Goal: Task Accomplishment & Management: Use online tool/utility

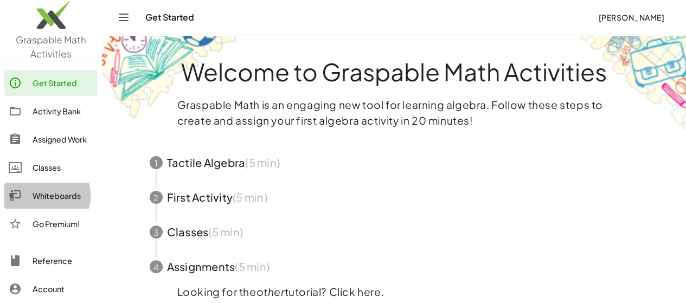
click at [61, 196] on div "Whiteboards" at bounding box center [63, 195] width 60 height 13
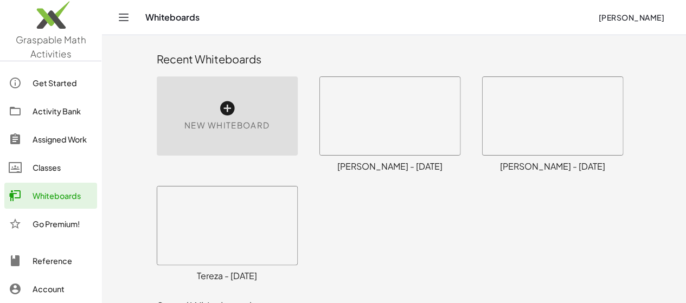
click at [188, 110] on div "New Whiteboard" at bounding box center [227, 115] width 141 height 79
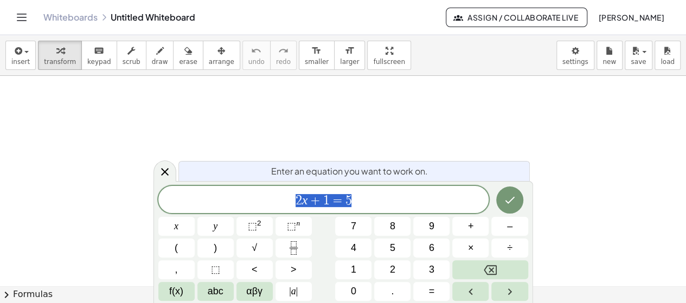
click at [188, 110] on div at bounding box center [343, 287] width 686 height 422
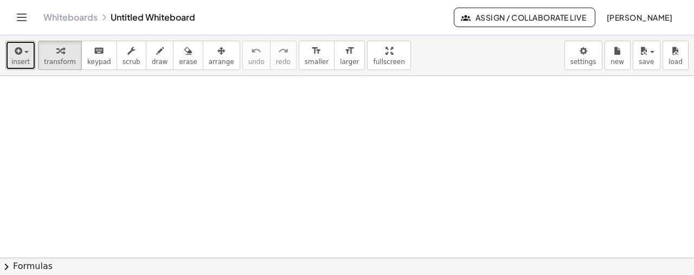
click at [8, 52] on button "insert" at bounding box center [20, 55] width 30 height 29
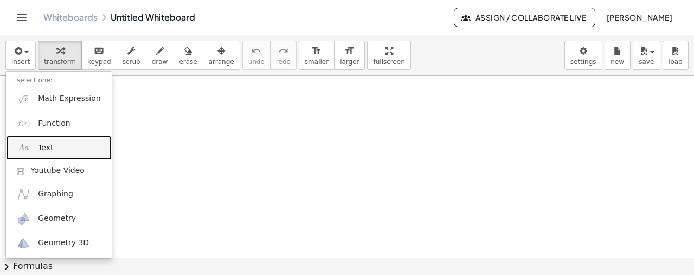
click at [51, 141] on link "Text" at bounding box center [59, 148] width 106 height 24
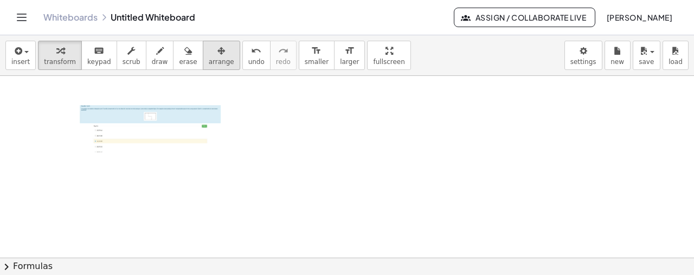
click at [209, 48] on div "button" at bounding box center [221, 50] width 25 height 13
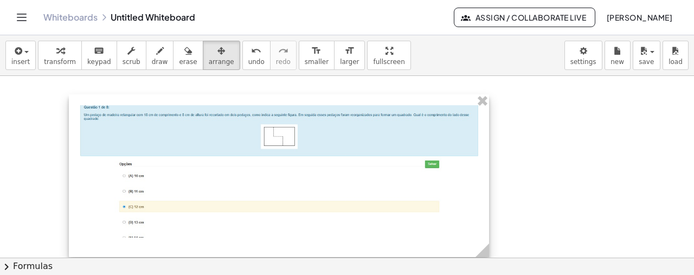
drag, startPoint x: 226, startPoint y: 161, endPoint x: 483, endPoint y: 161, distance: 257.7
click at [483, 161] on div "- +" at bounding box center [279, 175] width 420 height 163
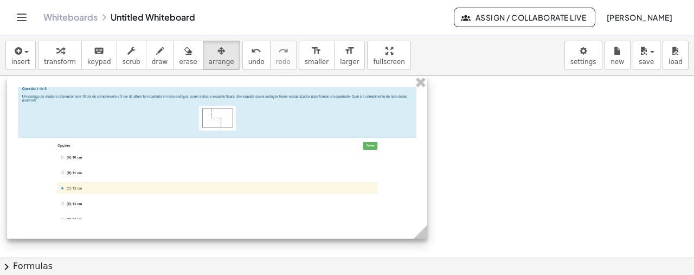
drag, startPoint x: 266, startPoint y: 166, endPoint x: 204, endPoint y: 139, distance: 67.3
click at [204, 139] on div at bounding box center [217, 157] width 420 height 163
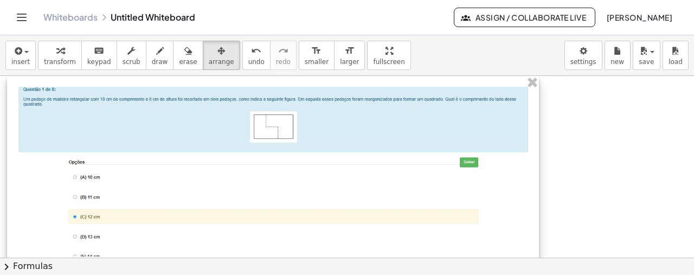
drag, startPoint x: 422, startPoint y: 231, endPoint x: 533, endPoint y: 225, distance: 111.4
click at [533, 225] on div "- +" at bounding box center [273, 177] width 532 height 202
drag, startPoint x: 392, startPoint y: 182, endPoint x: 388, endPoint y: 159, distance: 23.1
click at [388, 159] on div at bounding box center [269, 177] width 532 height 202
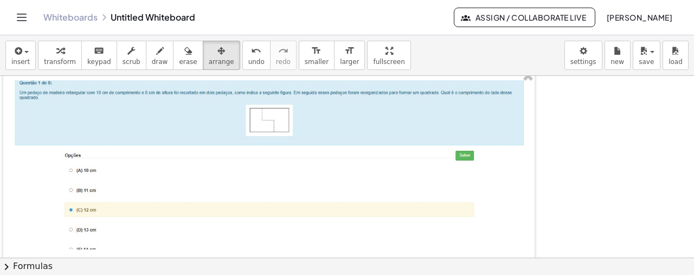
scroll to position [10, 0]
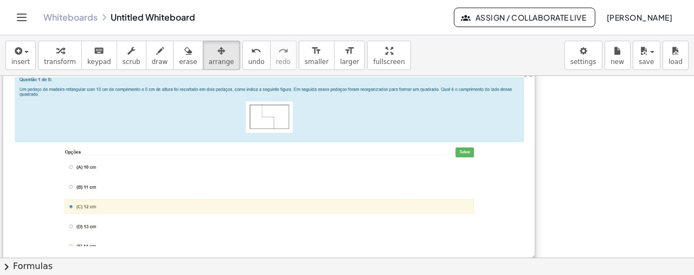
click at [42, 76] on div at bounding box center [269, 167] width 532 height 202
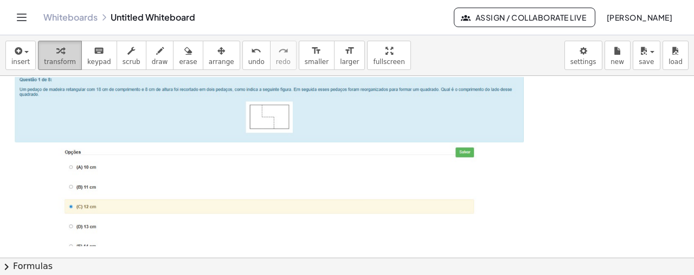
click at [61, 49] on div "button" at bounding box center [60, 50] width 32 height 13
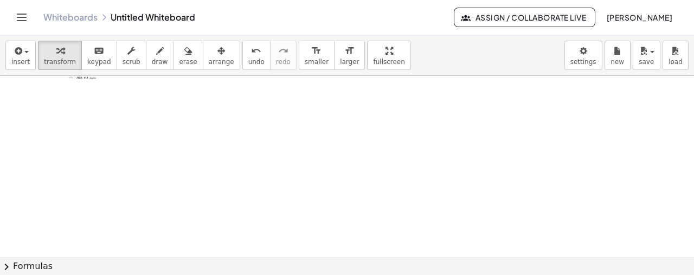
scroll to position [186, 0]
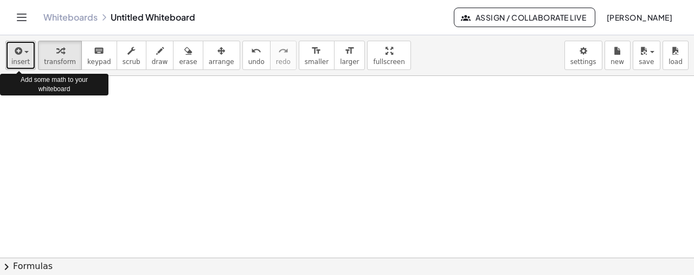
click at [21, 54] on icon "button" at bounding box center [17, 50] width 10 height 13
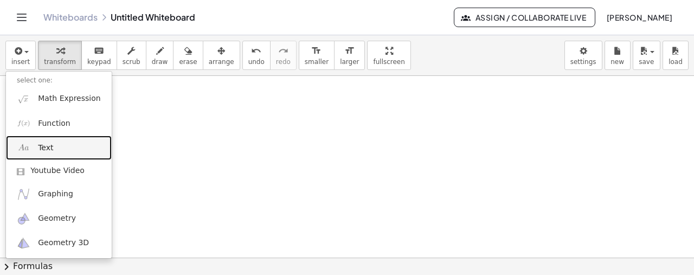
click at [58, 148] on link "Text" at bounding box center [59, 148] width 106 height 24
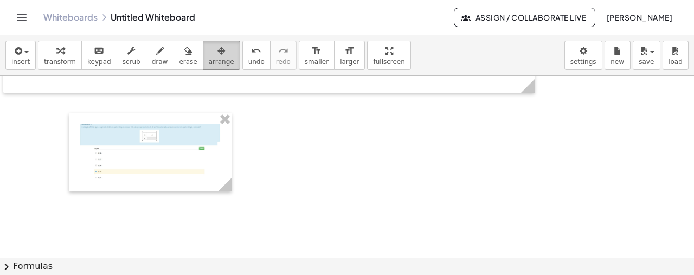
click at [218, 53] on icon "button" at bounding box center [222, 50] width 8 height 13
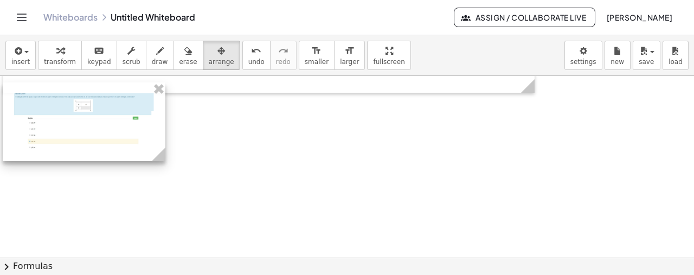
drag, startPoint x: 130, startPoint y: 125, endPoint x: 63, endPoint y: 95, distance: 72.8
click at [63, 95] on div at bounding box center [84, 121] width 163 height 79
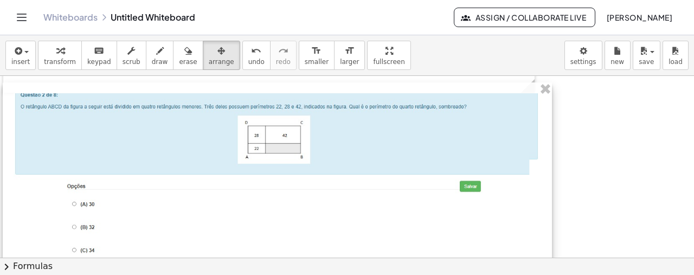
drag, startPoint x: 160, startPoint y: 154, endPoint x: 547, endPoint y: 160, distance: 387.4
click at [547, 160] on div "- +" at bounding box center [278, 199] width 550 height 235
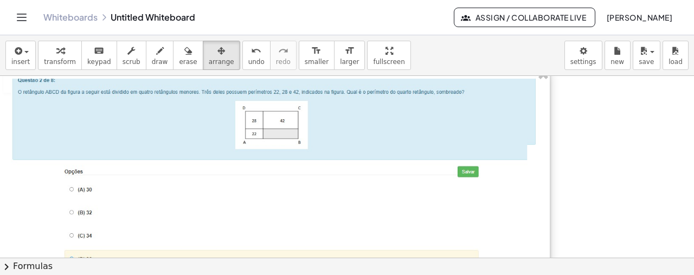
drag, startPoint x: 289, startPoint y: 132, endPoint x: 278, endPoint y: 118, distance: 17.9
click at [278, 118] on div at bounding box center [275, 186] width 550 height 236
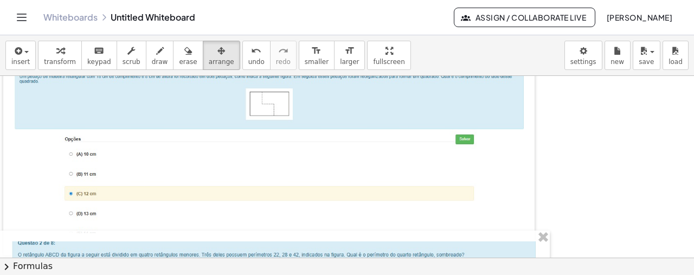
scroll to position [22, 0]
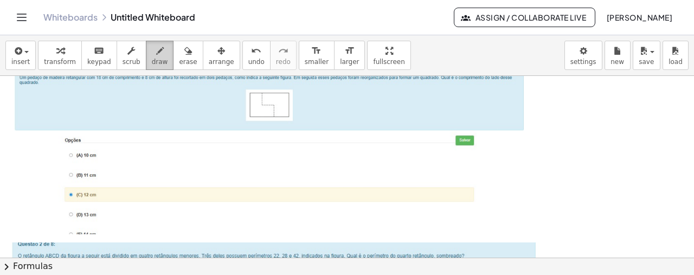
click at [156, 46] on icon "button" at bounding box center [160, 50] width 8 height 13
drag, startPoint x: 261, startPoint y: 92, endPoint x: 275, endPoint y: 116, distance: 27.0
click at [275, 116] on div at bounding box center [347, 269] width 694 height 431
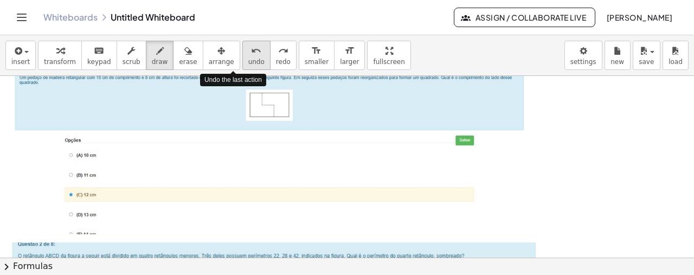
click at [251, 49] on icon "undo" at bounding box center [256, 50] width 10 height 13
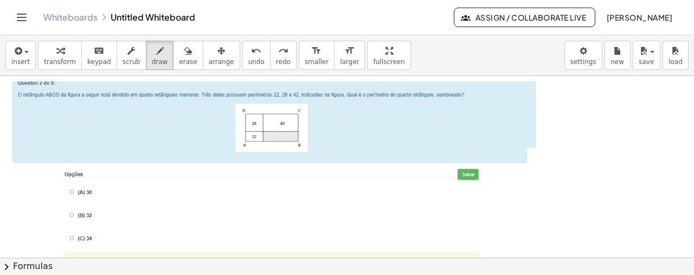
scroll to position [182, 0]
click at [152, 51] on div "button" at bounding box center [160, 50] width 16 height 13
click at [156, 50] on icon "button" at bounding box center [160, 50] width 8 height 13
click at [216, 59] on button "arrange" at bounding box center [221, 55] width 37 height 29
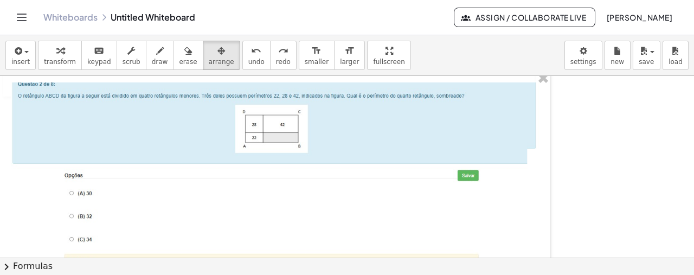
scroll to position [252, 0]
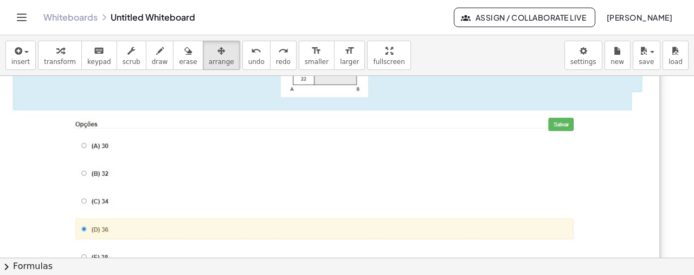
drag, startPoint x: 545, startPoint y: 234, endPoint x: 671, endPoint y: 252, distance: 126.7
click at [660, 252] on div "- +" at bounding box center [330, 142] width 660 height 280
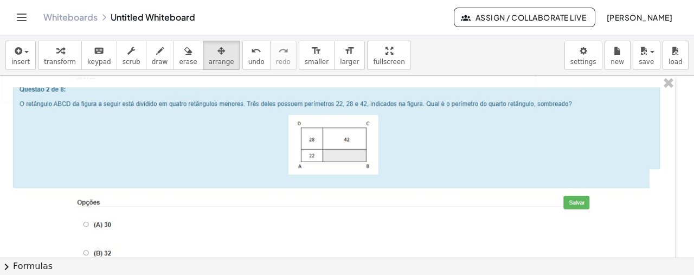
scroll to position [178, 0]
click at [152, 58] on span "draw" at bounding box center [160, 62] width 16 height 8
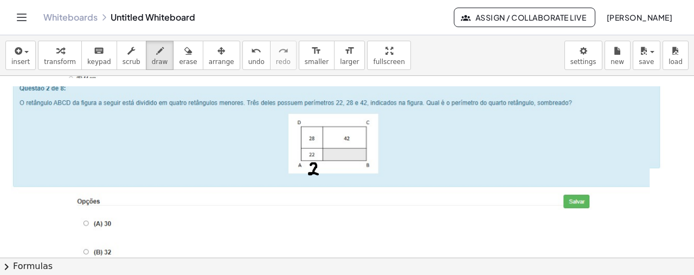
drag, startPoint x: 311, startPoint y: 164, endPoint x: 320, endPoint y: 173, distance: 12.7
click at [320, 173] on div at bounding box center [347, 172] width 694 height 548
drag, startPoint x: 309, startPoint y: 113, endPoint x: 316, endPoint y: 123, distance: 11.7
click at [316, 123] on div at bounding box center [347, 172] width 694 height 548
click at [292, 158] on div at bounding box center [347, 172] width 694 height 548
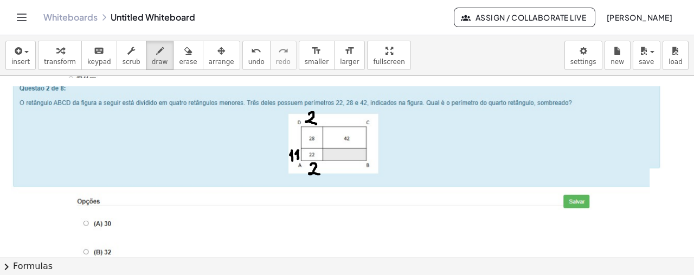
click at [298, 158] on div at bounding box center [347, 172] width 694 height 548
drag, startPoint x: 291, startPoint y: 133, endPoint x: 292, endPoint y: 140, distance: 6.7
click at [292, 140] on div at bounding box center [347, 172] width 694 height 548
drag, startPoint x: 298, startPoint y: 131, endPoint x: 298, endPoint y: 137, distance: 6.5
click at [298, 137] on div at bounding box center [347, 172] width 694 height 548
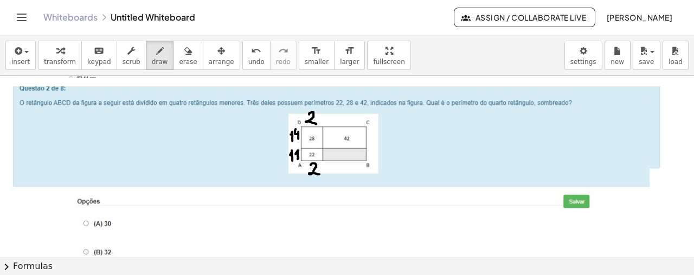
click at [296, 129] on div at bounding box center [347, 172] width 694 height 548
drag, startPoint x: 342, startPoint y: 116, endPoint x: 341, endPoint y: 122, distance: 6.2
click at [341, 122] on div at bounding box center [347, 172] width 694 height 548
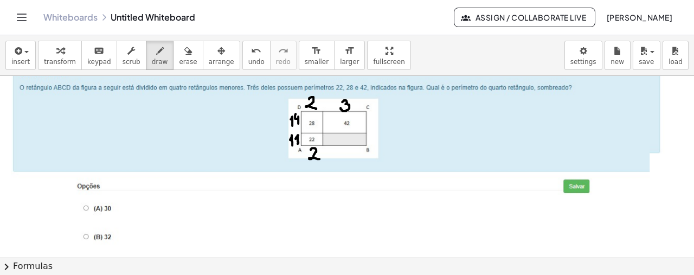
scroll to position [194, 0]
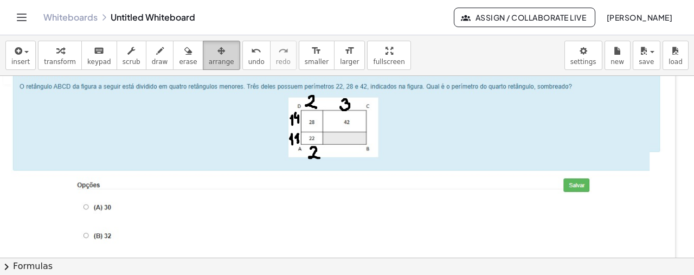
click at [218, 50] on icon "button" at bounding box center [222, 50] width 8 height 13
click at [302, 123] on div at bounding box center [337, 202] width 675 height 286
click at [179, 54] on div "button" at bounding box center [188, 50] width 18 height 13
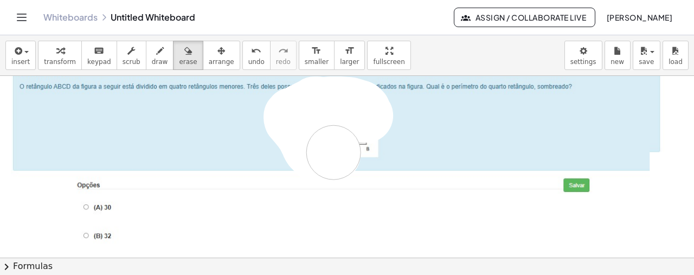
drag, startPoint x: 366, startPoint y: 114, endPoint x: 331, endPoint y: 146, distance: 46.9
click at [331, 146] on div at bounding box center [347, 156] width 694 height 548
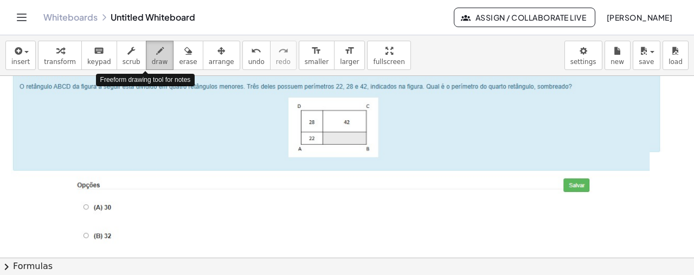
click at [152, 53] on div "button" at bounding box center [160, 50] width 16 height 13
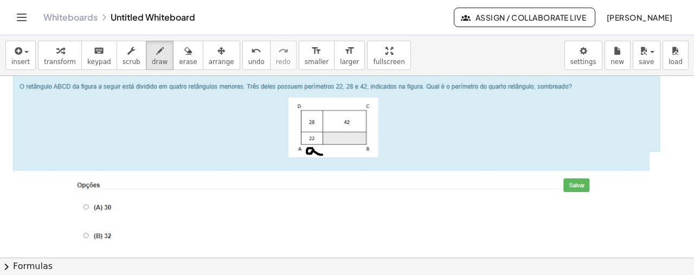
drag, startPoint x: 312, startPoint y: 147, endPoint x: 320, endPoint y: 154, distance: 10.0
click at [320, 154] on div at bounding box center [347, 156] width 694 height 548
drag, startPoint x: 294, startPoint y: 134, endPoint x: 294, endPoint y: 141, distance: 6.5
click at [294, 141] on div at bounding box center [347, 156] width 694 height 548
drag, startPoint x: 314, startPoint y: 101, endPoint x: 319, endPoint y: 106, distance: 6.9
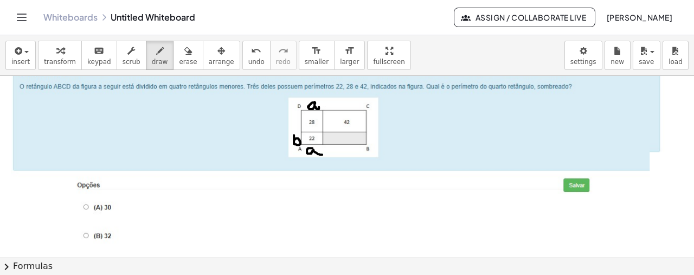
click at [319, 106] on div at bounding box center [347, 156] width 694 height 548
click at [297, 117] on div at bounding box center [347, 156] width 694 height 548
click at [251, 48] on icon "undo" at bounding box center [256, 50] width 10 height 13
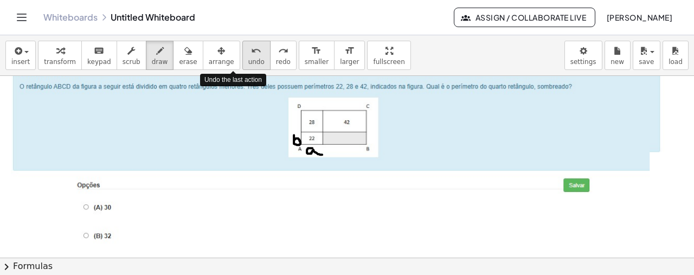
click at [251, 48] on icon "undo" at bounding box center [256, 50] width 10 height 13
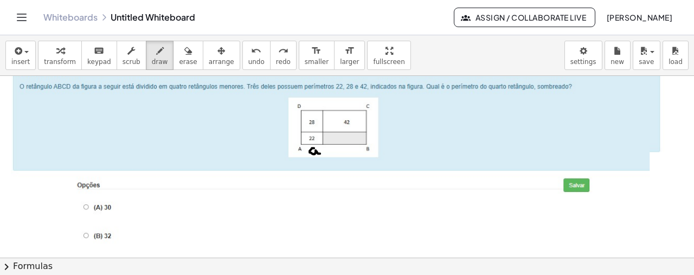
drag, startPoint x: 314, startPoint y: 147, endPoint x: 319, endPoint y: 152, distance: 7.3
click at [319, 152] on div at bounding box center [347, 156] width 694 height 548
drag, startPoint x: 341, startPoint y: 146, endPoint x: 341, endPoint y: 154, distance: 7.6
click at [341, 154] on div at bounding box center [347, 156] width 694 height 548
click at [315, 149] on div at bounding box center [347, 156] width 694 height 548
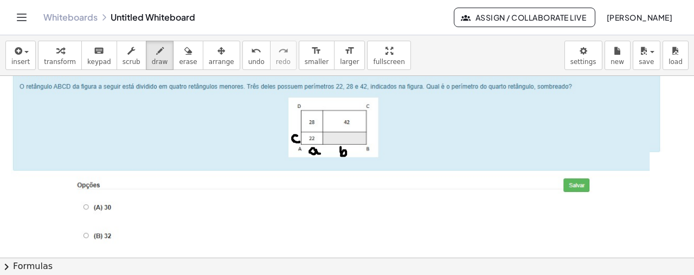
drag, startPoint x: 297, startPoint y: 135, endPoint x: 299, endPoint y: 141, distance: 6.3
click at [299, 141] on div at bounding box center [347, 156] width 694 height 548
drag, startPoint x: 297, startPoint y: 114, endPoint x: 298, endPoint y: 124, distance: 9.8
click at [298, 124] on div at bounding box center [347, 156] width 694 height 548
drag, startPoint x: 420, startPoint y: 98, endPoint x: 426, endPoint y: 103, distance: 8.5
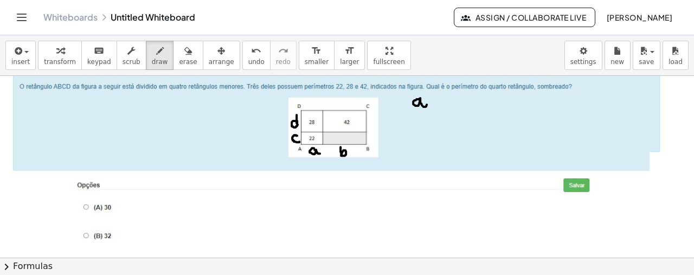
click at [426, 103] on div at bounding box center [347, 156] width 694 height 548
drag, startPoint x: 435, startPoint y: 100, endPoint x: 444, endPoint y: 99, distance: 9.2
click at [444, 99] on div at bounding box center [347, 156] width 694 height 548
drag, startPoint x: 439, startPoint y: 94, endPoint x: 439, endPoint y: 104, distance: 10.3
click at [439, 104] on div at bounding box center [347, 156] width 694 height 548
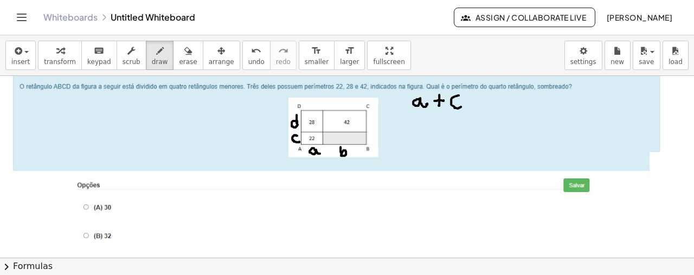
drag, startPoint x: 459, startPoint y: 94, endPoint x: 462, endPoint y: 105, distance: 10.8
click at [462, 105] on div at bounding box center [347, 156] width 694 height 548
click at [476, 101] on div at bounding box center [347, 156] width 694 height 548
drag, startPoint x: 470, startPoint y: 98, endPoint x: 476, endPoint y: 98, distance: 6.0
click at [476, 98] on div at bounding box center [347, 156] width 694 height 548
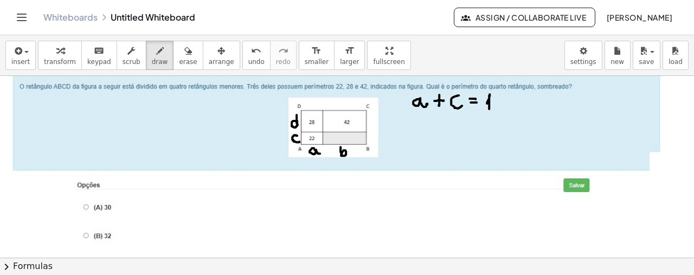
drag, startPoint x: 487, startPoint y: 103, endPoint x: 489, endPoint y: 108, distance: 5.8
click at [489, 108] on div at bounding box center [347, 156] width 694 height 548
drag, startPoint x: 495, startPoint y: 98, endPoint x: 498, endPoint y: 108, distance: 10.3
click at [498, 108] on div at bounding box center [347, 156] width 694 height 548
drag, startPoint x: 420, startPoint y: 121, endPoint x: 424, endPoint y: 131, distance: 10.7
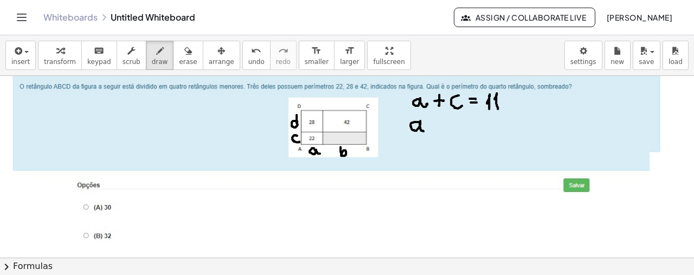
click at [424, 131] on div at bounding box center [347, 156] width 694 height 548
drag, startPoint x: 433, startPoint y: 126, endPoint x: 440, endPoint y: 126, distance: 7.1
click at [440, 126] on div at bounding box center [347, 156] width 694 height 548
drag, startPoint x: 437, startPoint y: 121, endPoint x: 436, endPoint y: 130, distance: 9.4
click at [436, 130] on div at bounding box center [347, 156] width 694 height 548
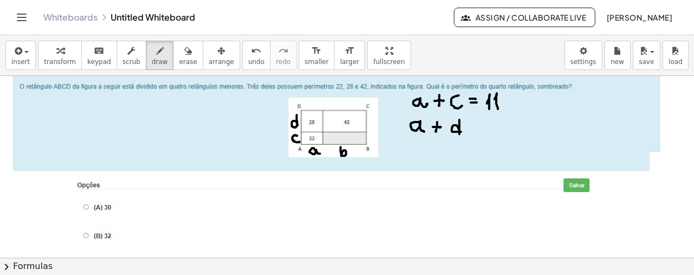
drag, startPoint x: 459, startPoint y: 119, endPoint x: 461, endPoint y: 131, distance: 12.0
click at [461, 131] on div at bounding box center [347, 156] width 694 height 548
drag, startPoint x: 471, startPoint y: 130, endPoint x: 477, endPoint y: 129, distance: 6.6
click at [477, 129] on div at bounding box center [347, 156] width 694 height 548
drag, startPoint x: 469, startPoint y: 124, endPoint x: 476, endPoint y: 124, distance: 7.1
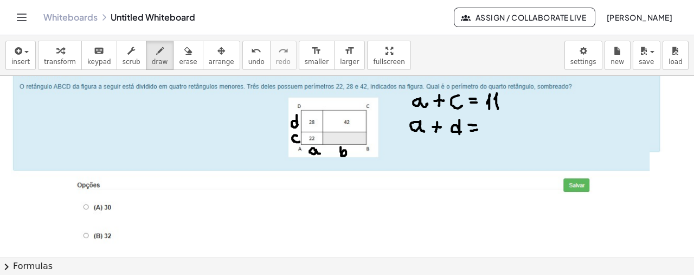
click at [476, 124] on div at bounding box center [347, 156] width 694 height 548
drag, startPoint x: 487, startPoint y: 122, endPoint x: 488, endPoint y: 130, distance: 8.8
click at [488, 130] on div at bounding box center [347, 156] width 694 height 548
drag, startPoint x: 499, startPoint y: 121, endPoint x: 499, endPoint y: 132, distance: 10.9
click at [499, 132] on div at bounding box center [347, 156] width 694 height 548
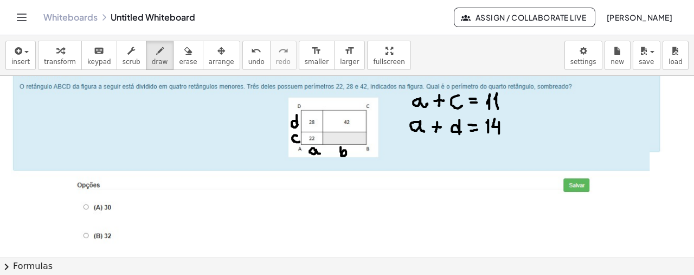
drag, startPoint x: 498, startPoint y: 126, endPoint x: 495, endPoint y: 118, distance: 8.3
click at [495, 118] on div at bounding box center [347, 156] width 694 height 548
drag, startPoint x: 413, startPoint y: 142, endPoint x: 413, endPoint y: 156, distance: 14.1
click at [413, 156] on div at bounding box center [347, 156] width 694 height 548
drag, startPoint x: 433, startPoint y: 150, endPoint x: 441, endPoint y: 150, distance: 8.2
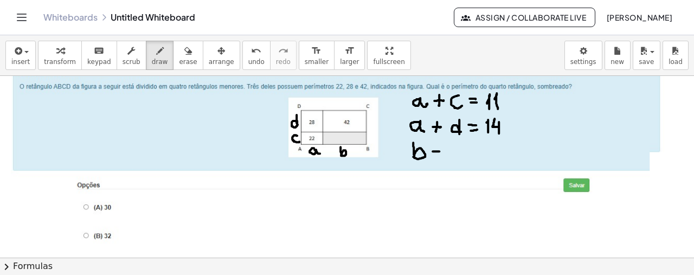
click at [441, 150] on div at bounding box center [347, 156] width 694 height 548
drag, startPoint x: 434, startPoint y: 144, endPoint x: 435, endPoint y: 152, distance: 8.2
click at [435, 152] on div at bounding box center [347, 156] width 694 height 548
drag, startPoint x: 461, startPoint y: 144, endPoint x: 461, endPoint y: 153, distance: 8.7
click at [461, 153] on div at bounding box center [347, 156] width 694 height 548
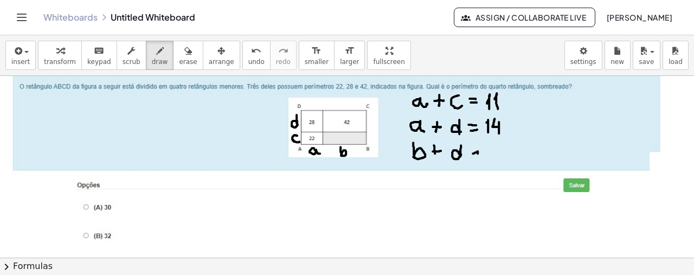
click at [478, 152] on div at bounding box center [347, 156] width 694 height 548
click at [474, 145] on div at bounding box center [347, 156] width 694 height 548
drag, startPoint x: 488, startPoint y: 145, endPoint x: 497, endPoint y: 157, distance: 15.2
click at [497, 157] on div at bounding box center [347, 156] width 694 height 548
drag, startPoint x: 500, startPoint y: 146, endPoint x: 502, endPoint y: 159, distance: 13.1
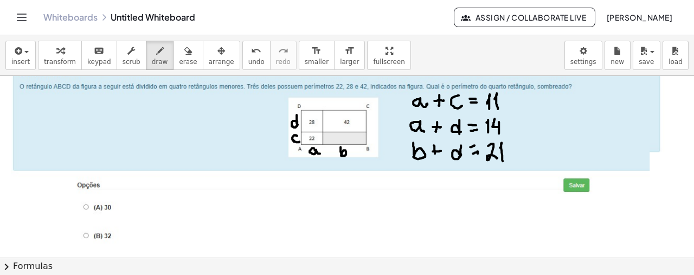
click at [502, 159] on div at bounding box center [347, 156] width 694 height 548
drag, startPoint x: 414, startPoint y: 177, endPoint x: 417, endPoint y: 194, distance: 17.0
click at [417, 194] on div at bounding box center [347, 156] width 694 height 548
drag, startPoint x: 436, startPoint y: 188, endPoint x: 444, endPoint y: 189, distance: 8.2
click at [444, 189] on div at bounding box center [347, 156] width 694 height 548
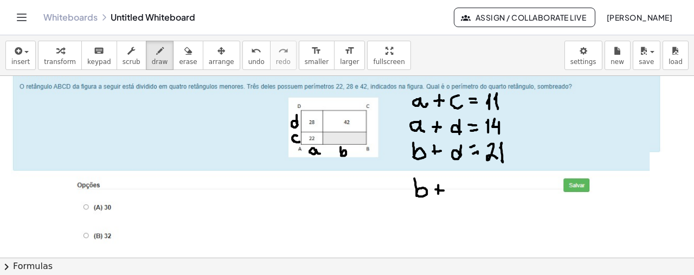
drag, startPoint x: 438, startPoint y: 184, endPoint x: 438, endPoint y: 194, distance: 9.8
click at [438, 194] on div at bounding box center [347, 156] width 694 height 548
drag, startPoint x: 459, startPoint y: 187, endPoint x: 458, endPoint y: 193, distance: 5.5
click at [458, 193] on div at bounding box center [347, 156] width 694 height 548
drag, startPoint x: 471, startPoint y: 193, endPoint x: 478, endPoint y: 193, distance: 7.1
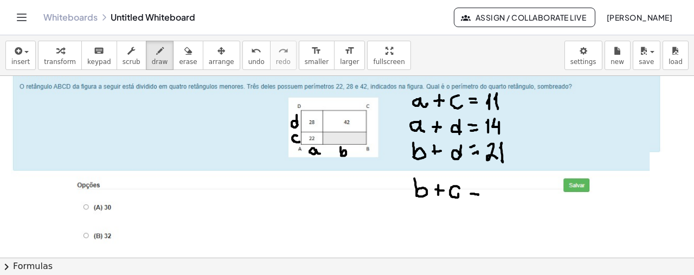
click at [478, 193] on div at bounding box center [347, 156] width 694 height 548
drag, startPoint x: 471, startPoint y: 187, endPoint x: 478, endPoint y: 187, distance: 7.6
click at [478, 187] on div at bounding box center [347, 156] width 694 height 548
drag, startPoint x: 510, startPoint y: 98, endPoint x: 514, endPoint y: 149, distance: 51.1
click at [514, 149] on div at bounding box center [347, 156] width 694 height 548
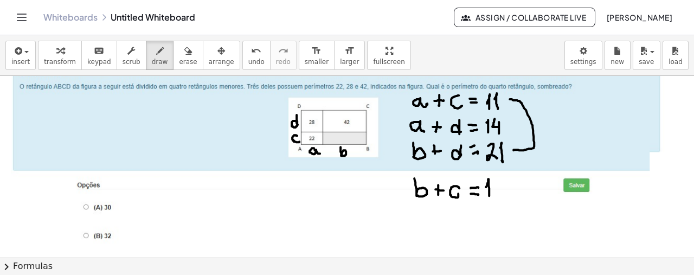
drag, startPoint x: 486, startPoint y: 186, endPoint x: 489, endPoint y: 194, distance: 8.1
click at [489, 194] on div at bounding box center [347, 156] width 694 height 548
click at [497, 180] on div at bounding box center [347, 156] width 694 height 548
drag, startPoint x: 537, startPoint y: 117, endPoint x: 548, endPoint y: 116, distance: 10.9
click at [548, 116] on div at bounding box center [347, 156] width 694 height 548
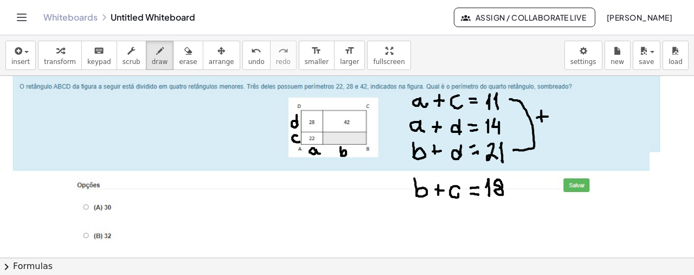
drag, startPoint x: 541, startPoint y: 110, endPoint x: 542, endPoint y: 119, distance: 9.8
click at [542, 119] on div at bounding box center [347, 156] width 694 height 548
drag, startPoint x: 506, startPoint y: 126, endPoint x: 513, endPoint y: 125, distance: 7.1
click at [513, 125] on div at bounding box center [347, 156] width 694 height 548
click at [515, 118] on div at bounding box center [347, 156] width 694 height 548
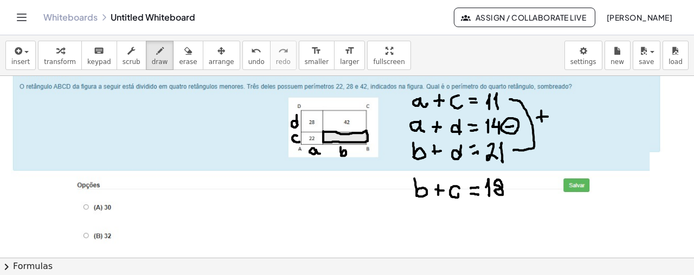
click at [324, 131] on div at bounding box center [347, 156] width 694 height 548
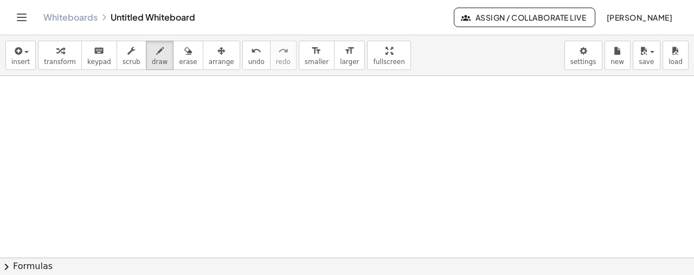
scroll to position [451, 0]
click at [17, 55] on icon "button" at bounding box center [17, 50] width 10 height 13
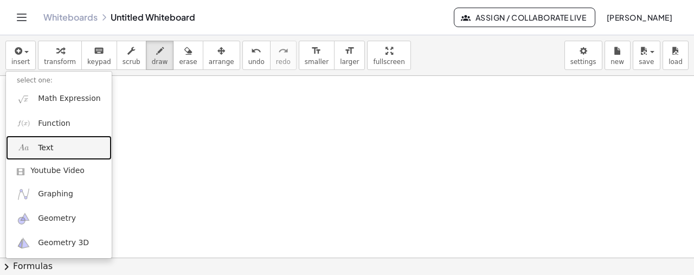
click at [59, 147] on link "Text" at bounding box center [59, 148] width 106 height 24
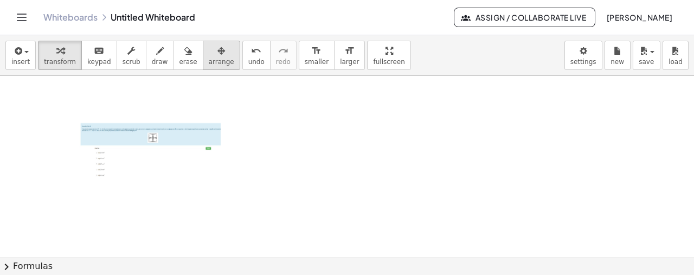
click at [218, 56] on icon "button" at bounding box center [222, 50] width 8 height 13
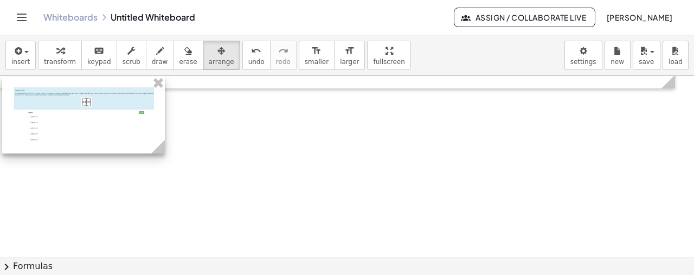
drag, startPoint x: 153, startPoint y: 152, endPoint x: 86, endPoint y: 116, distance: 75.7
click at [86, 116] on div at bounding box center [83, 114] width 163 height 77
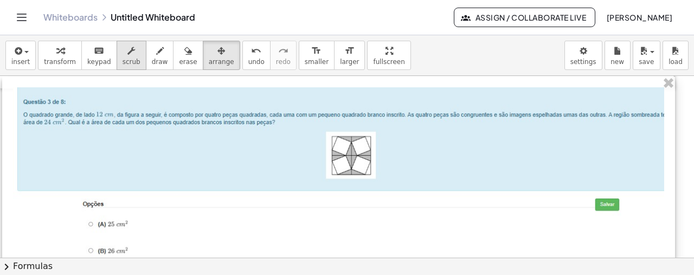
drag, startPoint x: 155, startPoint y: 151, endPoint x: 127, endPoint y: 65, distance: 90.1
click at [666, 207] on div "- +" at bounding box center [338, 214] width 673 height 277
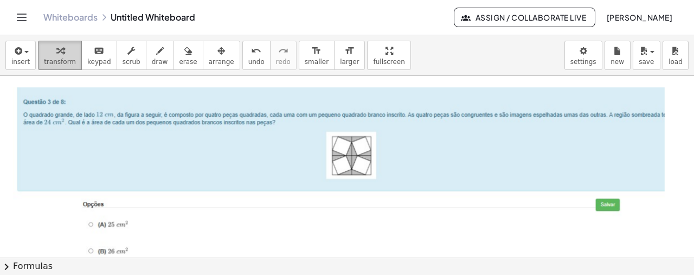
click at [67, 53] on div "button" at bounding box center [60, 50] width 32 height 13
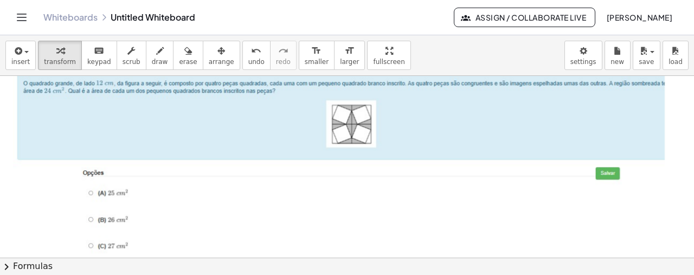
scroll to position [484, 0]
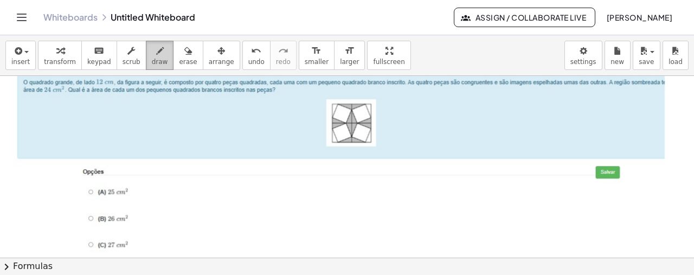
click at [152, 58] on span "draw" at bounding box center [160, 62] width 16 height 8
drag, startPoint x: 352, startPoint y: 142, endPoint x: 347, endPoint y: 144, distance: 6.1
drag, startPoint x: 343, startPoint y: 146, endPoint x: 337, endPoint y: 151, distance: 7.3
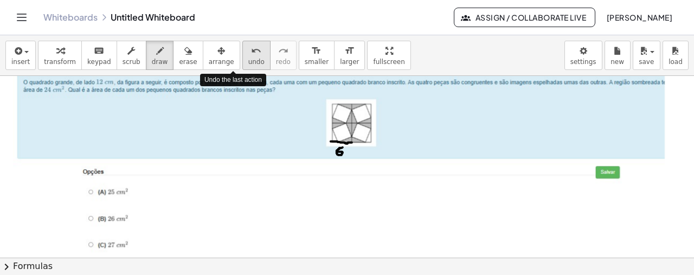
click at [248, 58] on span "undo" at bounding box center [256, 62] width 16 height 8
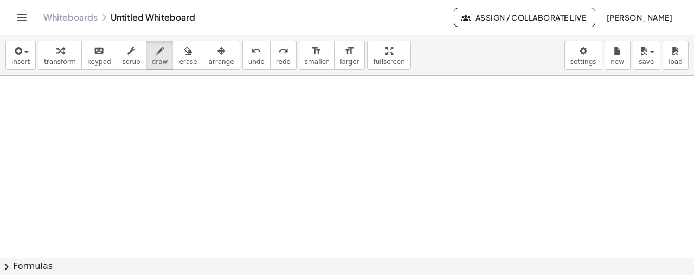
scroll to position [762, 0]
click at [23, 55] on div "button" at bounding box center [20, 50] width 18 height 13
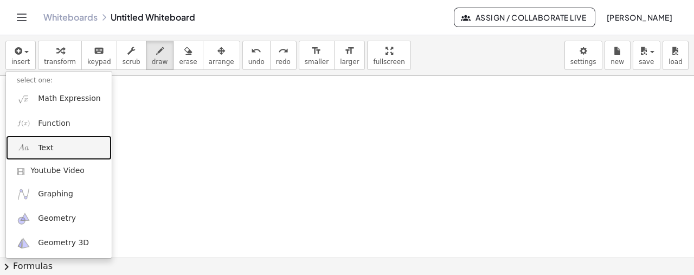
click at [61, 146] on link "Text" at bounding box center [59, 148] width 106 height 24
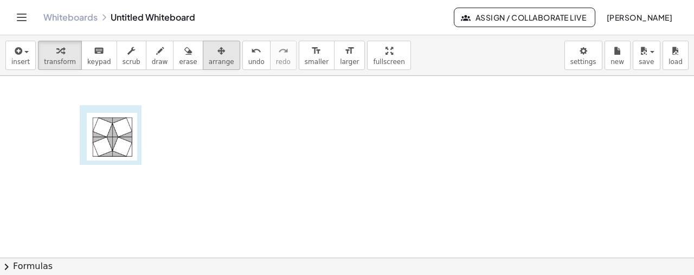
click at [218, 54] on icon "button" at bounding box center [222, 50] width 8 height 13
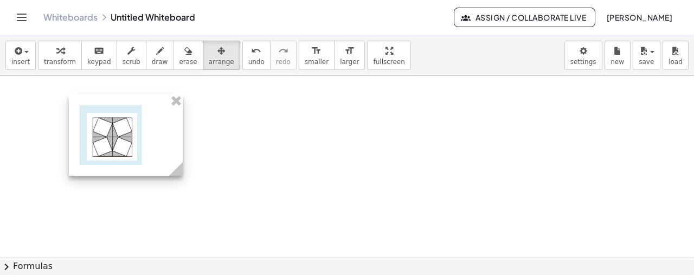
drag, startPoint x: 227, startPoint y: 167, endPoint x: 177, endPoint y: 154, distance: 51.6
click at [177, 154] on div "- +" at bounding box center [126, 134] width 114 height 81
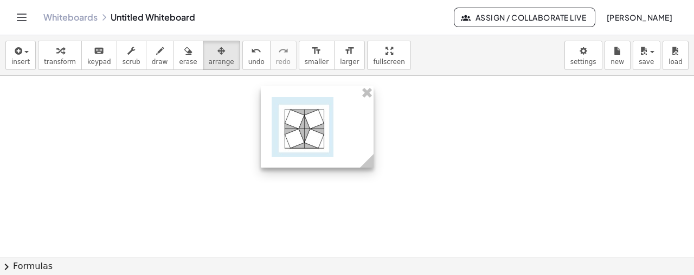
drag, startPoint x: 112, startPoint y: 134, endPoint x: 304, endPoint y: 126, distance: 192.2
click at [304, 126] on div at bounding box center [317, 126] width 113 height 81
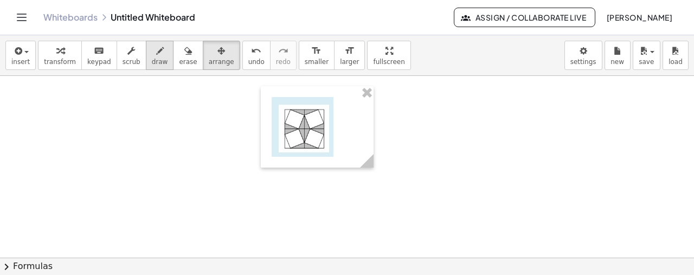
click at [156, 54] on icon "button" at bounding box center [160, 50] width 8 height 13
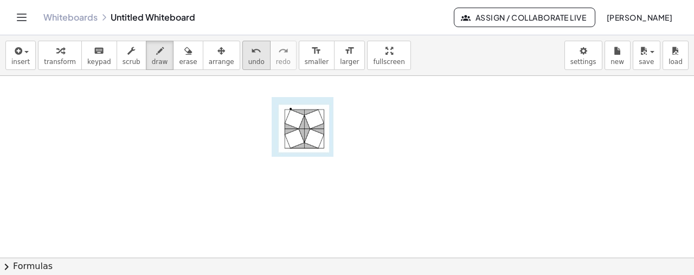
click at [248, 58] on span "undo" at bounding box center [256, 62] width 16 height 8
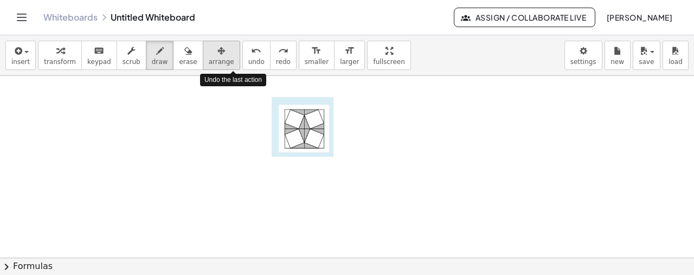
click at [218, 53] on icon "button" at bounding box center [222, 50] width 8 height 13
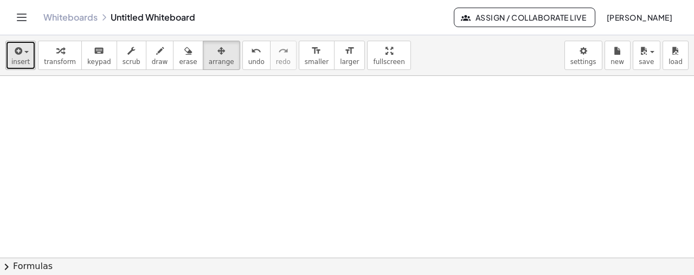
click at [10, 55] on button "insert" at bounding box center [20, 55] width 30 height 29
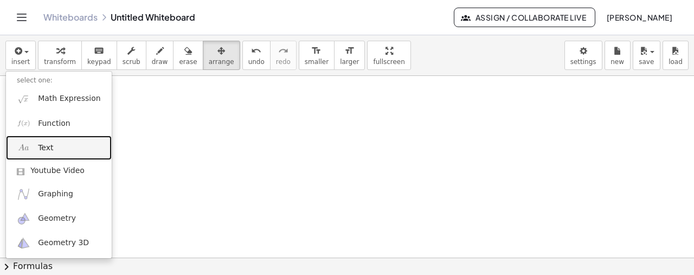
click at [66, 143] on link "Text" at bounding box center [59, 148] width 106 height 24
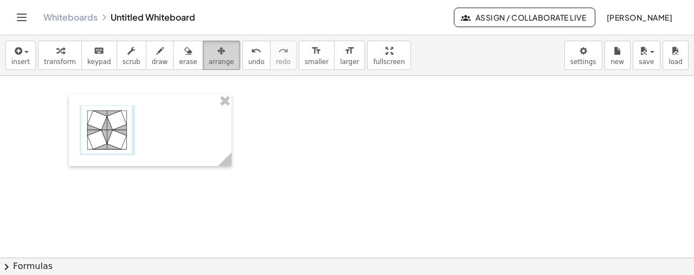
click at [203, 66] on button "arrange" at bounding box center [221, 55] width 37 height 29
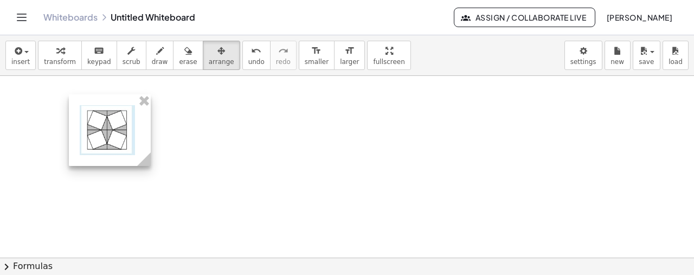
drag, startPoint x: 233, startPoint y: 164, endPoint x: 155, endPoint y: 135, distance: 83.1
click at [218, 54] on icon "button" at bounding box center [222, 50] width 8 height 13
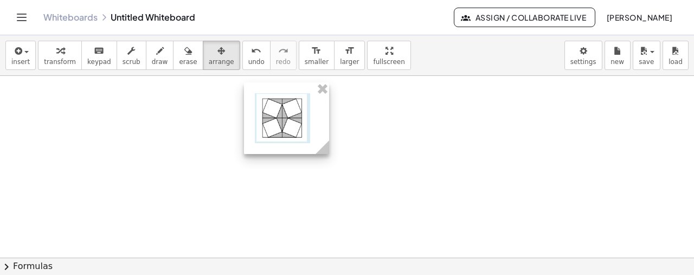
drag, startPoint x: 112, startPoint y: 136, endPoint x: 286, endPoint y: 122, distance: 174.2
click at [286, 122] on div at bounding box center [286, 118] width 85 height 72
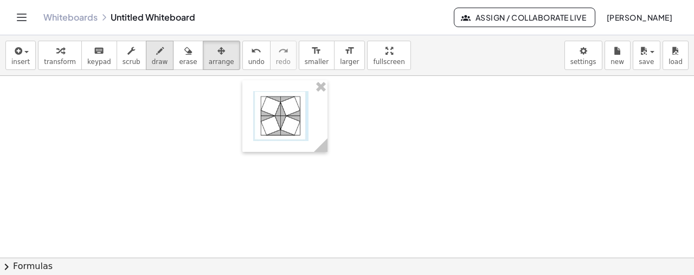
click at [156, 46] on icon "button" at bounding box center [160, 50] width 8 height 13
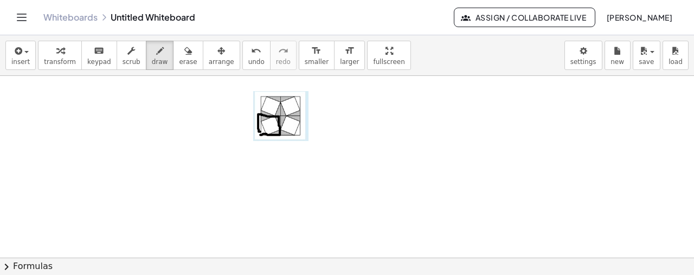
click at [184, 49] on icon "button" at bounding box center [188, 50] width 8 height 13
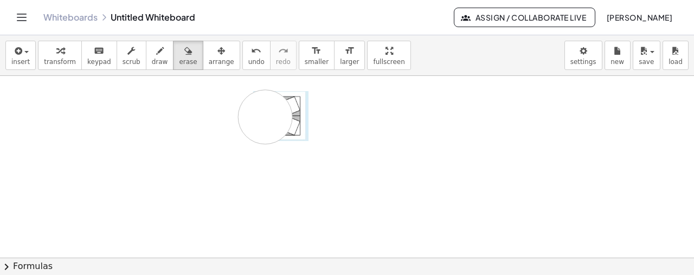
click at [152, 58] on span "draw" at bounding box center [160, 62] width 16 height 8
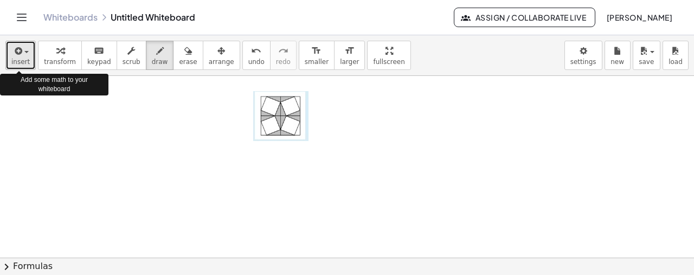
click at [12, 55] on icon "button" at bounding box center [17, 50] width 10 height 13
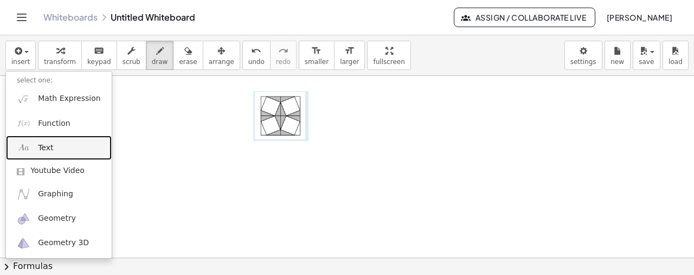
click at [62, 154] on link "Text" at bounding box center [59, 148] width 106 height 24
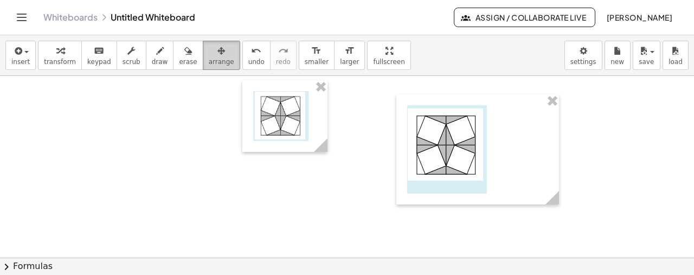
click at [218, 55] on icon "button" at bounding box center [222, 50] width 8 height 13
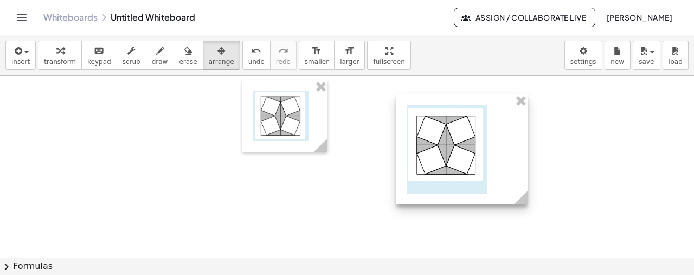
drag, startPoint x: 547, startPoint y: 201, endPoint x: 513, endPoint y: 190, distance: 35.3
click at [513, 190] on icon at bounding box center [521, 197] width 19 height 19
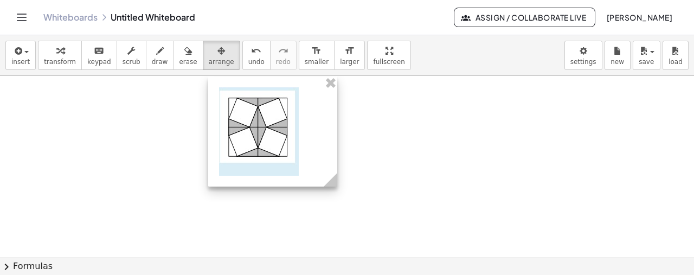
drag, startPoint x: 475, startPoint y: 148, endPoint x: 286, endPoint y: 130, distance: 189.6
click at [286, 130] on div at bounding box center [272, 131] width 129 height 110
click at [265, 126] on div at bounding box center [272, 131] width 129 height 110
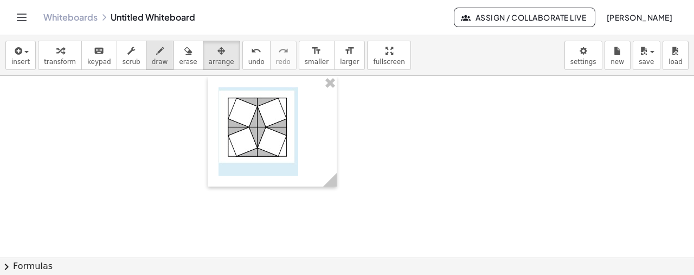
click at [156, 54] on icon "button" at bounding box center [160, 50] width 8 height 13
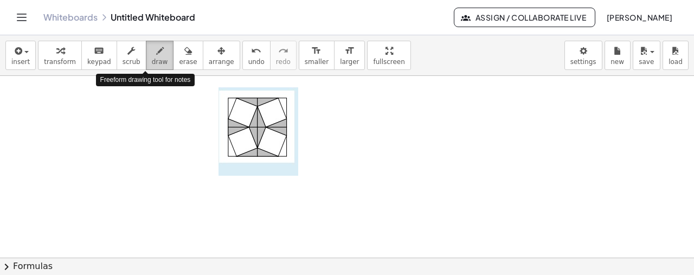
click at [156, 54] on icon "button" at bounding box center [160, 50] width 8 height 13
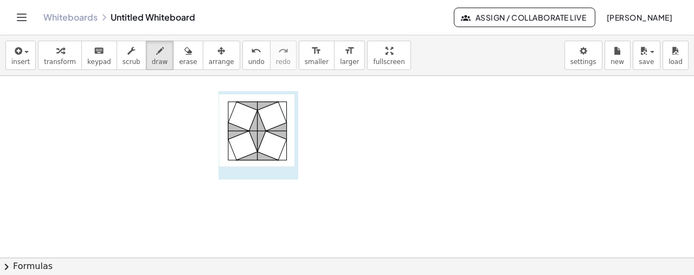
scroll to position [768, 0]
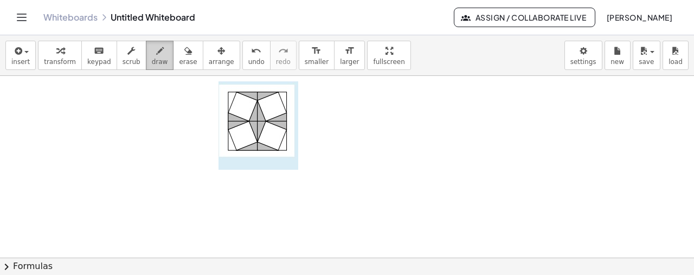
click at [152, 61] on span "draw" at bounding box center [160, 62] width 16 height 8
drag, startPoint x: 243, startPoint y: 139, endPoint x: 248, endPoint y: 143, distance: 6.3
drag, startPoint x: 247, startPoint y: 137, endPoint x: 245, endPoint y: 145, distance: 7.9
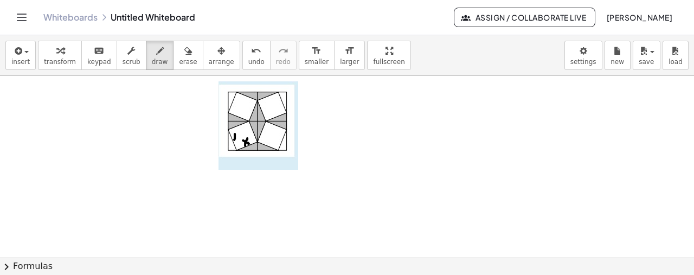
drag, startPoint x: 235, startPoint y: 133, endPoint x: 235, endPoint y: 140, distance: 7.1
drag, startPoint x: 231, startPoint y: 136, endPoint x: 237, endPoint y: 136, distance: 6.5
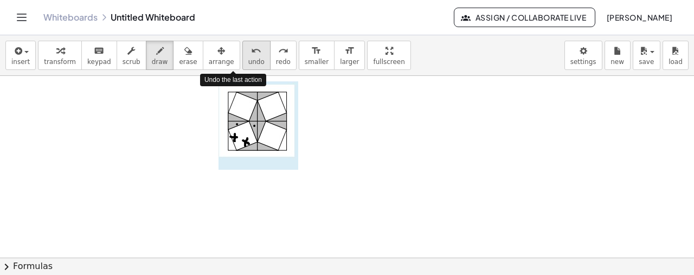
click at [248, 60] on span "undo" at bounding box center [256, 62] width 16 height 8
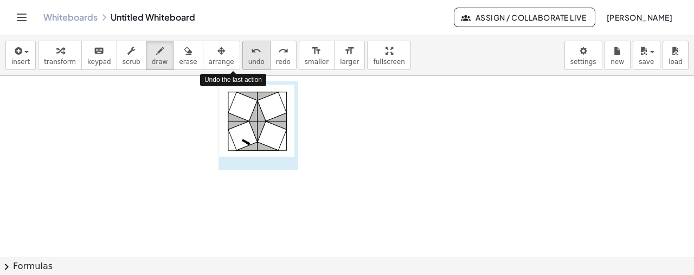
click at [248, 60] on span "undo" at bounding box center [256, 62] width 16 height 8
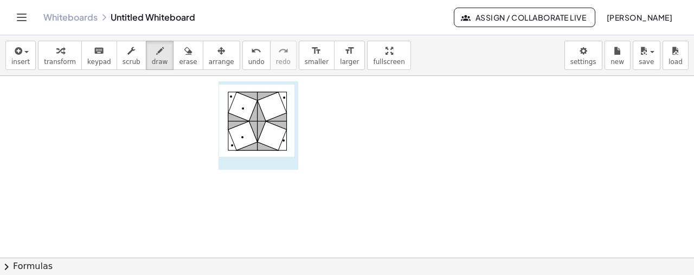
click at [11, 53] on button "insert" at bounding box center [20, 55] width 30 height 29
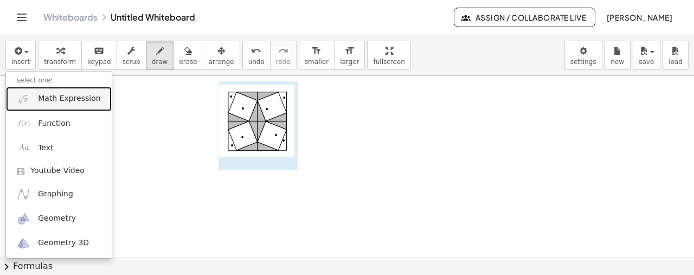
click at [54, 98] on span "Math Expression" at bounding box center [69, 98] width 62 height 11
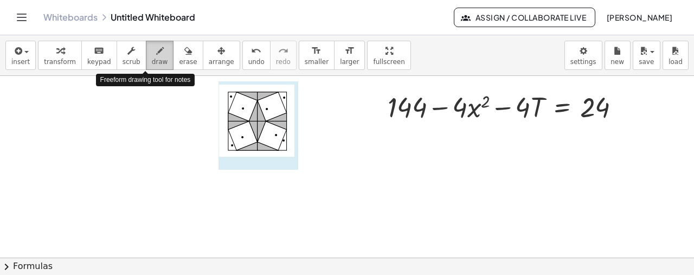
click at [152, 59] on span "draw" at bounding box center [160, 62] width 16 height 8
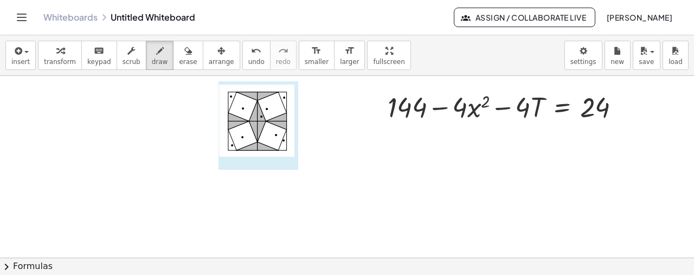
click at [179, 65] on span "erase" at bounding box center [188, 62] width 18 height 8
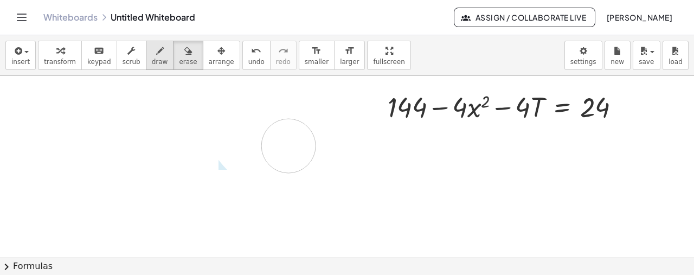
drag, startPoint x: 266, startPoint y: 86, endPoint x: 142, endPoint y: 55, distance: 127.6
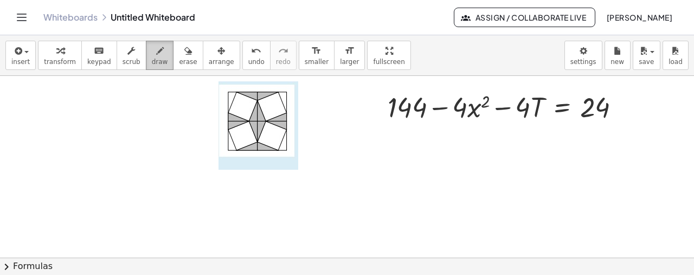
click at [156, 55] on icon "button" at bounding box center [160, 50] width 8 height 13
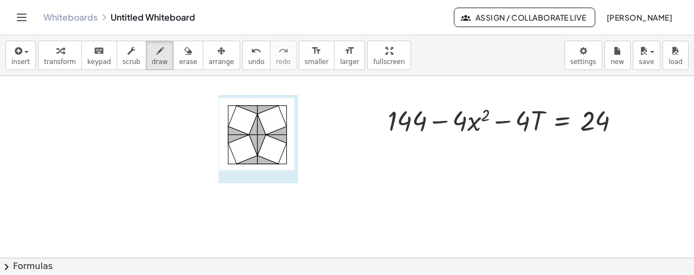
scroll to position [756, 0]
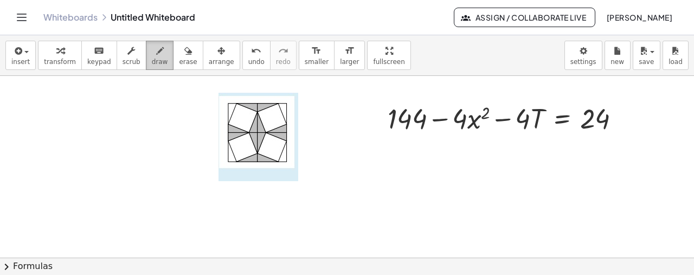
click at [156, 49] on icon "button" at bounding box center [160, 50] width 8 height 13
click at [156, 46] on icon "button" at bounding box center [160, 50] width 8 height 13
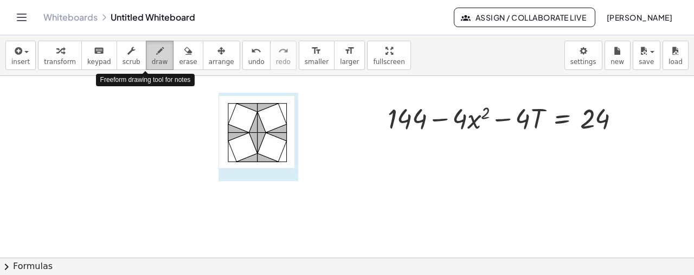
click at [152, 49] on div "button" at bounding box center [160, 50] width 16 height 13
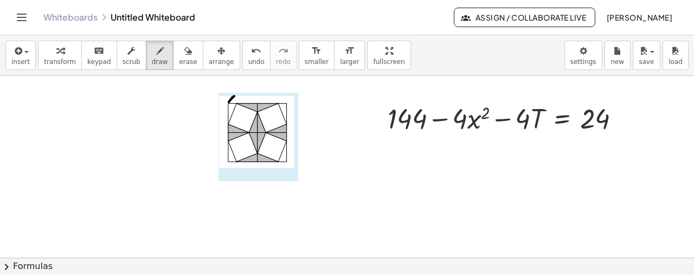
drag, startPoint x: 234, startPoint y: 95, endPoint x: 230, endPoint y: 101, distance: 7.4
drag, startPoint x: 245, startPoint y: 93, endPoint x: 240, endPoint y: 98, distance: 6.9
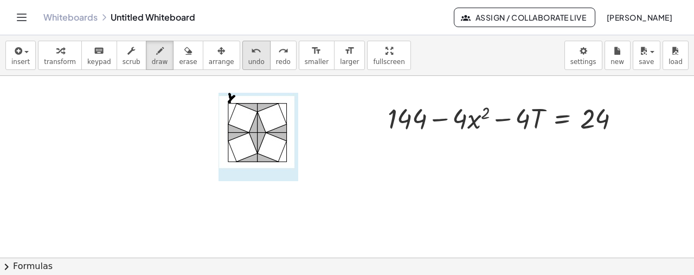
click at [242, 58] on button "undo undo" at bounding box center [256, 55] width 28 height 29
drag, startPoint x: 228, startPoint y: 103, endPoint x: 229, endPoint y: 119, distance: 16.3
click at [248, 59] on span "undo" at bounding box center [256, 62] width 16 height 8
drag, startPoint x: 210, startPoint y: 105, endPoint x: 205, endPoint y: 110, distance: 7.3
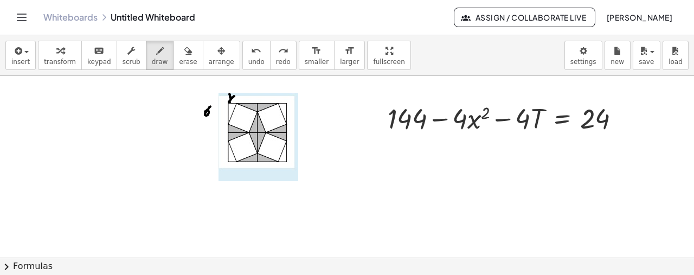
drag, startPoint x: 213, startPoint y: 110, endPoint x: 218, endPoint y: 113, distance: 5.6
drag, startPoint x: 227, startPoint y: 112, endPoint x: 222, endPoint y: 122, distance: 11.2
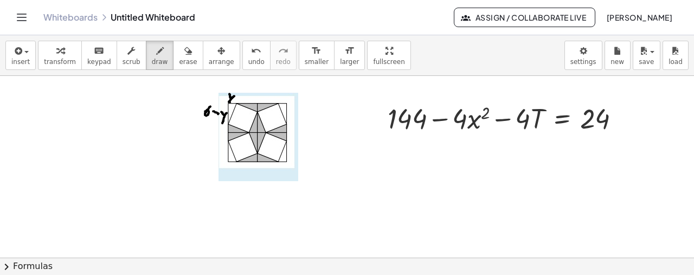
drag, startPoint x: 228, startPoint y: 122, endPoint x: 235, endPoint y: 104, distance: 19.7
click at [56, 52] on icon "button" at bounding box center [60, 50] width 8 height 13
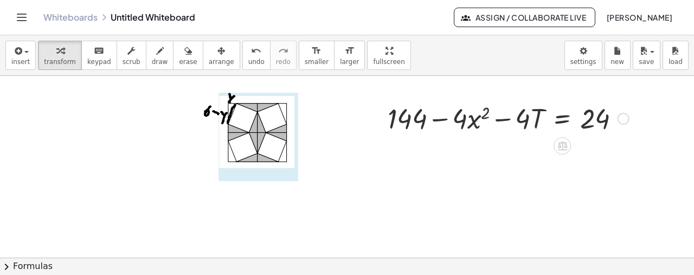
click at [619, 118] on div at bounding box center [624, 119] width 12 height 12
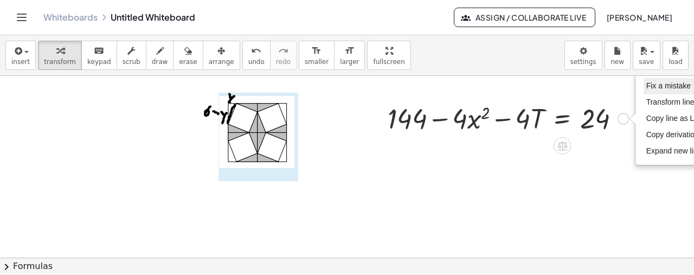
click at [667, 84] on span "Fix a mistake" at bounding box center [669, 85] width 44 height 9
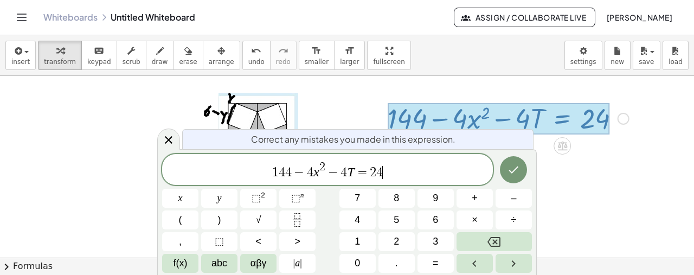
click at [326, 176] on span "−" at bounding box center [334, 172] width 16 height 13
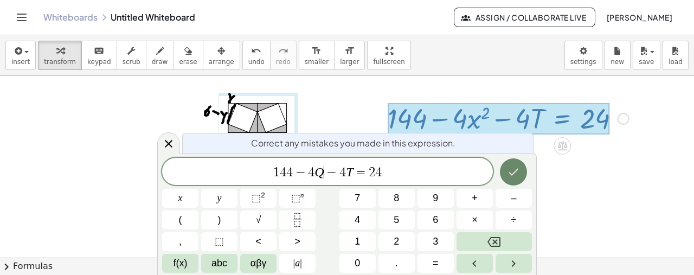
click at [513, 171] on icon "Done" at bounding box center [513, 171] width 13 height 13
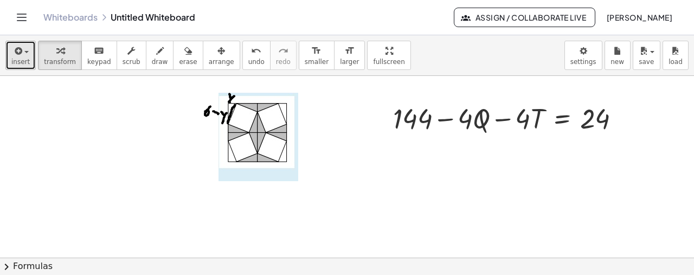
click at [12, 56] on icon "button" at bounding box center [17, 50] width 10 height 13
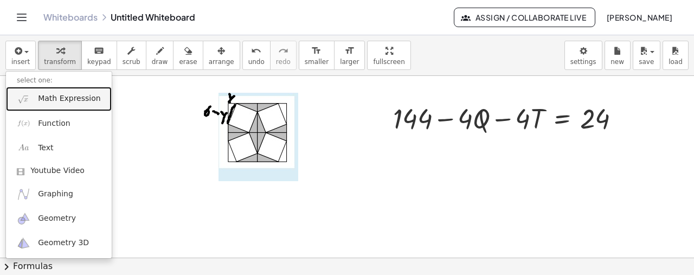
click at [68, 100] on span "Math Expression" at bounding box center [69, 98] width 62 height 11
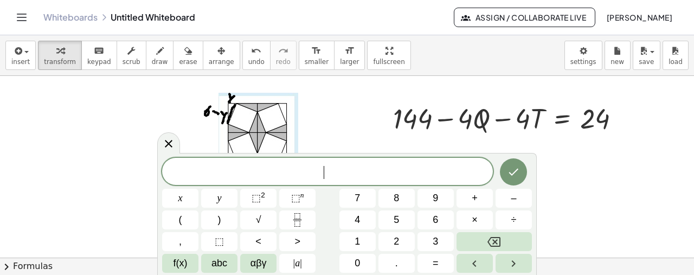
click at [333, 169] on span "​" at bounding box center [327, 172] width 331 height 15
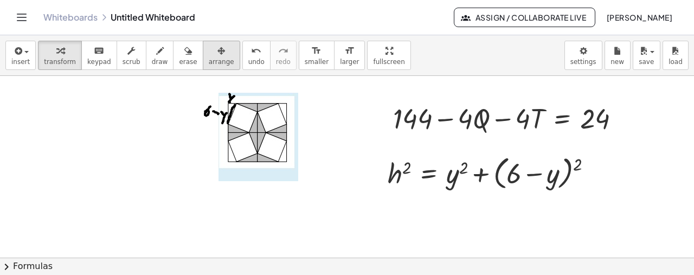
click at [214, 57] on button "arrange" at bounding box center [221, 55] width 37 height 29
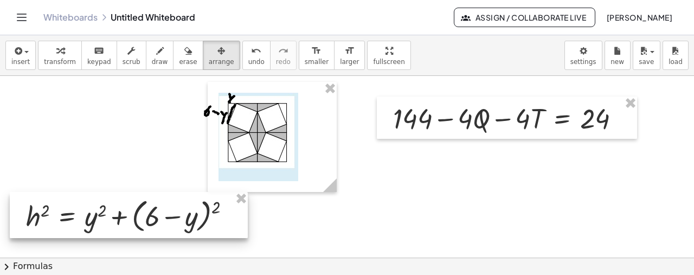
drag, startPoint x: 474, startPoint y: 164, endPoint x: 112, endPoint y: 207, distance: 364.3
click at [112, 207] on div at bounding box center [129, 215] width 238 height 47
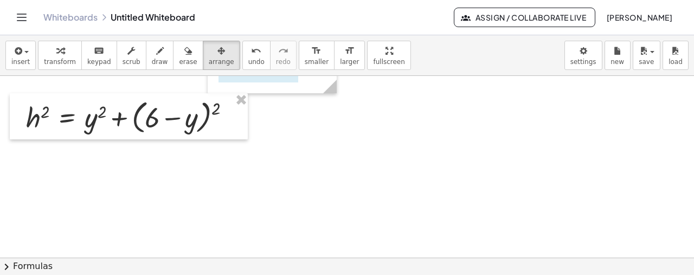
scroll to position [847, 0]
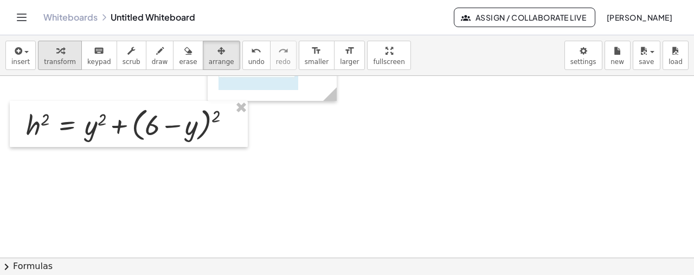
click at [59, 59] on span "transform" at bounding box center [60, 62] width 32 height 8
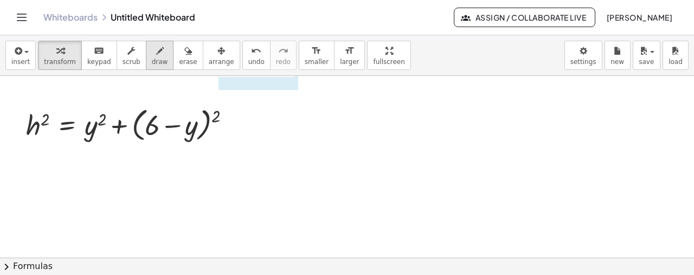
click at [152, 60] on span "draw" at bounding box center [160, 62] width 16 height 8
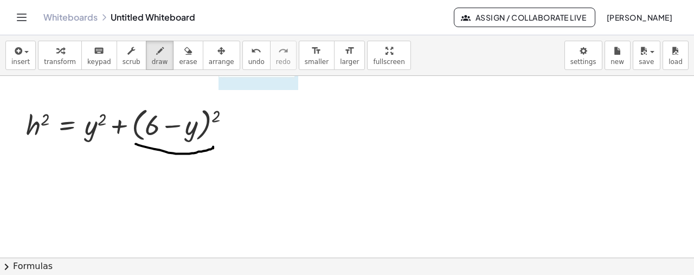
drag, startPoint x: 136, startPoint y: 143, endPoint x: 213, endPoint y: 145, distance: 77.1
drag, startPoint x: 113, startPoint y: 127, endPoint x: 102, endPoint y: 118, distance: 14.2
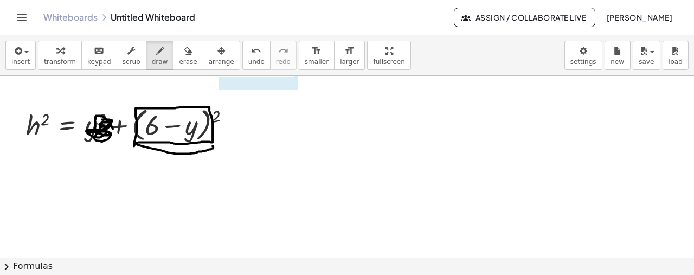
click at [179, 62] on span "erase" at bounding box center [188, 62] width 18 height 8
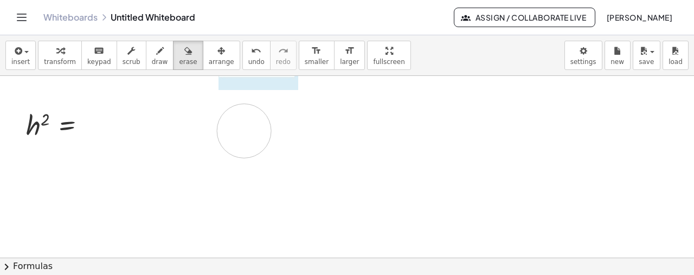
drag, startPoint x: 252, startPoint y: 126, endPoint x: 244, endPoint y: 130, distance: 8.5
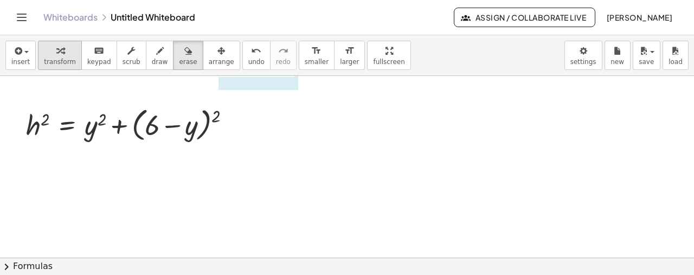
click at [59, 53] on div "button" at bounding box center [60, 50] width 32 height 13
click at [26, 53] on div "button" at bounding box center [20, 50] width 18 height 13
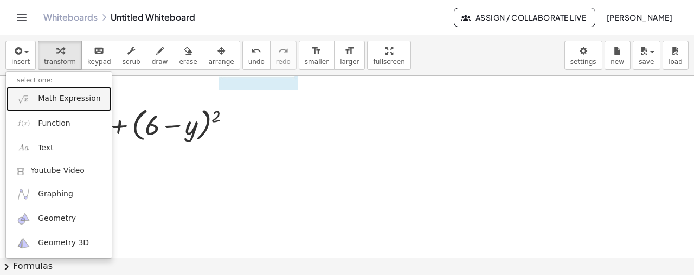
click at [44, 102] on span "Math Expression" at bounding box center [69, 98] width 62 height 11
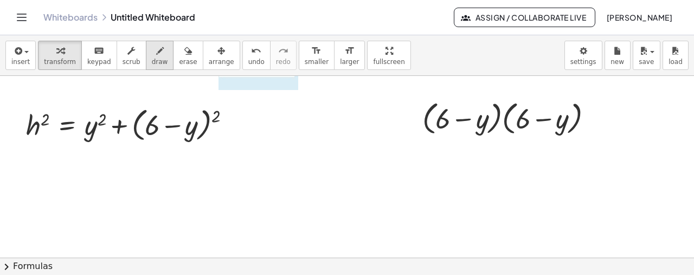
click at [152, 58] on span "draw" at bounding box center [160, 62] width 16 height 8
drag, startPoint x: 216, startPoint y: 116, endPoint x: 202, endPoint y: 116, distance: 14.1
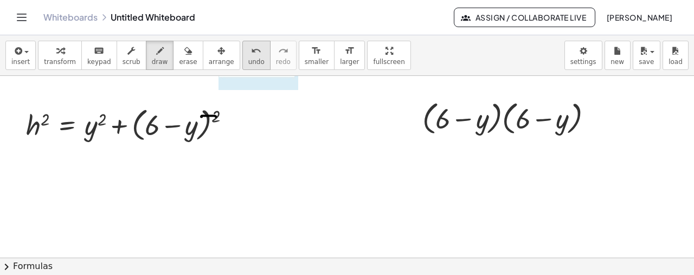
click at [251, 52] on icon "undo" at bounding box center [256, 50] width 10 height 13
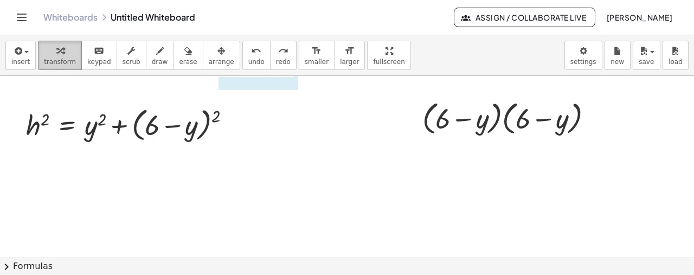
click at [44, 50] on div "button" at bounding box center [60, 50] width 32 height 13
click at [216, 119] on div at bounding box center [133, 124] width 225 height 41
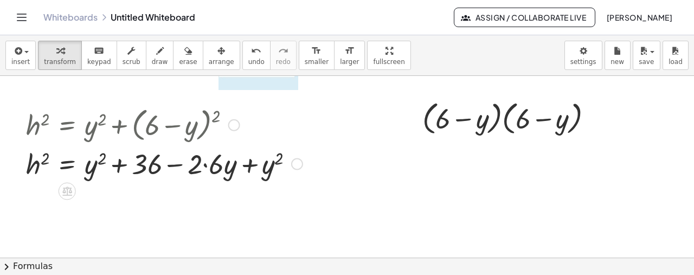
click at [206, 167] on div at bounding box center [165, 162] width 288 height 37
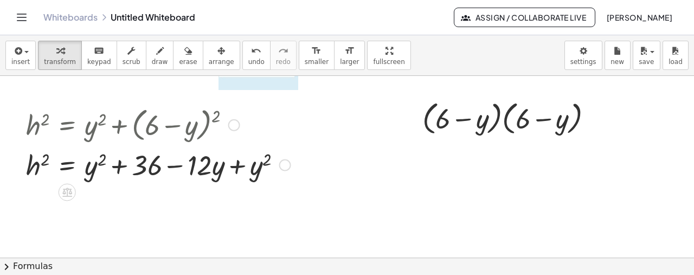
drag, startPoint x: 280, startPoint y: 199, endPoint x: 276, endPoint y: 158, distance: 40.4
click at [67, 165] on div "h 2 = + y 2 + 36 − · · y + y 2 12" at bounding box center [67, 165] width 0 height 0
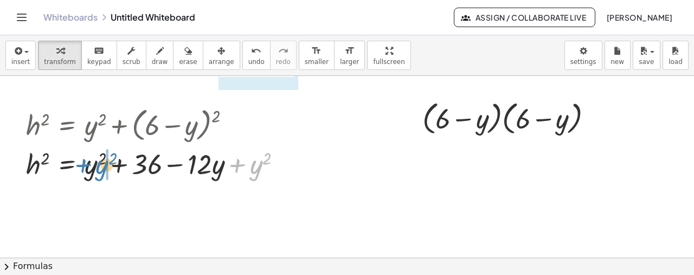
drag, startPoint x: 238, startPoint y: 164, endPoint x: 84, endPoint y: 165, distance: 154.1
click at [84, 165] on div at bounding box center [159, 162] width 276 height 37
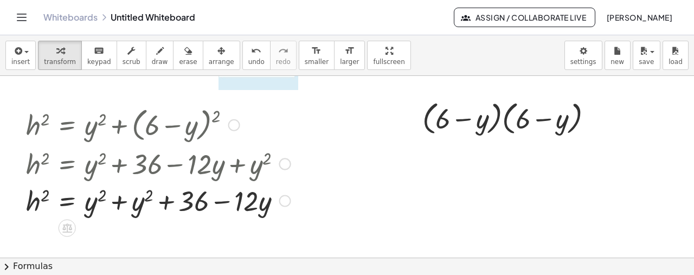
click at [119, 197] on div at bounding box center [159, 199] width 276 height 37
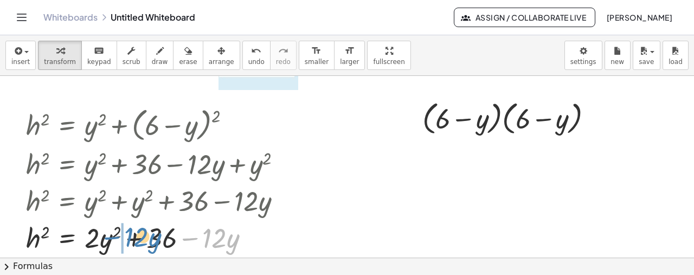
drag, startPoint x: 190, startPoint y: 236, endPoint x: 111, endPoint y: 235, distance: 78.7
click at [111, 235] on div at bounding box center [159, 236] width 276 height 37
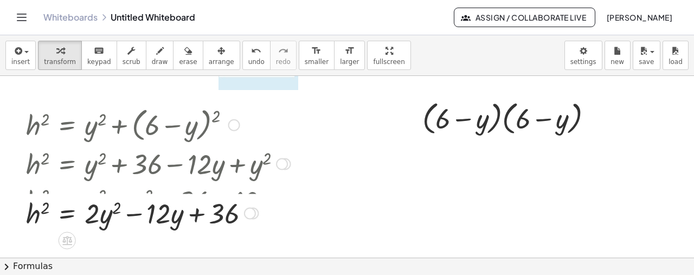
drag, startPoint x: 254, startPoint y: 239, endPoint x: 247, endPoint y: 201, distance: 38.5
click at [247, 207] on div at bounding box center [250, 213] width 12 height 12
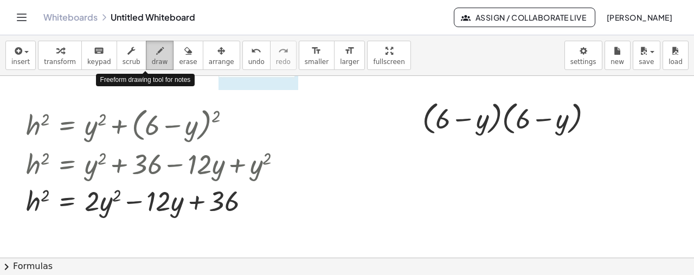
click at [152, 60] on span "draw" at bounding box center [160, 62] width 16 height 8
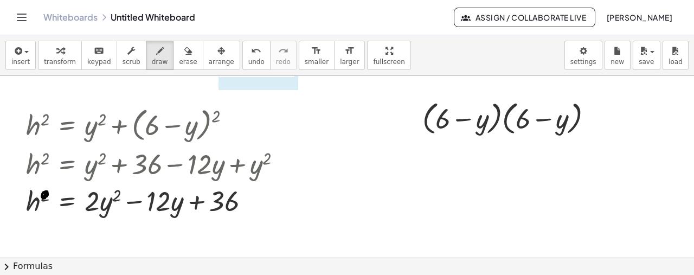
drag, startPoint x: 46, startPoint y: 190, endPoint x: 45, endPoint y: 199, distance: 8.2
drag, startPoint x: 79, startPoint y: 212, endPoint x: 238, endPoint y: 186, distance: 161.0
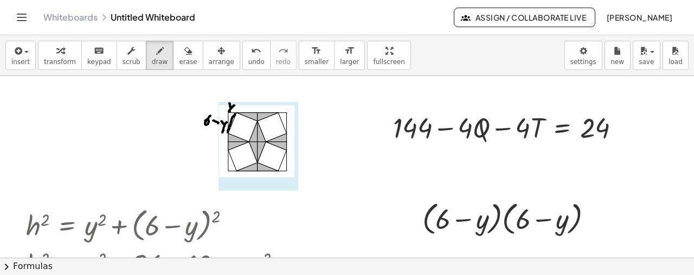
scroll to position [744, 0]
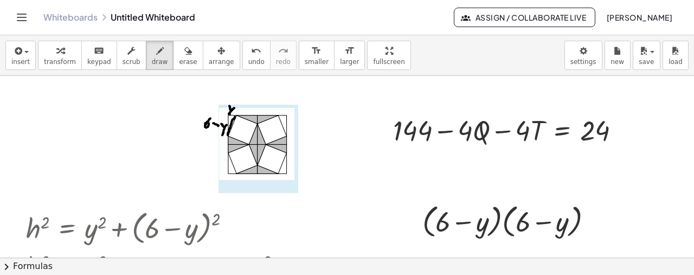
click at [8, 71] on div "insert select one: Math Expression Function Text Youtube Video Graphing Geometr…" at bounding box center [347, 55] width 694 height 41
click at [22, 58] on span "insert" at bounding box center [20, 62] width 18 height 8
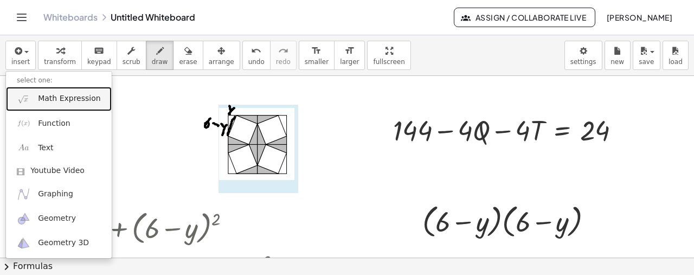
click at [55, 98] on span "Math Expression" at bounding box center [69, 98] width 62 height 11
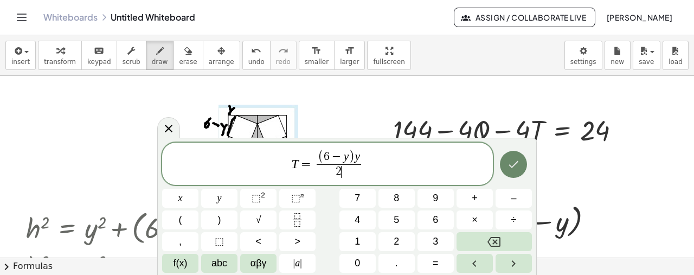
click at [515, 165] on icon "Done" at bounding box center [514, 164] width 10 height 7
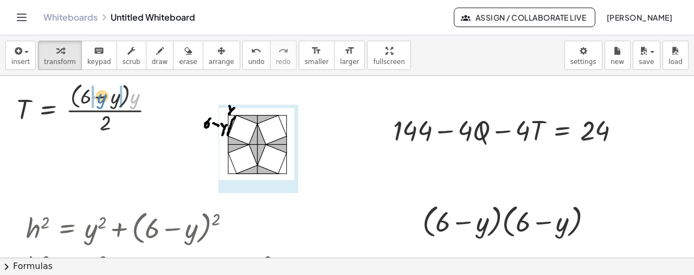
drag, startPoint x: 137, startPoint y: 100, endPoint x: 104, endPoint y: 100, distance: 33.1
click at [104, 100] on div at bounding box center [90, 108] width 158 height 58
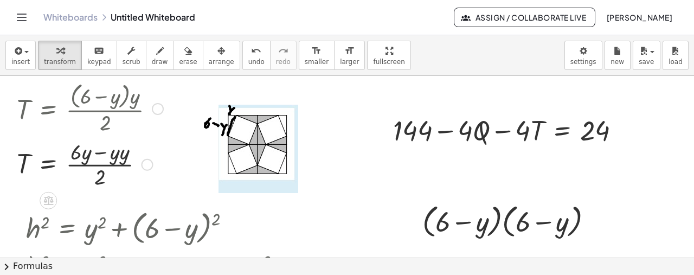
click at [120, 151] on div at bounding box center [90, 163] width 158 height 54
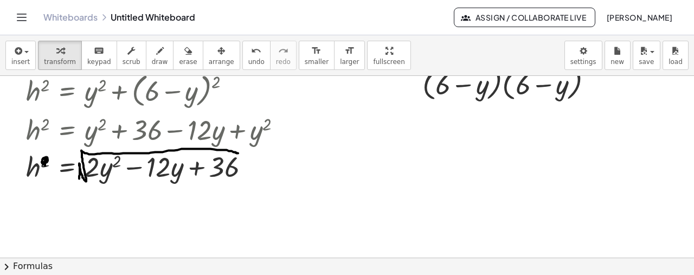
scroll to position [884, 0]
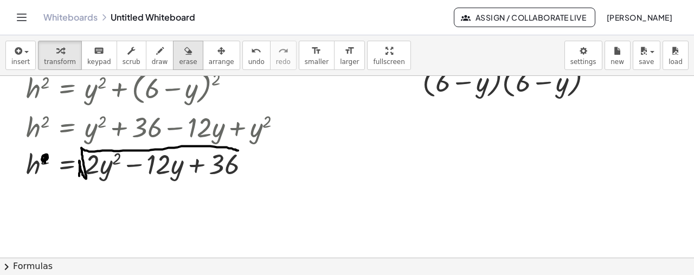
click at [184, 56] on icon "button" at bounding box center [188, 50] width 8 height 13
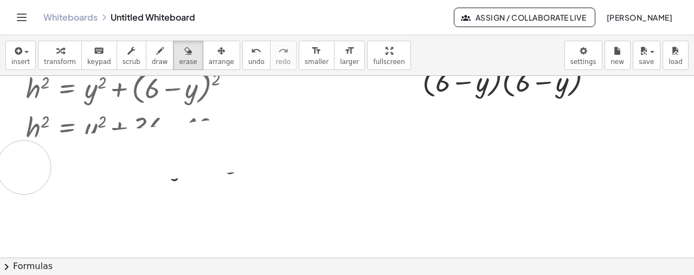
drag, startPoint x: 264, startPoint y: 139, endPoint x: 26, endPoint y: 166, distance: 239.1
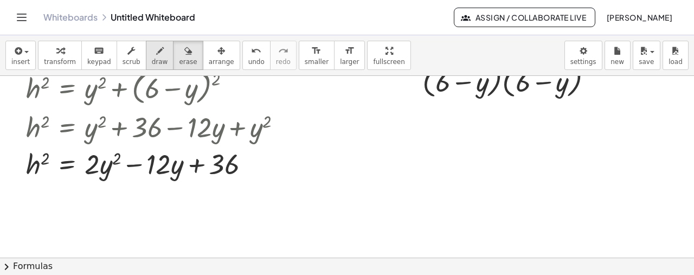
click at [156, 49] on icon "button" at bounding box center [160, 50] width 8 height 13
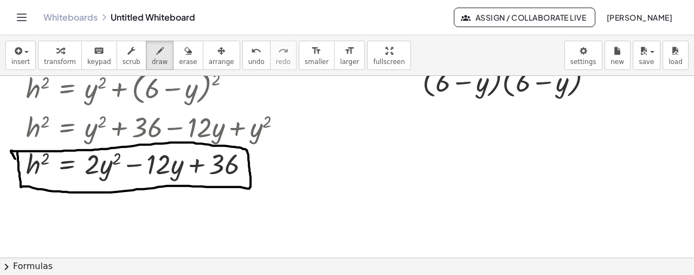
drag, startPoint x: 17, startPoint y: 151, endPoint x: 16, endPoint y: 159, distance: 8.2
click at [23, 47] on div "button" at bounding box center [20, 50] width 18 height 13
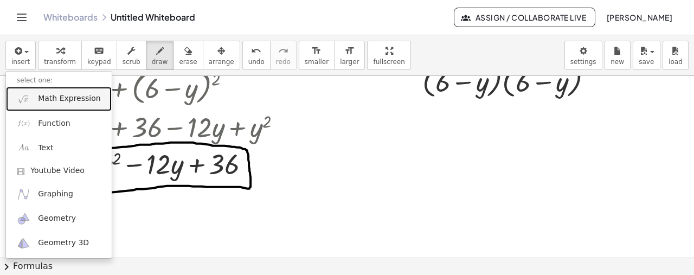
click at [57, 95] on span "Math Expression" at bounding box center [69, 98] width 62 height 11
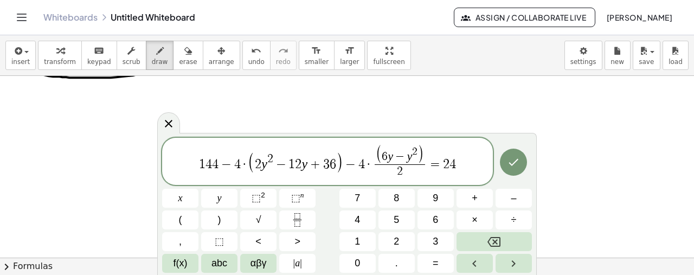
scroll to position [1004, 0]
click at [518, 162] on icon "Done" at bounding box center [513, 162] width 13 height 13
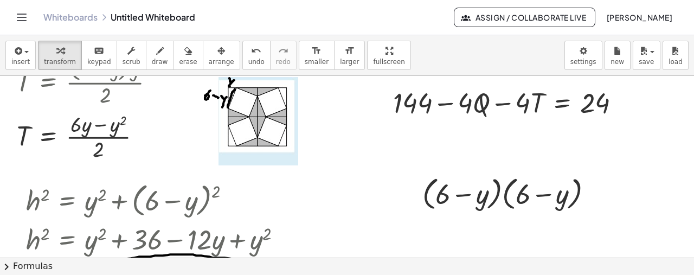
scroll to position [752, 0]
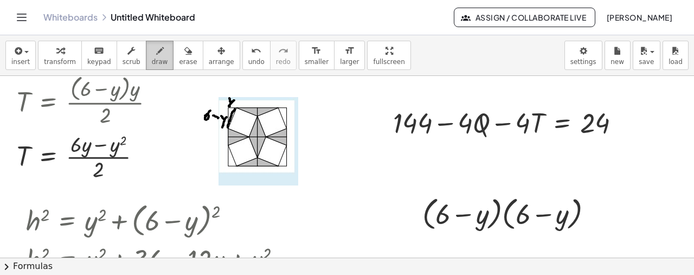
click at [156, 54] on icon "button" at bounding box center [160, 50] width 8 height 13
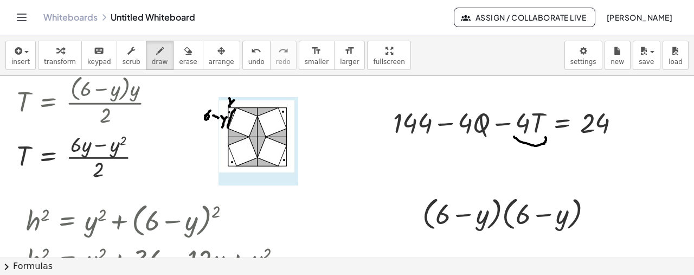
drag, startPoint x: 514, startPoint y: 136, endPoint x: 545, endPoint y: 137, distance: 30.4
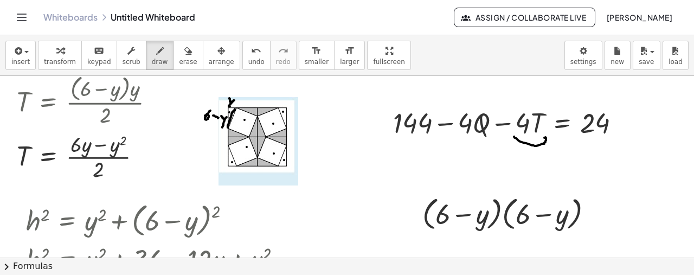
drag, startPoint x: 441, startPoint y: 135, endPoint x: 495, endPoint y: 142, distance: 54.7
drag, startPoint x: 576, startPoint y: 137, endPoint x: 610, endPoint y: 141, distance: 33.8
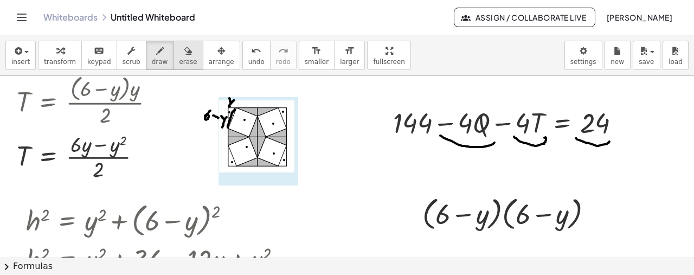
click at [179, 58] on span "erase" at bounding box center [188, 62] width 18 height 8
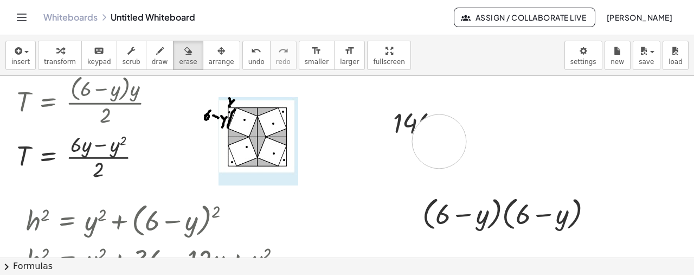
drag, startPoint x: 626, startPoint y: 136, endPoint x: 439, endPoint y: 141, distance: 186.7
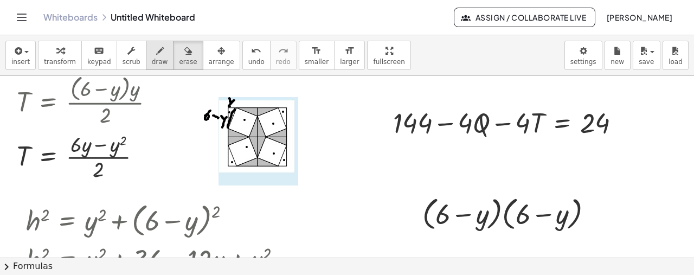
click at [156, 52] on icon "button" at bounding box center [160, 50] width 8 height 13
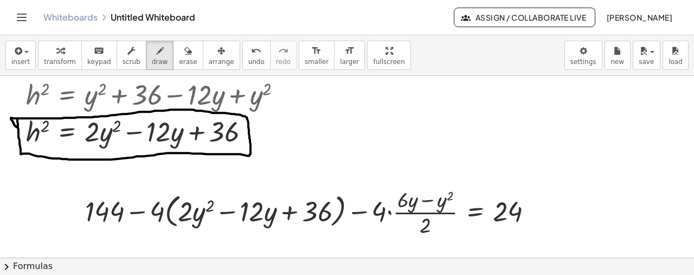
scroll to position [908, 0]
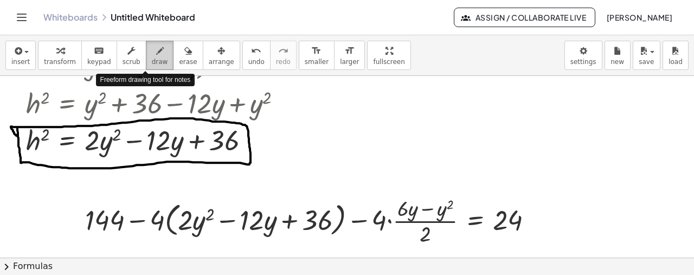
click at [156, 52] on icon "button" at bounding box center [160, 50] width 8 height 13
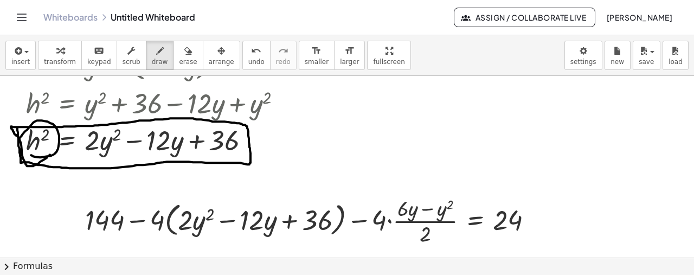
drag, startPoint x: 31, startPoint y: 155, endPoint x: 50, endPoint y: 155, distance: 19.0
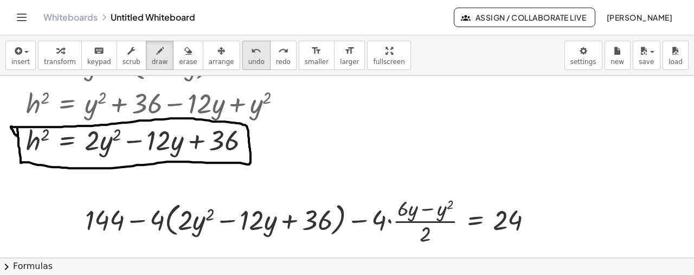
click at [251, 48] on icon "undo" at bounding box center [256, 50] width 10 height 13
drag, startPoint x: 21, startPoint y: 156, endPoint x: 39, endPoint y: 161, distance: 19.1
click at [251, 49] on icon "undo" at bounding box center [256, 50] width 10 height 13
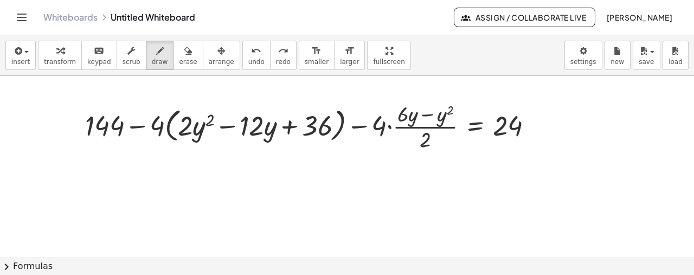
scroll to position [1020, 0]
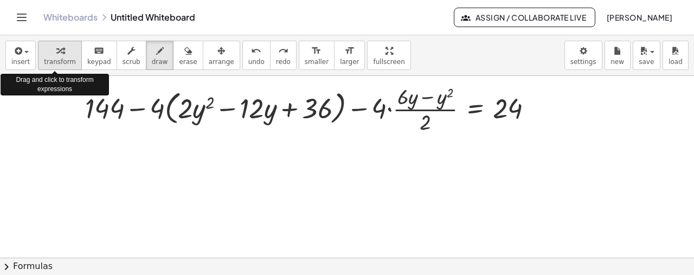
click at [60, 59] on span "transform" at bounding box center [60, 62] width 32 height 8
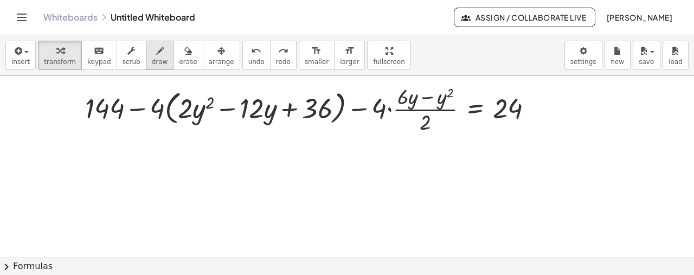
click at [152, 54] on div "button" at bounding box center [160, 50] width 16 height 13
drag, startPoint x: 162, startPoint y: 94, endPoint x: 194, endPoint y: 96, distance: 32.6
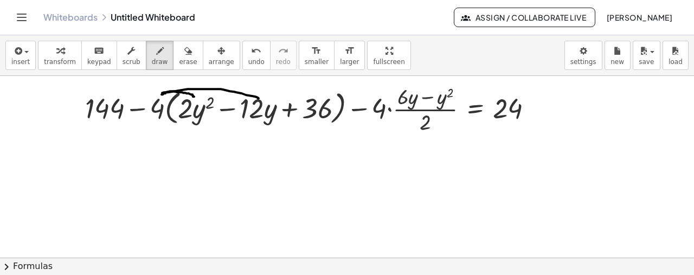
drag, startPoint x: 162, startPoint y: 92, endPoint x: 258, endPoint y: 98, distance: 96.2
click at [251, 52] on icon "undo" at bounding box center [256, 50] width 10 height 13
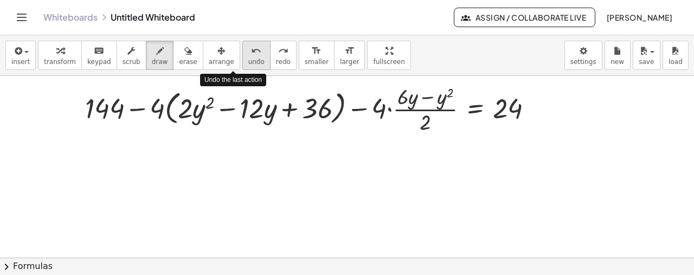
click at [251, 52] on icon "undo" at bounding box center [256, 50] width 10 height 13
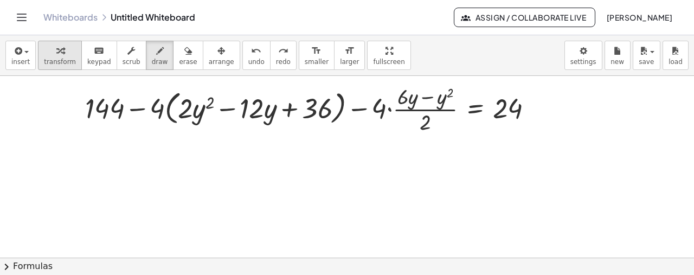
click at [56, 46] on icon "button" at bounding box center [60, 50] width 8 height 13
click at [156, 48] on icon "button" at bounding box center [160, 50] width 8 height 13
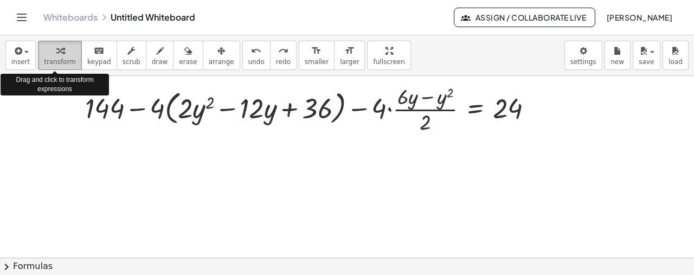
click at [62, 61] on span "transform" at bounding box center [60, 62] width 32 height 8
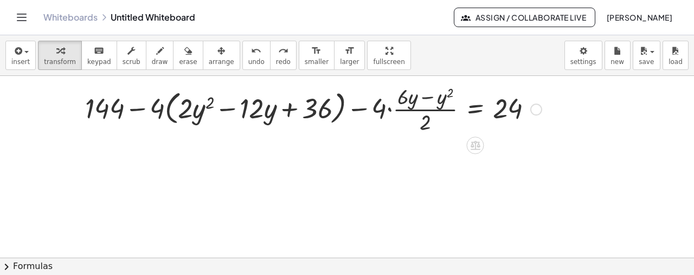
click at [159, 110] on div at bounding box center [314, 108] width 468 height 54
click at [161, 111] on div at bounding box center [314, 108] width 468 height 54
drag, startPoint x: 161, startPoint y: 111, endPoint x: 183, endPoint y: 114, distance: 22.5
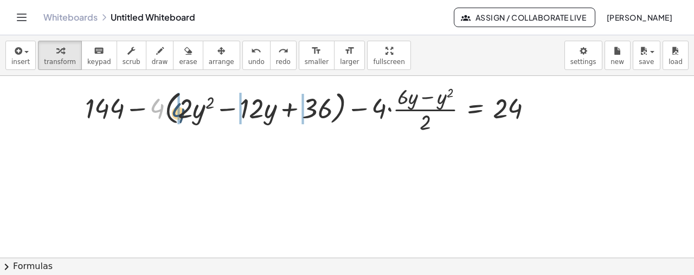
click at [183, 114] on div at bounding box center [314, 108] width 468 height 54
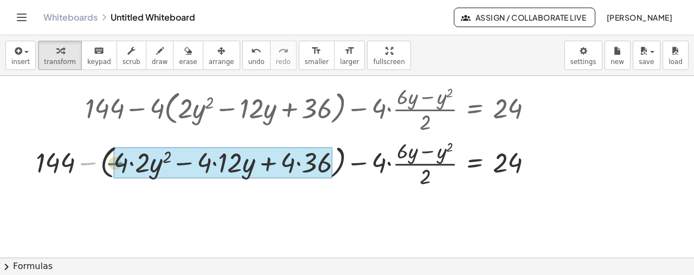
drag, startPoint x: 88, startPoint y: 163, endPoint x: 116, endPoint y: 163, distance: 27.7
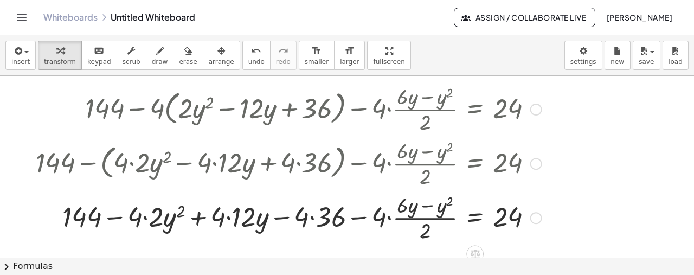
click at [144, 218] on div at bounding box center [288, 217] width 517 height 54
click at [229, 221] on div at bounding box center [288, 217] width 517 height 54
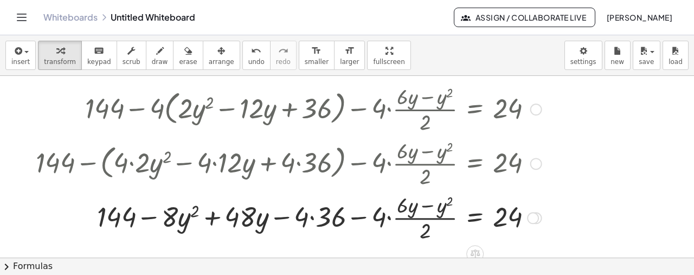
click at [285, 221] on div at bounding box center [288, 217] width 517 height 54
click at [311, 218] on div at bounding box center [288, 217] width 517 height 54
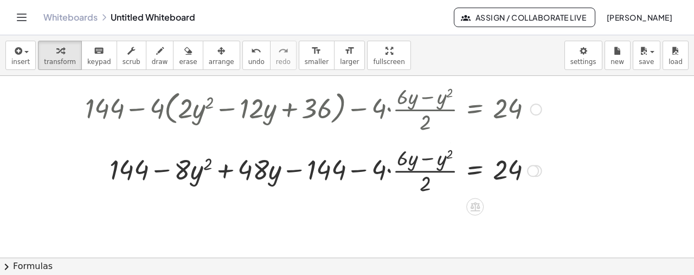
drag, startPoint x: 535, startPoint y: 219, endPoint x: 526, endPoint y: 169, distance: 50.1
click at [475, 171] on div "+ 144 − · y 2 · y − · 4 · · ( + · 6 · y − y 2 ) · 2 = 24 · · − + 8 48 144" at bounding box center [475, 171] width 0 height 0
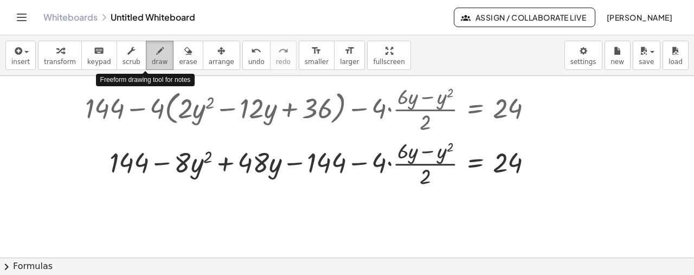
click at [152, 60] on span "draw" at bounding box center [160, 62] width 16 height 8
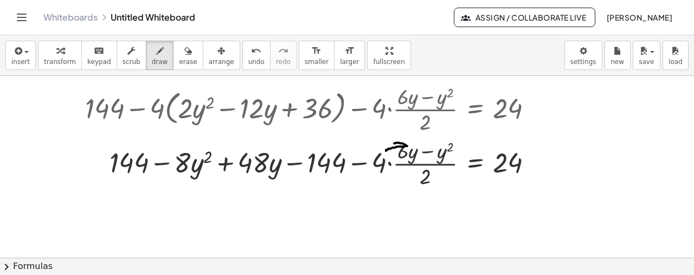
drag, startPoint x: 386, startPoint y: 150, endPoint x: 392, endPoint y: 145, distance: 7.3
drag, startPoint x: 387, startPoint y: 149, endPoint x: 435, endPoint y: 145, distance: 47.9
click at [248, 65] on span "undo" at bounding box center [256, 62] width 16 height 8
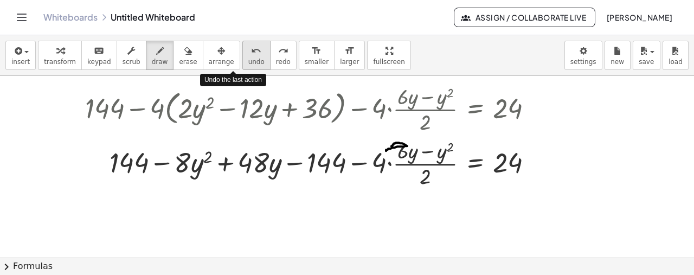
click at [248, 65] on span "undo" at bounding box center [256, 62] width 16 height 8
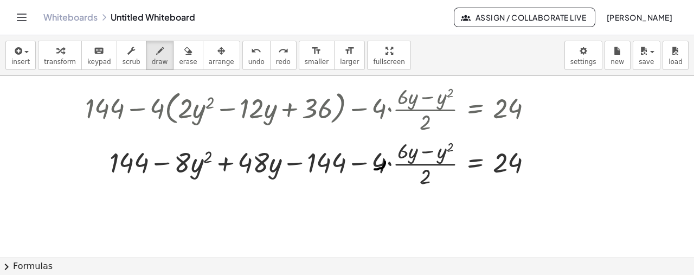
drag, startPoint x: 375, startPoint y: 169, endPoint x: 386, endPoint y: 158, distance: 15.4
drag, startPoint x: 420, startPoint y: 182, endPoint x: 432, endPoint y: 176, distance: 12.6
drag, startPoint x: 375, startPoint y: 138, endPoint x: 383, endPoint y: 146, distance: 11.5
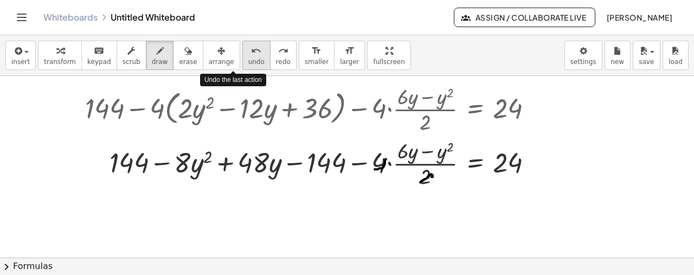
click at [251, 48] on icon "undo" at bounding box center [256, 50] width 10 height 13
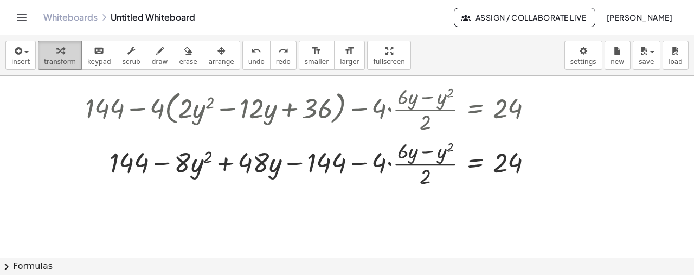
click at [56, 50] on icon "button" at bounding box center [60, 50] width 8 height 13
drag, startPoint x: 425, startPoint y: 177, endPoint x: 382, endPoint y: 171, distance: 43.3
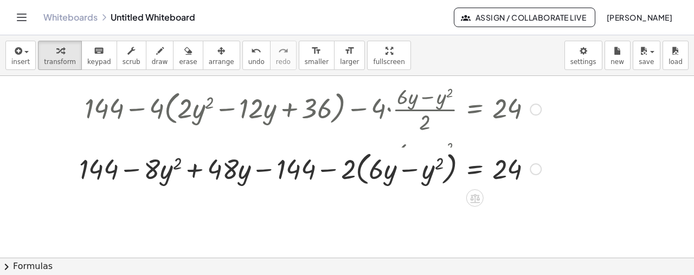
drag, startPoint x: 533, startPoint y: 211, endPoint x: 532, endPoint y: 159, distance: 52.1
click at [475, 169] on div "+ 144 − · y 2 · y − · · ( + · 6 · y − y 2 ) = 24 · · − + 8 48 144 2" at bounding box center [475, 169] width 0 height 0
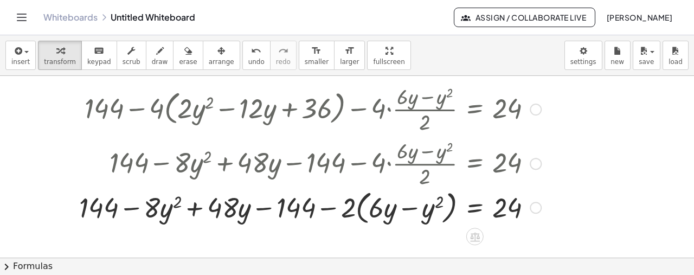
drag, startPoint x: 532, startPoint y: 159, endPoint x: 542, endPoint y: 208, distance: 49.9
click at [475, 208] on div "+ 144 − · y 2 · y − · · ( + · 6 · y − y 2 ) = 24 · · − + 8 48 144 2" at bounding box center [475, 208] width 0 height 0
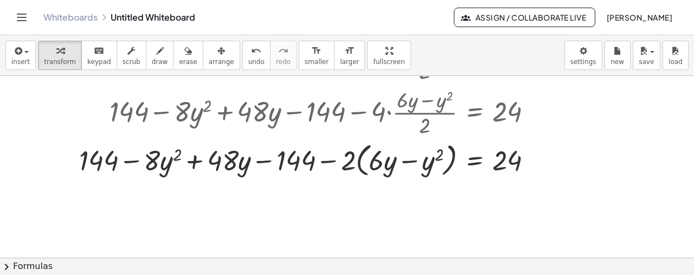
scroll to position [1088, 0]
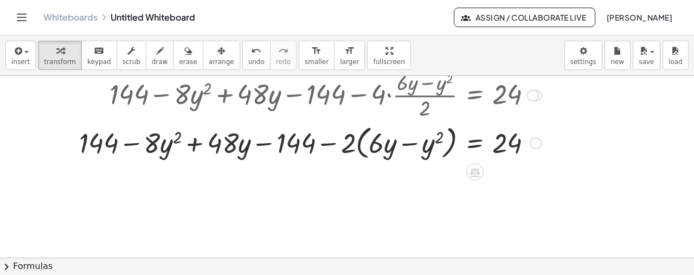
click at [348, 147] on div at bounding box center [310, 142] width 473 height 41
click at [349, 142] on div at bounding box center [310, 142] width 473 height 41
drag, startPoint x: 349, startPoint y: 142, endPoint x: 371, endPoint y: 143, distance: 22.2
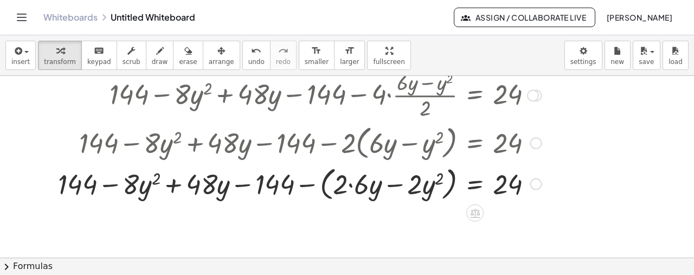
click at [350, 184] on div at bounding box center [300, 182] width 495 height 41
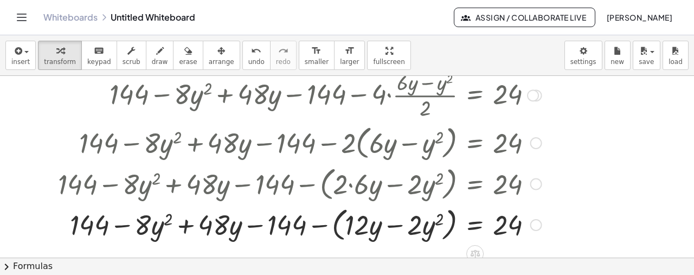
click at [321, 225] on div at bounding box center [300, 223] width 495 height 41
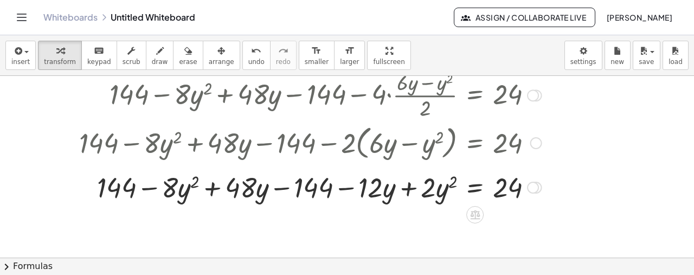
drag, startPoint x: 533, startPoint y: 224, endPoint x: 520, endPoint y: 181, distance: 45.3
click at [475, 188] on div "+ 144 − · y 2 · y · y y 2 = 24 · · − + 8 48 144 · · 2 · 12 − +" at bounding box center [475, 188] width 0 height 0
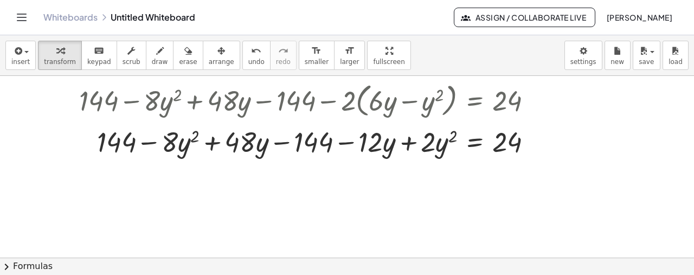
scroll to position [1137, 0]
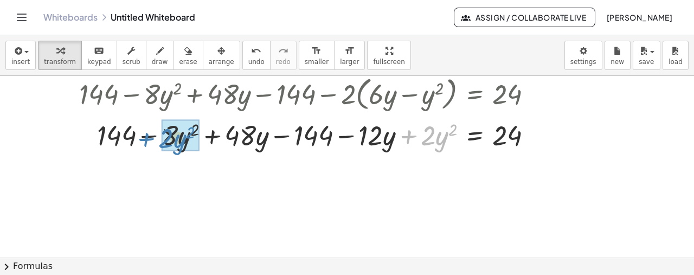
drag, startPoint x: 409, startPoint y: 138, endPoint x: 146, endPoint y: 142, distance: 262.6
click at [146, 142] on div at bounding box center [310, 134] width 473 height 37
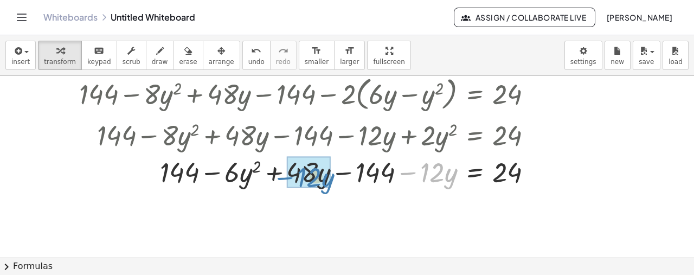
drag, startPoint x: 407, startPoint y: 172, endPoint x: 284, endPoint y: 175, distance: 123.2
click at [284, 175] on div at bounding box center [310, 170] width 473 height 37
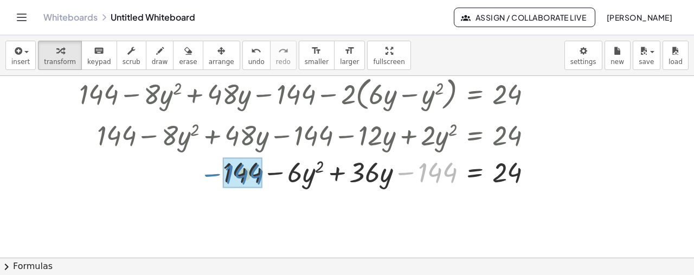
drag, startPoint x: 407, startPoint y: 171, endPoint x: 214, endPoint y: 173, distance: 193.7
click at [214, 173] on div at bounding box center [310, 170] width 473 height 37
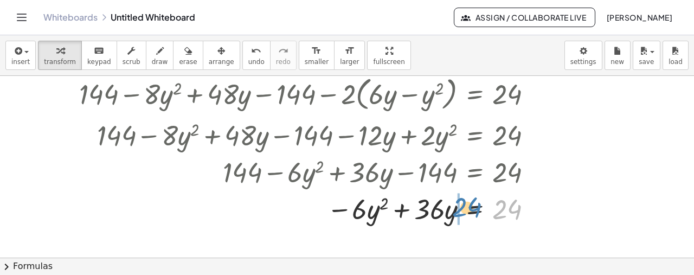
drag, startPoint x: 502, startPoint y: 209, endPoint x: 462, endPoint y: 207, distance: 40.7
click at [462, 207] on div at bounding box center [310, 207] width 473 height 37
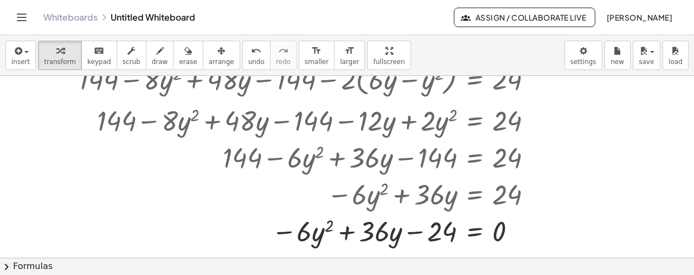
scroll to position [1158, 0]
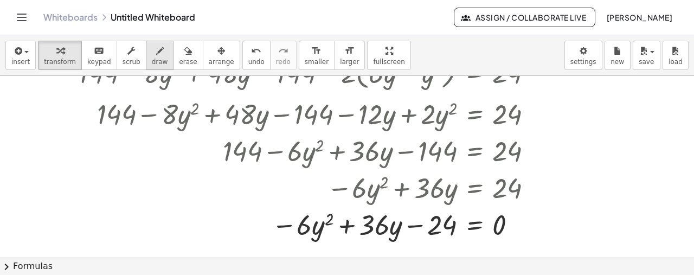
click at [146, 56] on button "draw" at bounding box center [160, 55] width 28 height 29
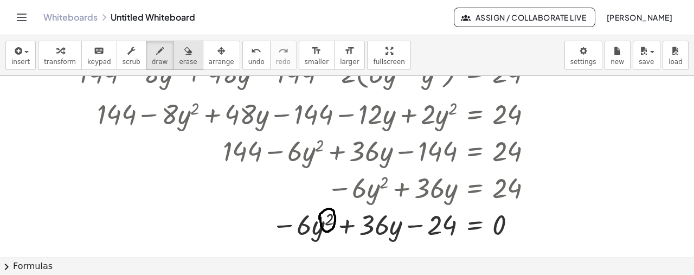
click at [184, 48] on icon "button" at bounding box center [188, 50] width 8 height 13
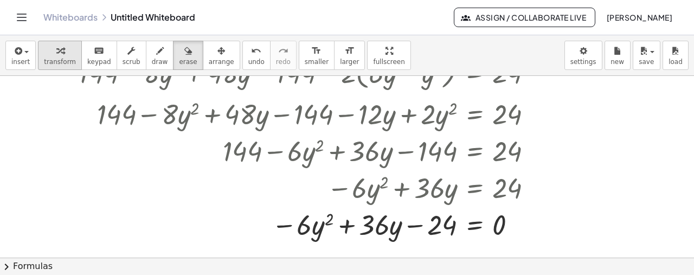
click at [61, 58] on span "transform" at bounding box center [60, 62] width 32 height 8
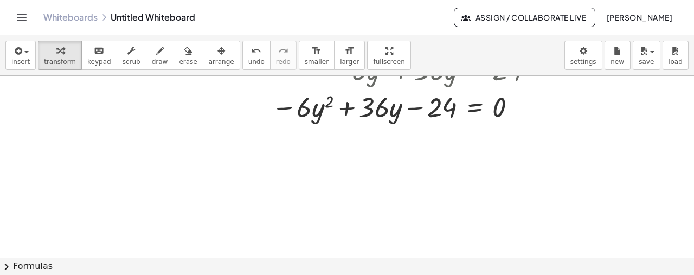
scroll to position [1280, 0]
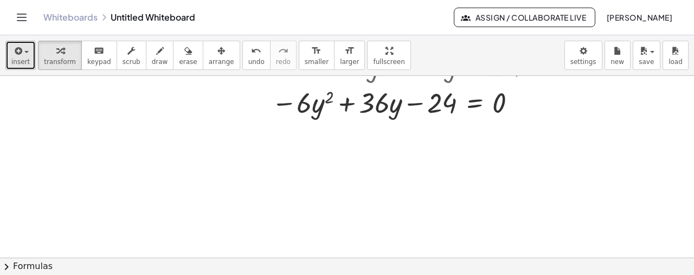
click at [16, 56] on icon "button" at bounding box center [17, 50] width 10 height 13
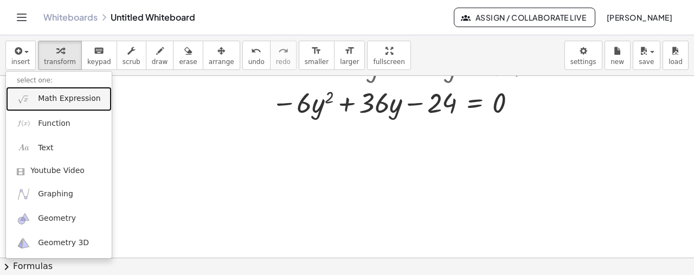
click at [44, 96] on span "Math Expression" at bounding box center [69, 98] width 62 height 11
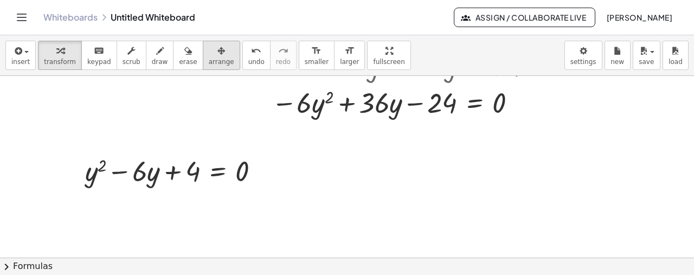
click at [218, 53] on icon "button" at bounding box center [222, 50] width 8 height 13
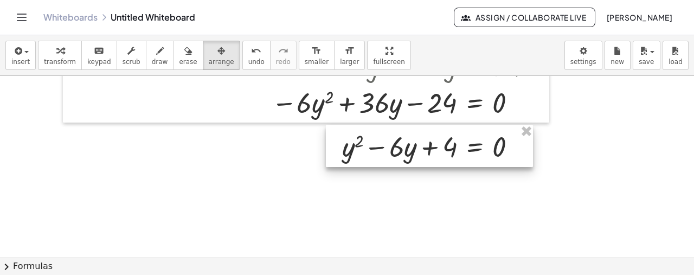
drag, startPoint x: 189, startPoint y: 164, endPoint x: 446, endPoint y: 142, distance: 258.2
click at [446, 142] on div at bounding box center [429, 146] width 207 height 42
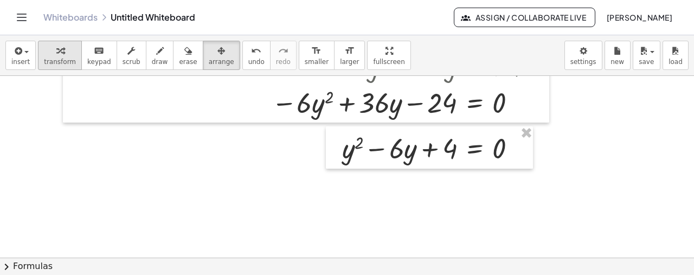
click at [62, 47] on div "button" at bounding box center [60, 50] width 32 height 13
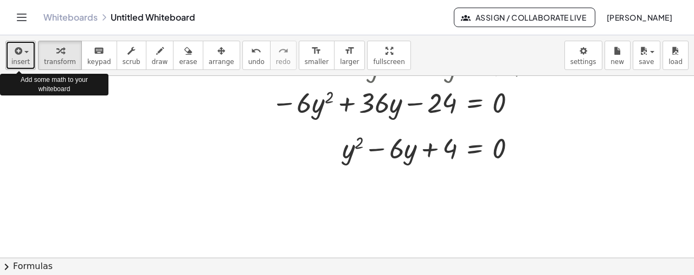
click at [19, 58] on span "insert" at bounding box center [20, 62] width 18 height 8
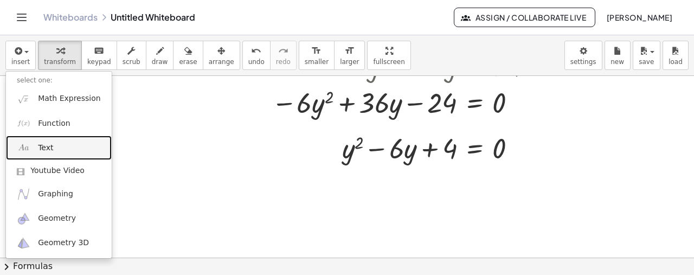
click at [54, 152] on link "Text" at bounding box center [59, 148] width 106 height 24
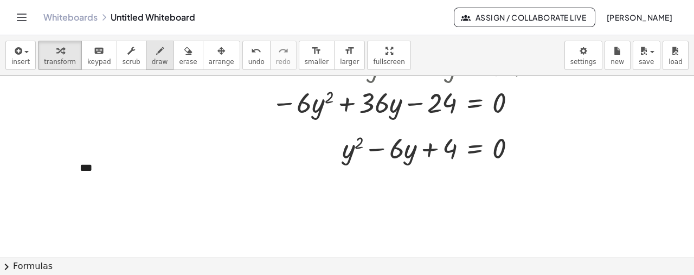
click at [152, 59] on span "draw" at bounding box center [160, 62] width 16 height 8
drag, startPoint x: 333, startPoint y: 144, endPoint x: 337, endPoint y: 156, distance: 12.7
click at [60, 63] on span "transform" at bounding box center [60, 62] width 32 height 8
click at [222, 144] on button "+" at bounding box center [218, 147] width 21 height 18
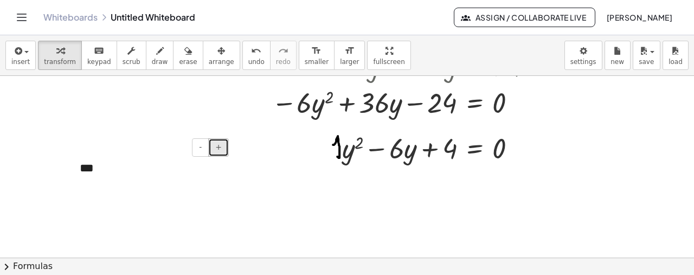
click at [222, 144] on button "+" at bounding box center [218, 147] width 21 height 18
click at [142, 168] on div "***" at bounding box center [150, 170] width 163 height 43
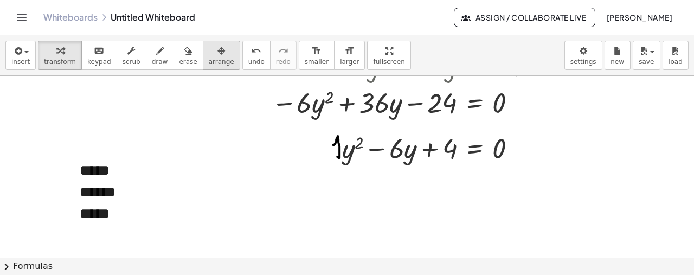
click at [218, 57] on icon "button" at bounding box center [222, 50] width 8 height 13
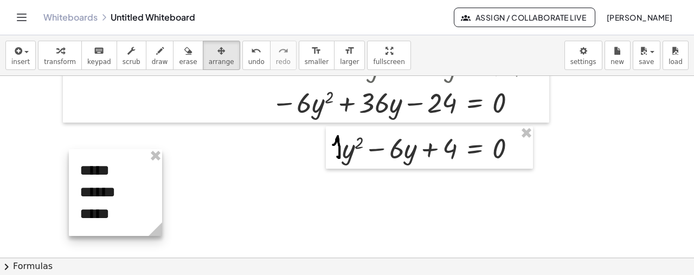
drag, startPoint x: 226, startPoint y: 226, endPoint x: 156, endPoint y: 225, distance: 69.5
click at [156, 225] on circle at bounding box center [157, 231] width 19 height 19
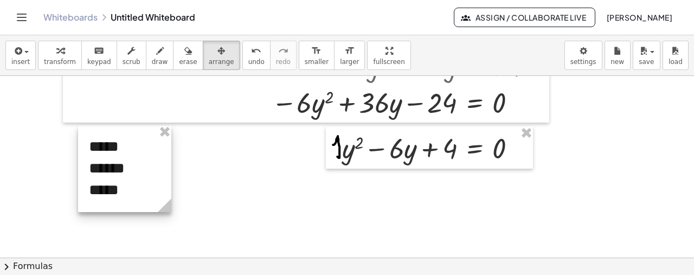
drag, startPoint x: 127, startPoint y: 213, endPoint x: 137, endPoint y: 192, distance: 23.6
click at [137, 192] on div at bounding box center [124, 168] width 93 height 87
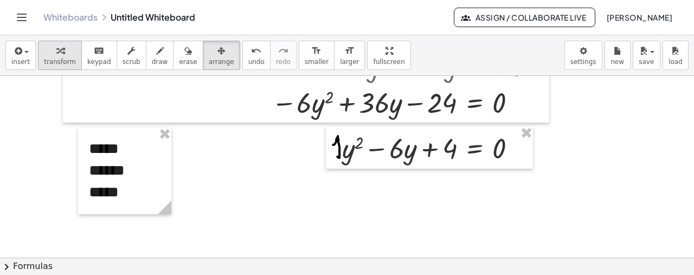
click at [56, 50] on icon "button" at bounding box center [60, 50] width 8 height 13
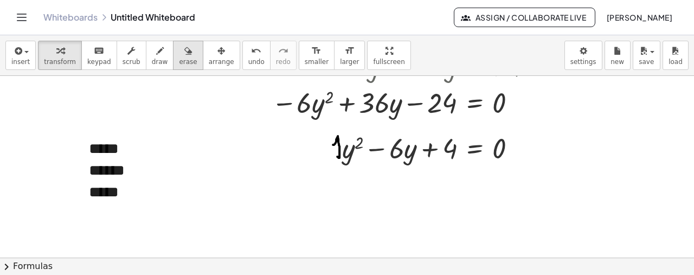
click at [179, 46] on div "button" at bounding box center [188, 50] width 18 height 13
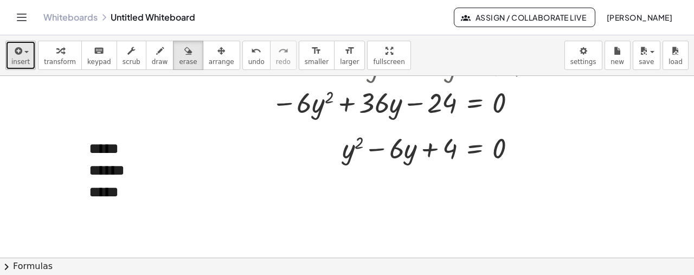
click at [20, 62] on span "insert" at bounding box center [20, 62] width 18 height 8
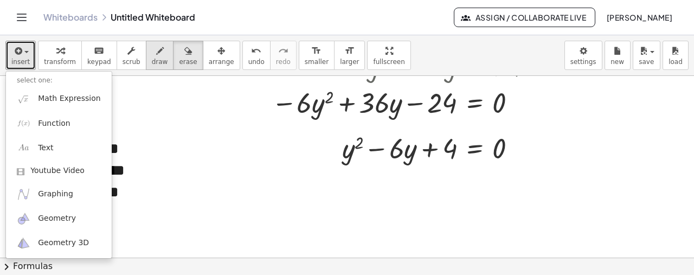
click at [146, 52] on button "draw" at bounding box center [160, 55] width 28 height 29
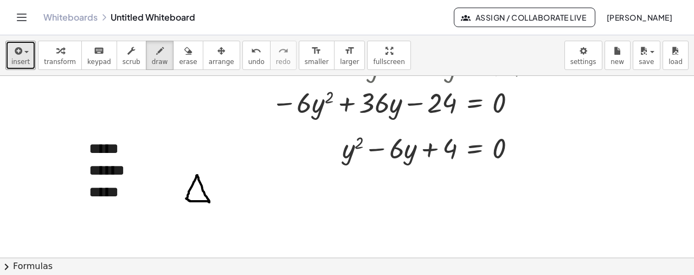
click at [248, 59] on span "undo" at bounding box center [256, 62] width 16 height 8
click at [24, 58] on span "insert" at bounding box center [20, 62] width 18 height 8
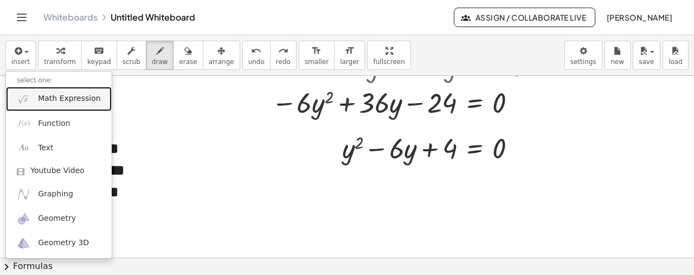
click at [60, 99] on span "Math Expression" at bounding box center [69, 98] width 62 height 11
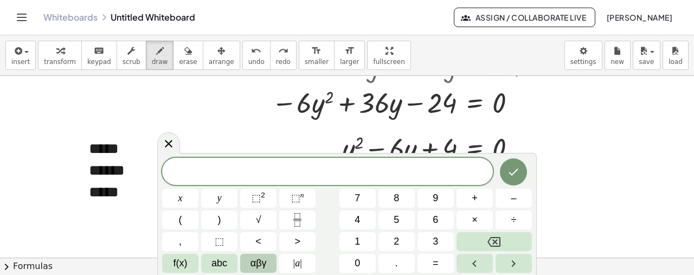
click at [257, 261] on span "αβγ" at bounding box center [259, 263] width 16 height 15
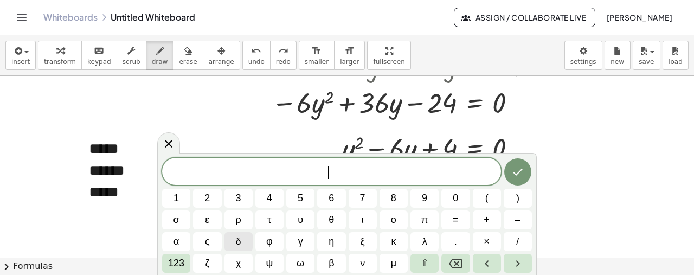
click at [248, 249] on button "δ" at bounding box center [239, 241] width 28 height 19
click at [176, 264] on span "123" at bounding box center [176, 263] width 16 height 15
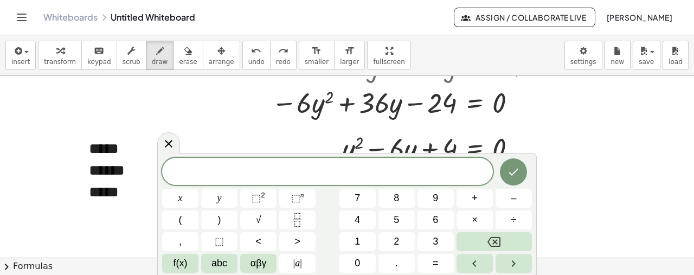
click at [176, 264] on span "f(x)" at bounding box center [181, 263] width 14 height 15
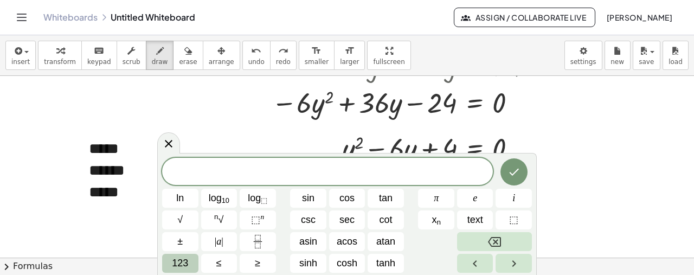
click at [186, 265] on span "123" at bounding box center [180, 263] width 16 height 15
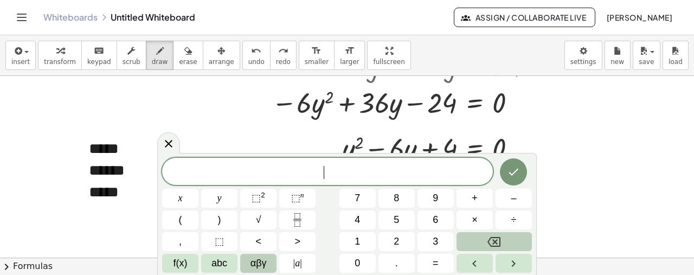
click at [264, 265] on span "αβγ" at bounding box center [259, 263] width 16 height 15
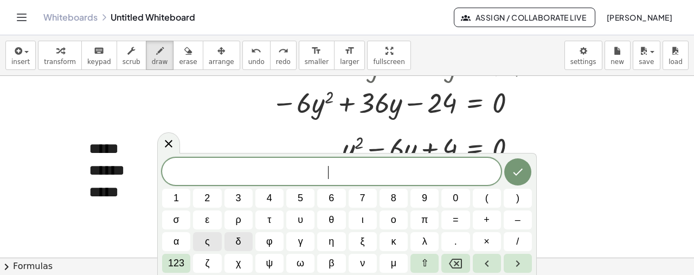
click at [236, 241] on span "δ" at bounding box center [238, 241] width 5 height 15
click at [364, 173] on span "δ = ​" at bounding box center [331, 172] width 339 height 15
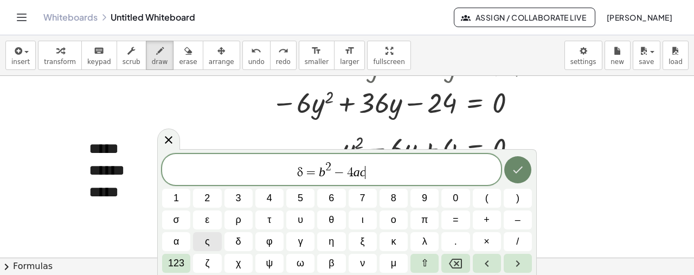
click at [514, 173] on icon "Done" at bounding box center [518, 169] width 13 height 13
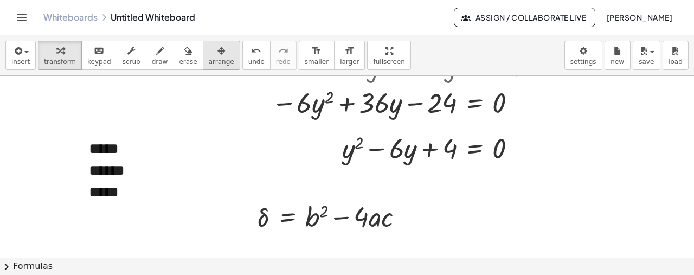
click at [218, 50] on icon "button" at bounding box center [222, 50] width 8 height 13
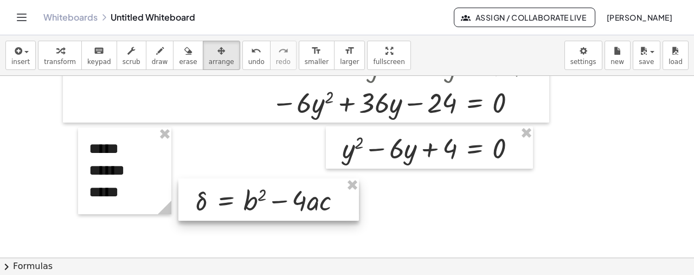
drag, startPoint x: 270, startPoint y: 212, endPoint x: 209, endPoint y: 197, distance: 62.6
click at [209, 197] on div at bounding box center [268, 199] width 181 height 42
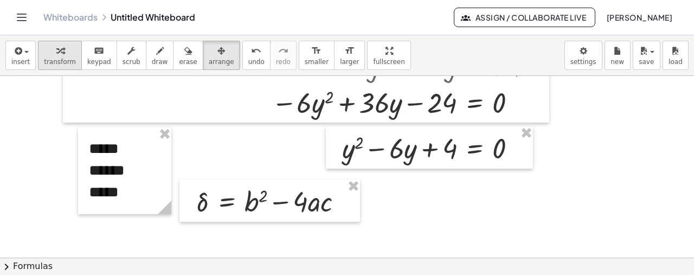
click at [50, 58] on span "transform" at bounding box center [60, 62] width 32 height 8
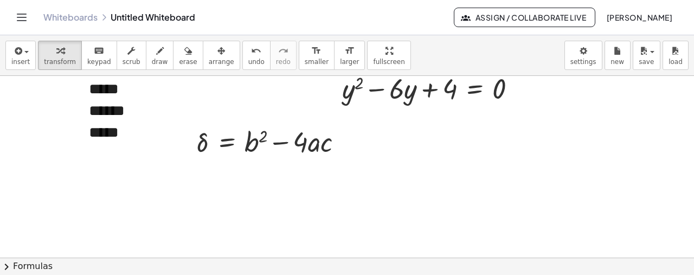
scroll to position [1337, 0]
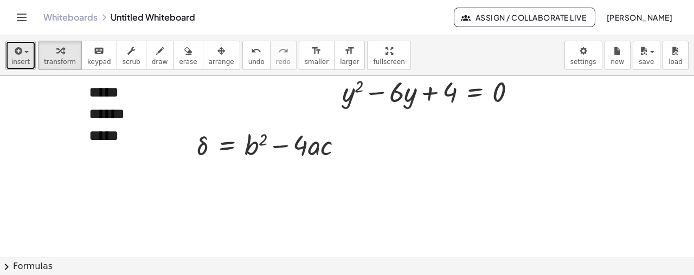
click at [16, 53] on icon "button" at bounding box center [17, 50] width 10 height 13
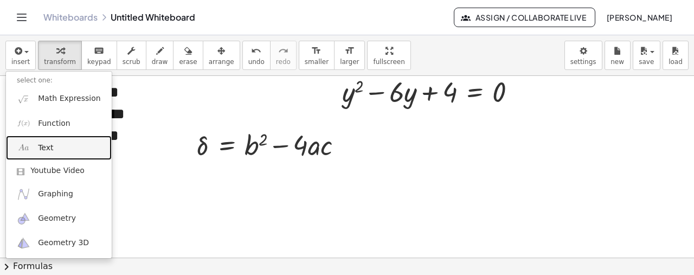
click at [71, 151] on link "Text" at bounding box center [59, 148] width 106 height 24
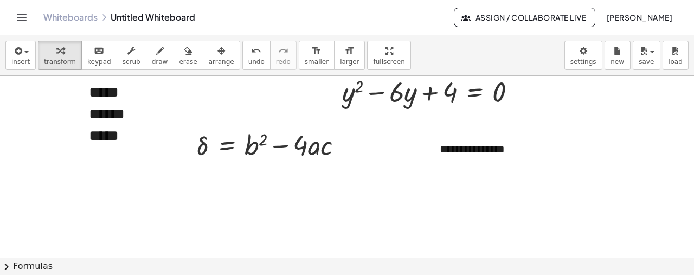
click at [209, 48] on div "button" at bounding box center [221, 50] width 25 height 13
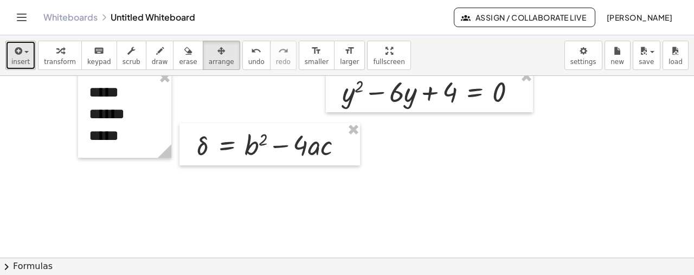
click at [7, 54] on button "insert" at bounding box center [20, 55] width 30 height 29
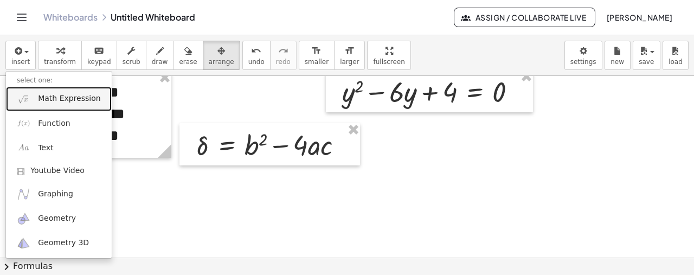
click at [63, 99] on span "Math Expression" at bounding box center [69, 98] width 62 height 11
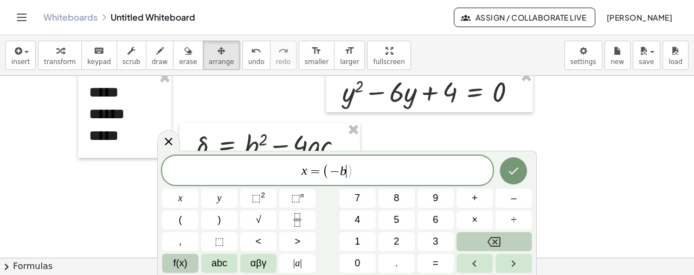
click at [189, 260] on button "f(x)" at bounding box center [180, 263] width 36 height 19
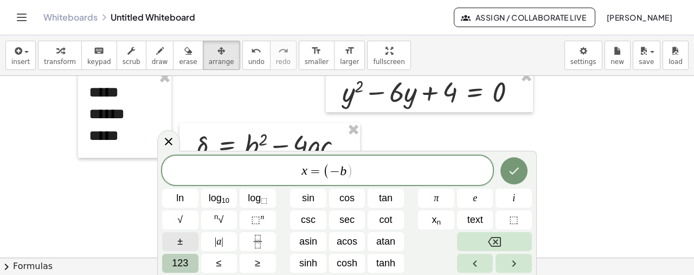
click at [177, 239] on button "±" at bounding box center [180, 241] width 36 height 19
click at [186, 220] on button "√" at bounding box center [180, 219] width 36 height 19
click at [188, 263] on span "123" at bounding box center [180, 263] width 16 height 15
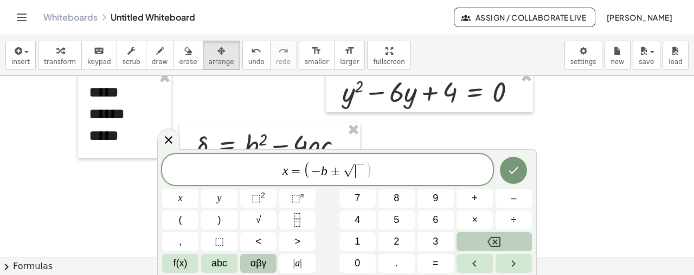
click at [258, 262] on span "αβγ" at bounding box center [259, 263] width 16 height 15
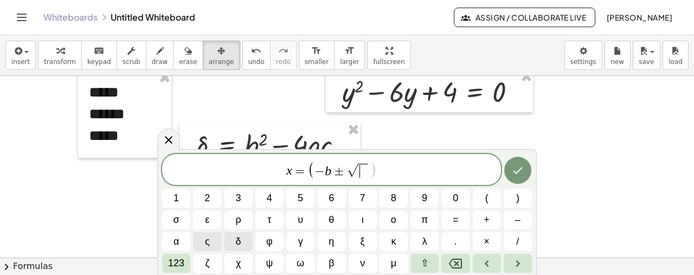
click at [242, 238] on button "δ" at bounding box center [239, 241] width 28 height 19
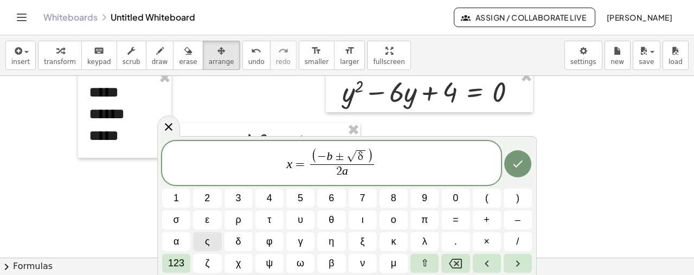
click at [316, 159] on span "(" at bounding box center [314, 157] width 7 height 16
click at [521, 167] on icon "Done" at bounding box center [518, 164] width 13 height 13
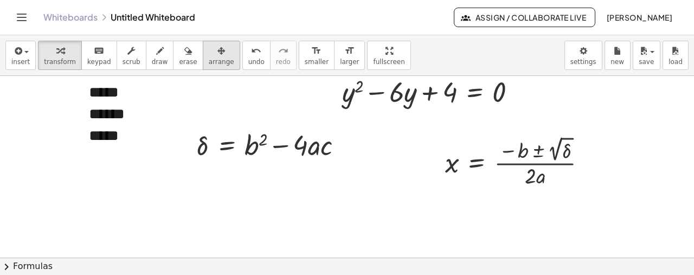
click at [209, 59] on span "arrange" at bounding box center [221, 62] width 25 height 8
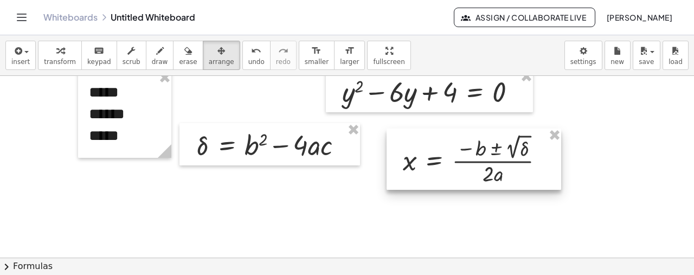
drag, startPoint x: 500, startPoint y: 173, endPoint x: 458, endPoint y: 171, distance: 42.4
click at [458, 171] on div at bounding box center [474, 160] width 175 height 62
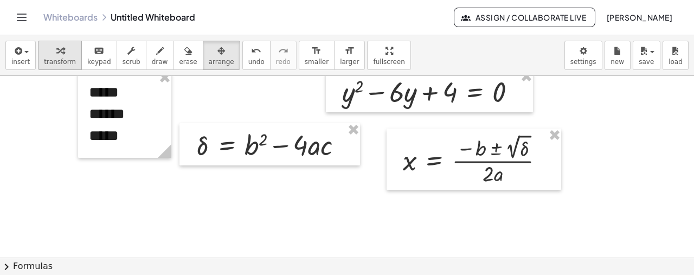
click at [65, 46] on div "button" at bounding box center [60, 50] width 32 height 13
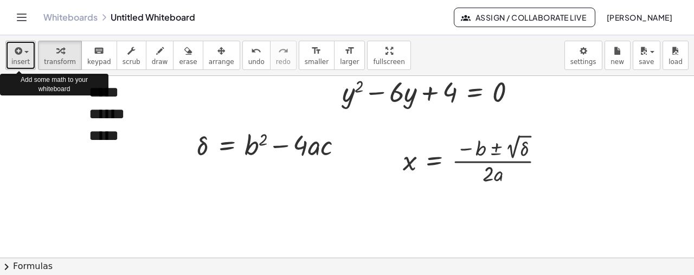
click at [10, 55] on button "insert" at bounding box center [20, 55] width 30 height 29
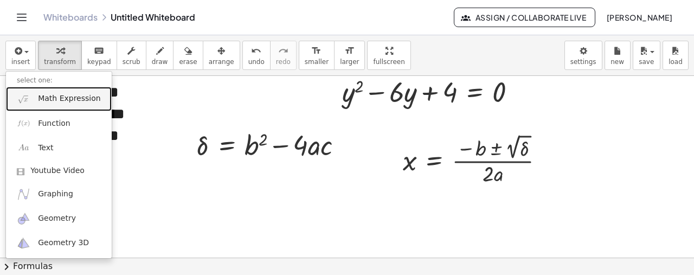
click at [48, 101] on span "Math Expression" at bounding box center [69, 98] width 62 height 11
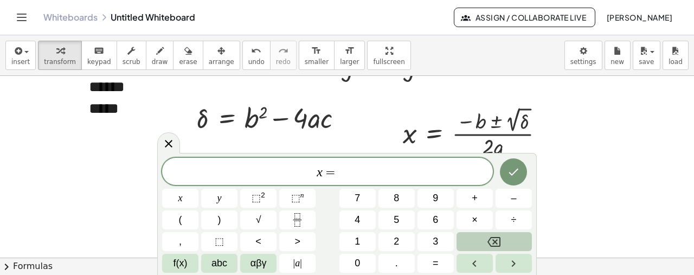
scroll to position [1375, 0]
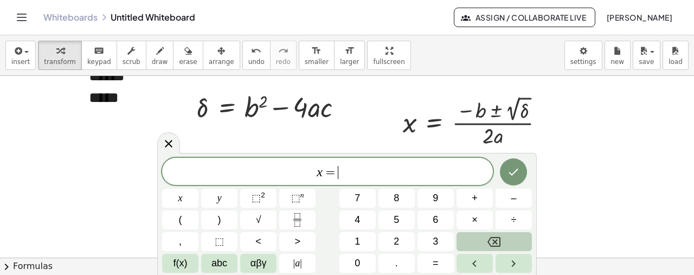
click at [398, 169] on span "x = ​" at bounding box center [327, 172] width 331 height 15
click at [337, 175] on span "6" at bounding box center [338, 172] width 7 height 13
click at [343, 174] on span ")" at bounding box center [345, 171] width 7 height 16
click at [183, 267] on span "f(x)" at bounding box center [181, 263] width 14 height 15
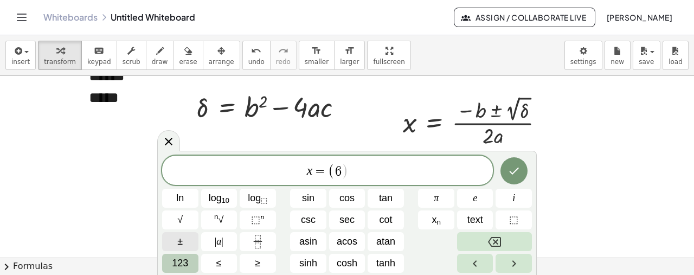
click at [175, 244] on button "±" at bounding box center [180, 241] width 36 height 19
click at [179, 263] on span "123" at bounding box center [180, 263] width 16 height 15
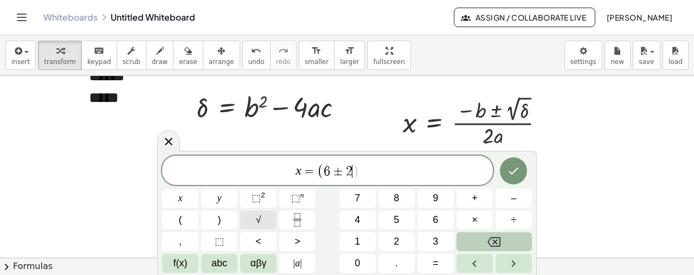
click at [263, 213] on button "√" at bounding box center [258, 219] width 36 height 19
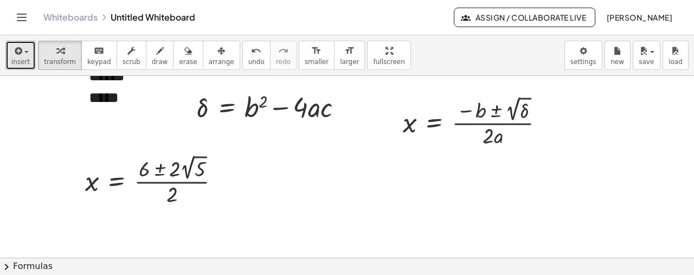
click at [18, 56] on icon "button" at bounding box center [17, 50] width 10 height 13
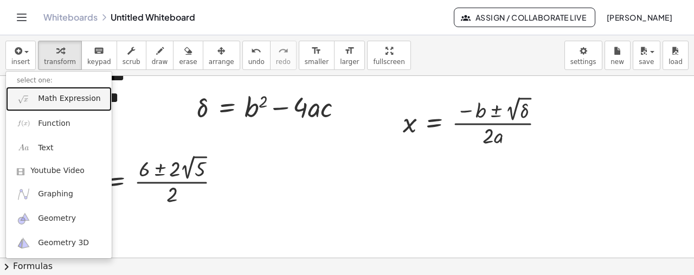
click at [64, 99] on span "Math Expression" at bounding box center [69, 98] width 62 height 11
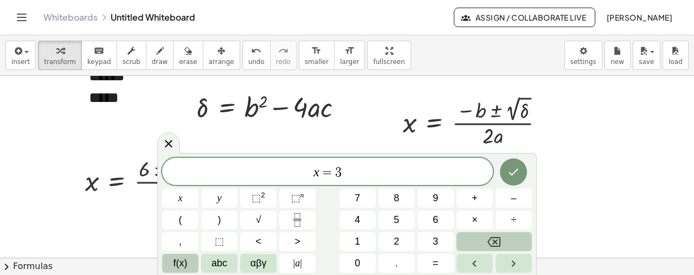
click at [183, 261] on span "f(x)" at bounding box center [181, 263] width 14 height 15
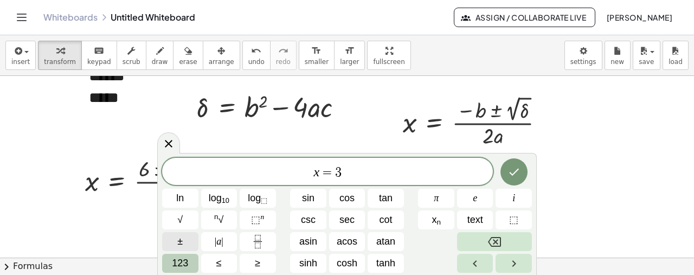
click at [182, 244] on span "±" at bounding box center [179, 241] width 5 height 15
click at [182, 223] on span "√" at bounding box center [179, 220] width 5 height 15
click at [511, 173] on icon "Done" at bounding box center [514, 171] width 10 height 7
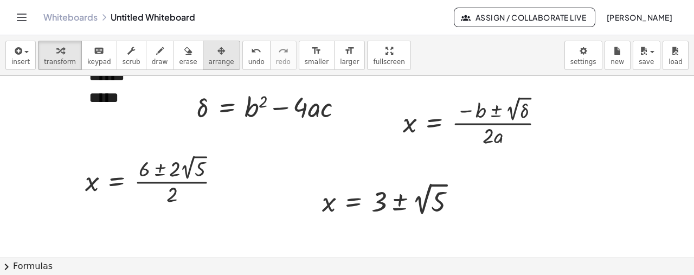
click at [209, 60] on span "arrange" at bounding box center [221, 62] width 25 height 8
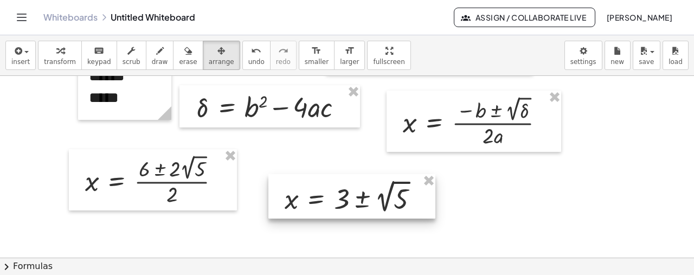
drag, startPoint x: 367, startPoint y: 206, endPoint x: 329, endPoint y: 203, distance: 38.1
click at [329, 203] on div at bounding box center [352, 196] width 167 height 45
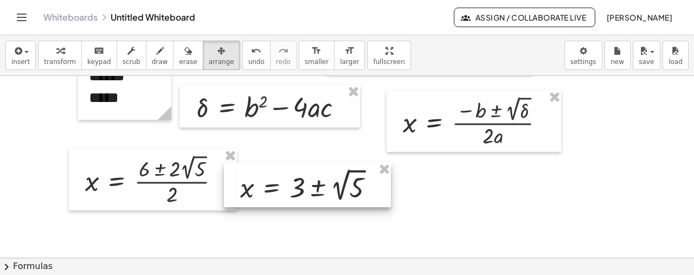
drag, startPoint x: 329, startPoint y: 203, endPoint x: 285, endPoint y: 192, distance: 45.4
click at [285, 192] on div at bounding box center [307, 185] width 167 height 45
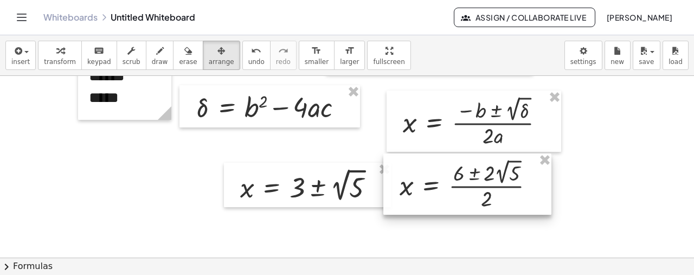
drag, startPoint x: 161, startPoint y: 177, endPoint x: 477, endPoint y: 181, distance: 316.8
click at [477, 181] on div at bounding box center [468, 185] width 168 height 62
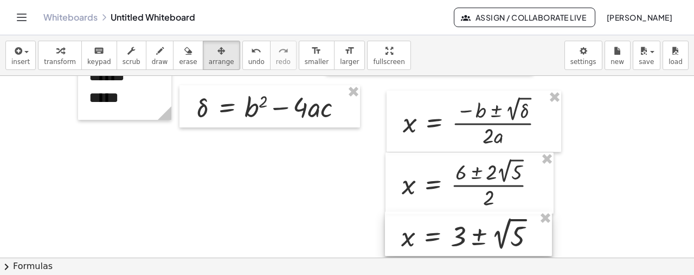
drag, startPoint x: 335, startPoint y: 186, endPoint x: 496, endPoint y: 235, distance: 168.4
click at [496, 235] on div at bounding box center [468, 234] width 167 height 45
click at [46, 56] on div "button" at bounding box center [60, 50] width 32 height 13
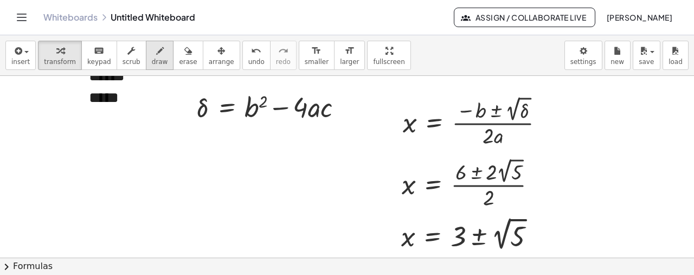
click at [156, 50] on icon "button" at bounding box center [160, 50] width 8 height 13
drag, startPoint x: 487, startPoint y: 230, endPoint x: 494, endPoint y: 246, distance: 18.0
click at [248, 49] on div "undo" at bounding box center [256, 50] width 16 height 13
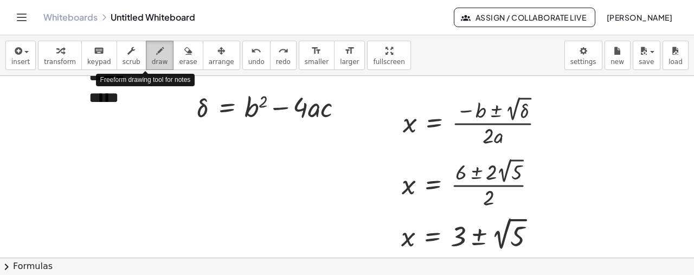
click at [152, 60] on span "draw" at bounding box center [160, 62] width 16 height 8
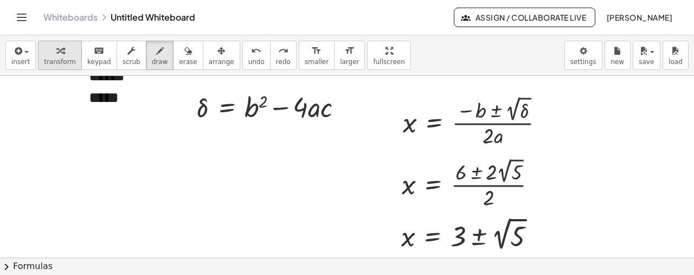
click at [55, 62] on span "transform" at bounding box center [60, 62] width 32 height 8
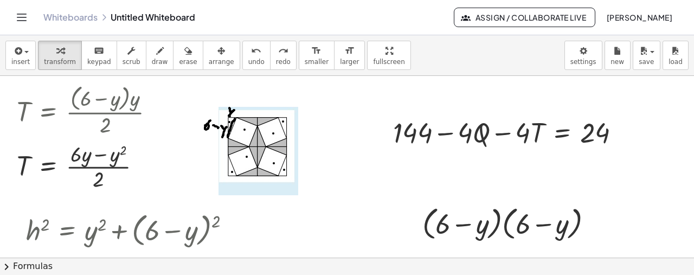
scroll to position [750, 0]
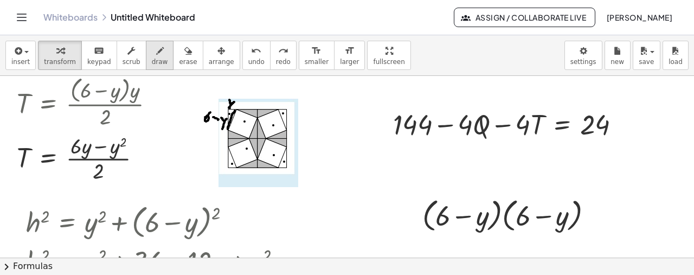
click at [156, 56] on icon "button" at bounding box center [160, 50] width 8 height 13
drag, startPoint x: 228, startPoint y: 107, endPoint x: 258, endPoint y: 110, distance: 29.9
click at [258, 110] on div at bounding box center [347, 239] width 694 height 1827
click at [248, 62] on span "undo" at bounding box center [256, 62] width 16 height 8
drag, startPoint x: 228, startPoint y: 108, endPoint x: 235, endPoint y: 109, distance: 7.7
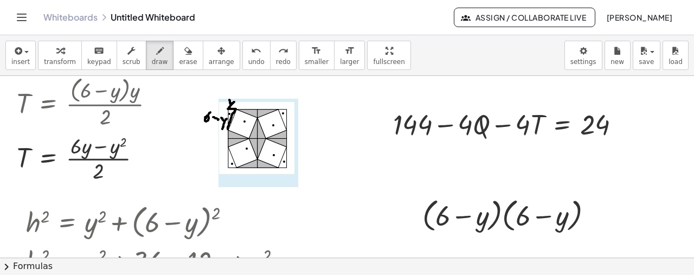
click at [235, 109] on div at bounding box center [347, 239] width 694 height 1827
click at [248, 58] on span "undo" at bounding box center [256, 62] width 16 height 8
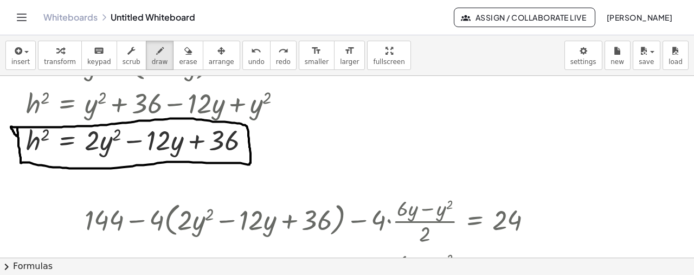
scroll to position [916, 0]
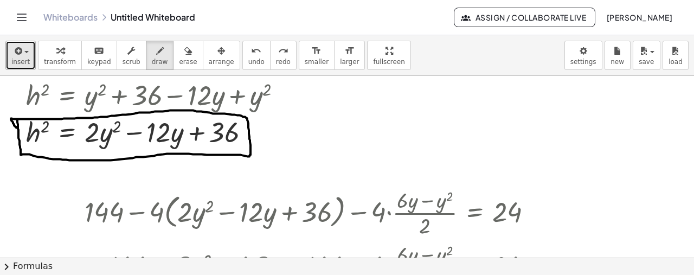
click at [12, 54] on icon "button" at bounding box center [17, 50] width 10 height 13
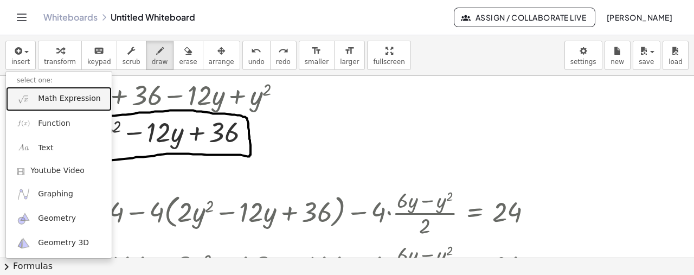
click at [51, 95] on span "Math Expression" at bounding box center [69, 98] width 62 height 11
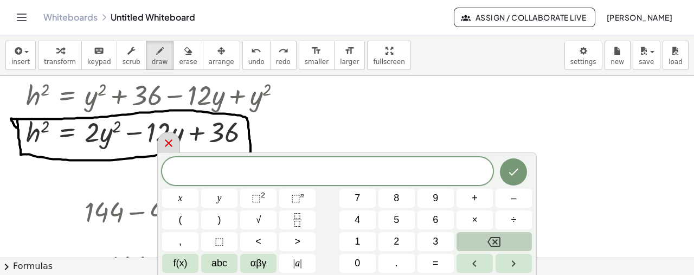
click at [167, 148] on icon at bounding box center [168, 143] width 13 height 13
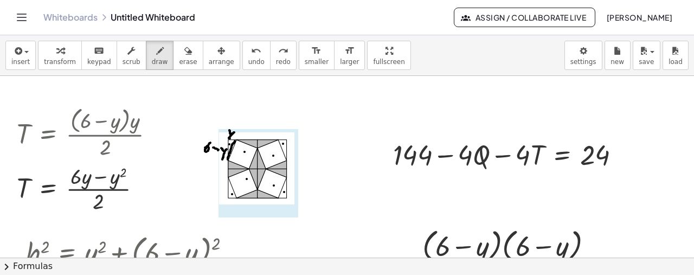
scroll to position [736, 0]
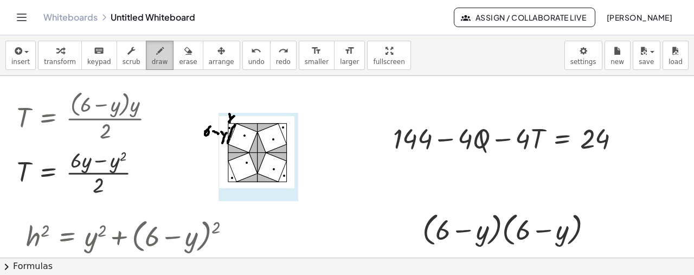
click at [156, 52] on icon "button" at bounding box center [160, 50] width 8 height 13
click at [237, 123] on div at bounding box center [347, 253] width 694 height 1827
drag, startPoint x: 47, startPoint y: 222, endPoint x: 43, endPoint y: 217, distance: 6.2
click at [43, 217] on div at bounding box center [347, 253] width 694 height 1827
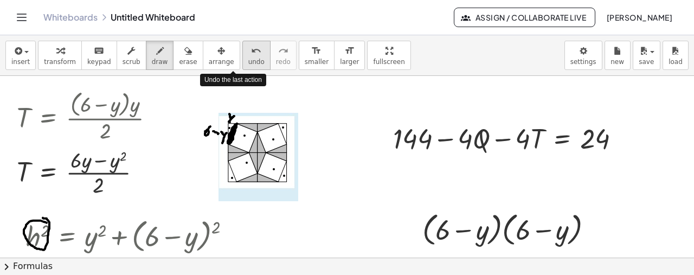
click at [248, 54] on div "undo" at bounding box center [256, 50] width 16 height 13
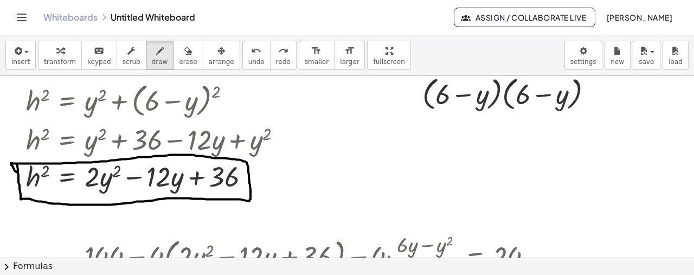
scroll to position [892, 0]
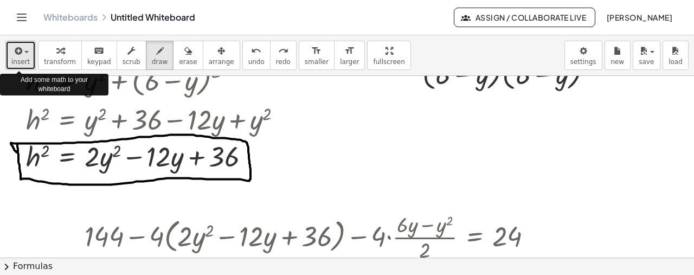
click at [24, 58] on span "insert" at bounding box center [20, 62] width 18 height 8
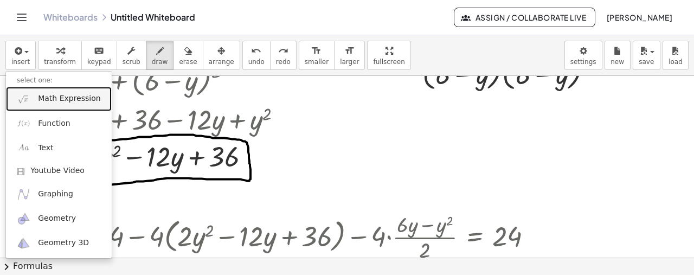
click at [81, 105] on link "Math Expression" at bounding box center [59, 99] width 106 height 24
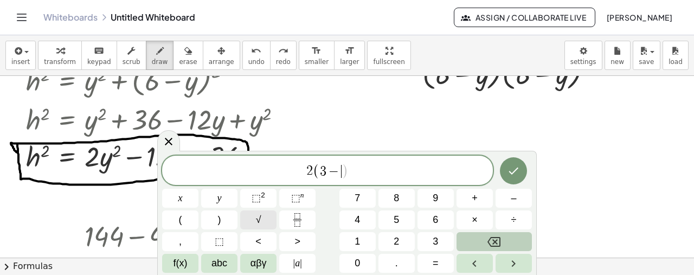
click at [253, 216] on button "√" at bounding box center [258, 219] width 36 height 19
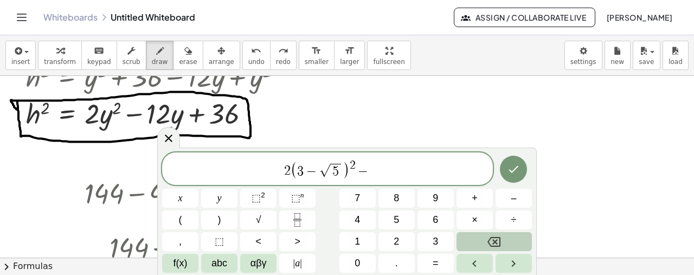
scroll to position [943, 0]
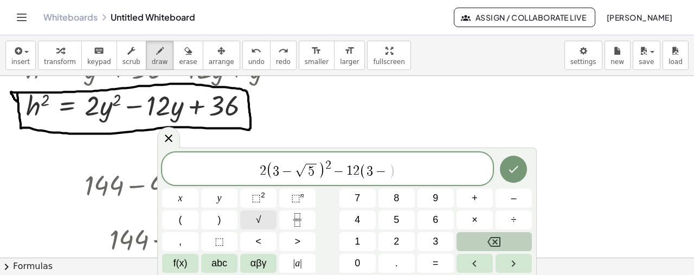
click at [253, 219] on button "√" at bounding box center [258, 219] width 36 height 19
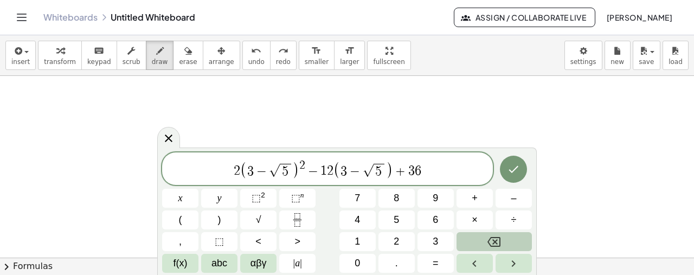
scroll to position [1588, 0]
click at [199, 189] on div at bounding box center [180, 198] width 36 height 19
click at [507, 174] on button "Done" at bounding box center [513, 169] width 27 height 27
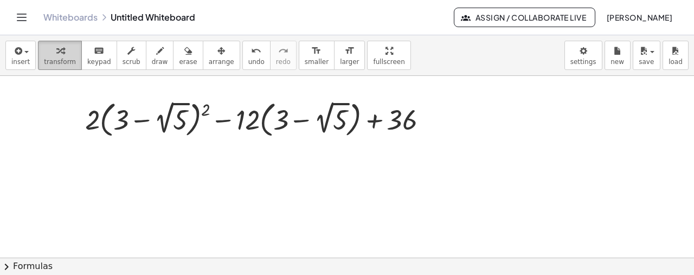
click at [67, 46] on div "button" at bounding box center [60, 50] width 32 height 13
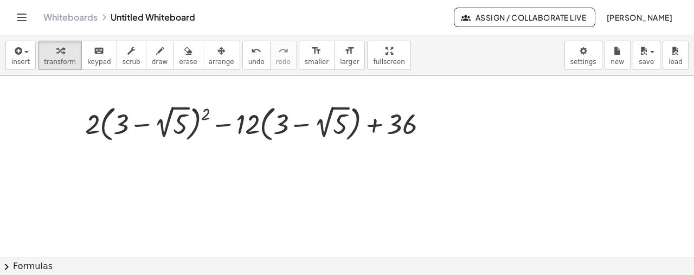
scroll to position [1600, 0]
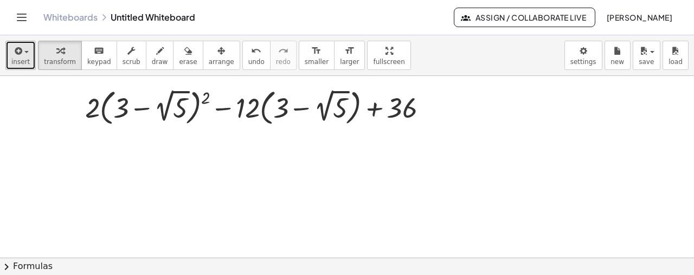
click at [13, 52] on icon "button" at bounding box center [17, 50] width 10 height 13
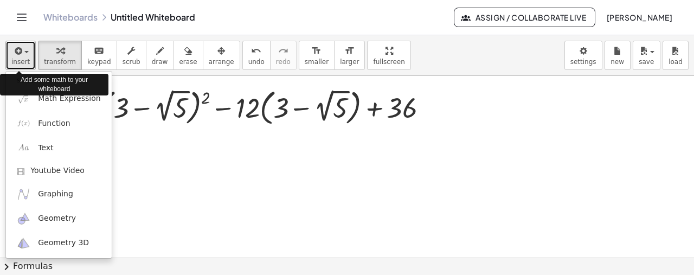
click at [21, 58] on span "insert" at bounding box center [20, 62] width 18 height 8
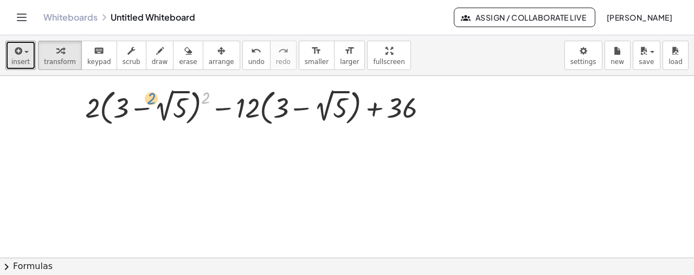
drag, startPoint x: 205, startPoint y: 98, endPoint x: 150, endPoint y: 98, distance: 55.3
click at [150, 98] on div at bounding box center [261, 106] width 362 height 43
click at [206, 97] on div at bounding box center [261, 106] width 362 height 43
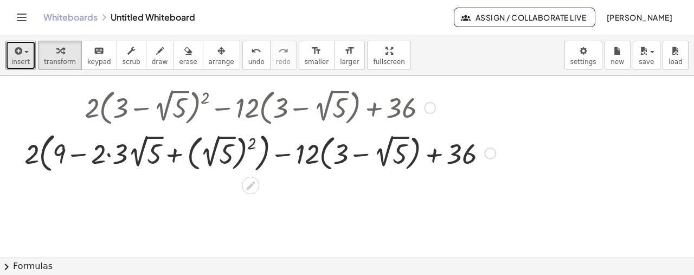
click at [108, 155] on div at bounding box center [260, 153] width 482 height 48
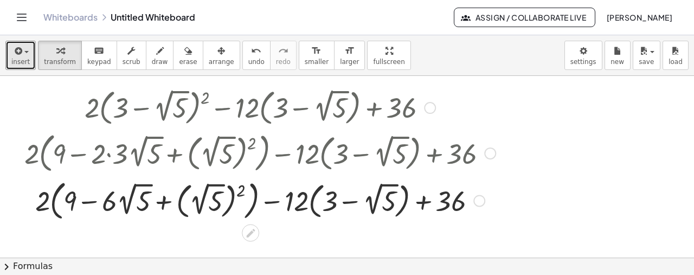
click at [240, 193] on div at bounding box center [260, 200] width 482 height 48
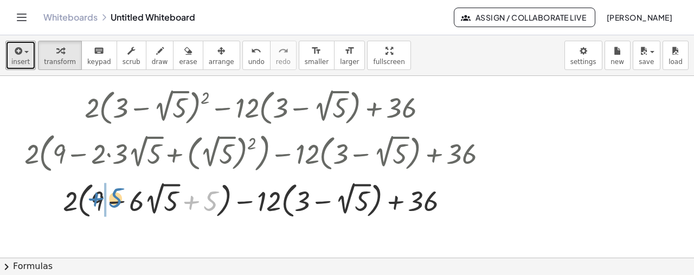
drag, startPoint x: 193, startPoint y: 203, endPoint x: 98, endPoint y: 200, distance: 95.5
click at [98, 200] on div at bounding box center [260, 199] width 482 height 43
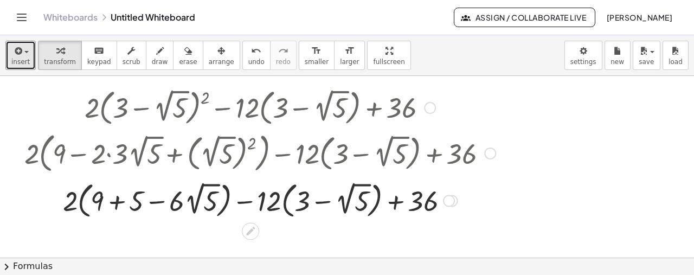
click at [117, 204] on div at bounding box center [260, 199] width 482 height 43
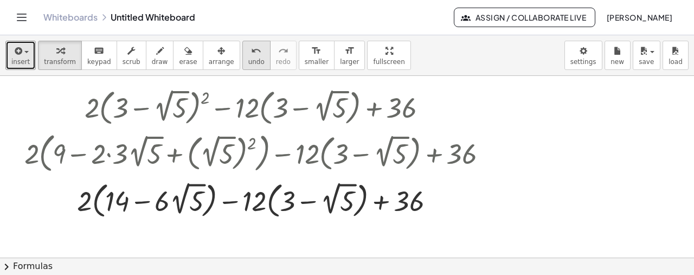
click at [248, 48] on div "undo" at bounding box center [256, 50] width 16 height 13
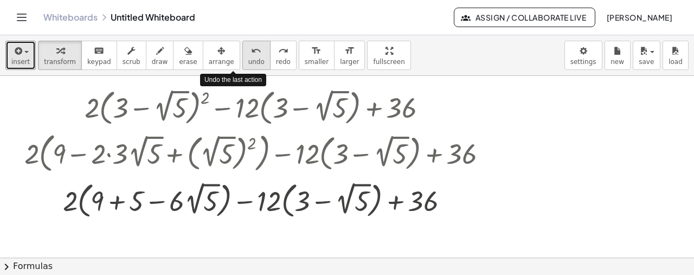
click at [248, 48] on div "undo" at bounding box center [256, 50] width 16 height 13
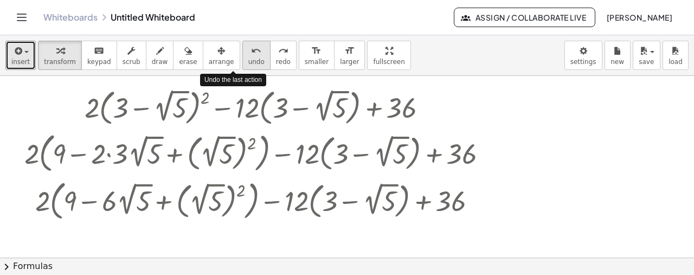
click at [248, 48] on div "undo" at bounding box center [256, 50] width 16 height 13
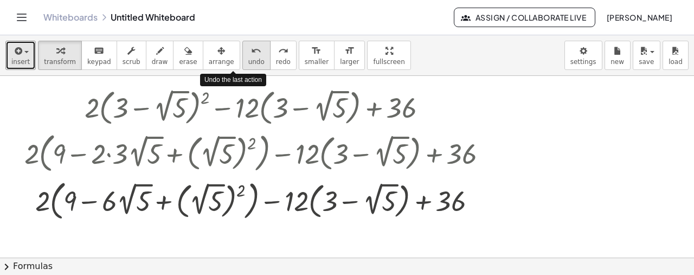
click at [248, 48] on div "undo" at bounding box center [256, 50] width 16 height 13
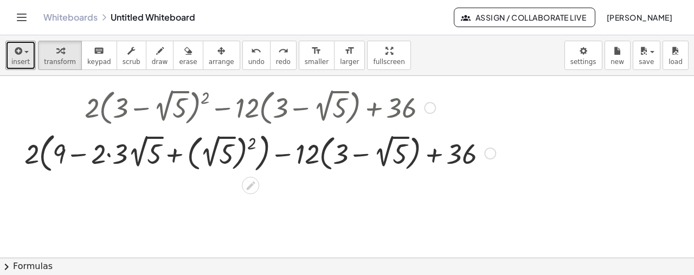
click at [79, 154] on div at bounding box center [260, 153] width 482 height 48
click at [107, 155] on div at bounding box center [260, 153] width 482 height 48
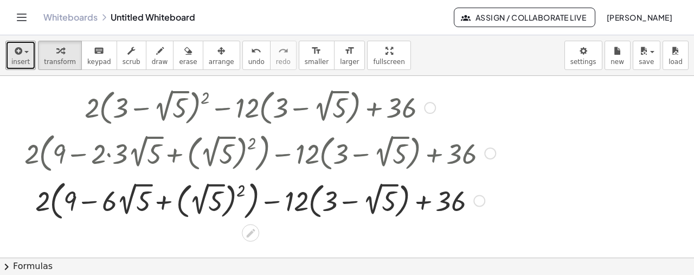
click at [241, 191] on div at bounding box center [260, 200] width 482 height 48
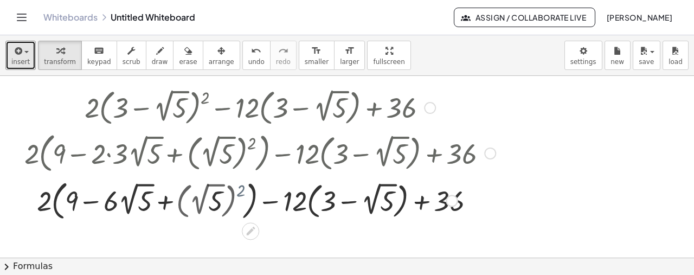
click at [241, 191] on div at bounding box center [260, 199] width 482 height 43
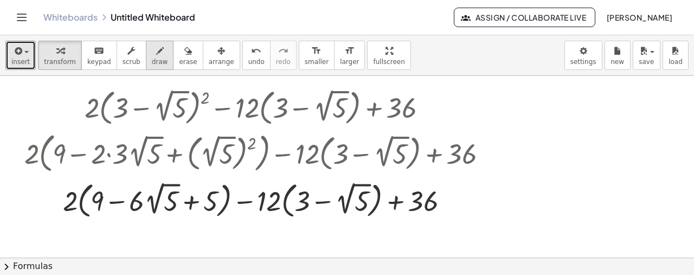
click at [152, 58] on span "draw" at bounding box center [160, 62] width 16 height 8
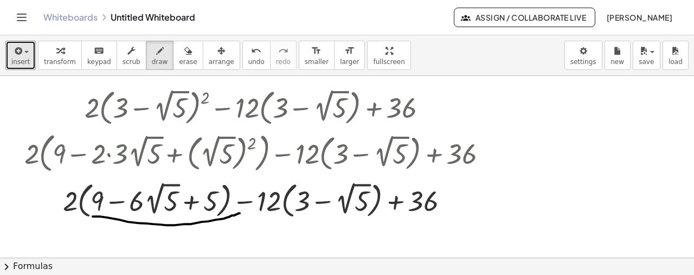
drag, startPoint x: 93, startPoint y: 215, endPoint x: 239, endPoint y: 212, distance: 146.5
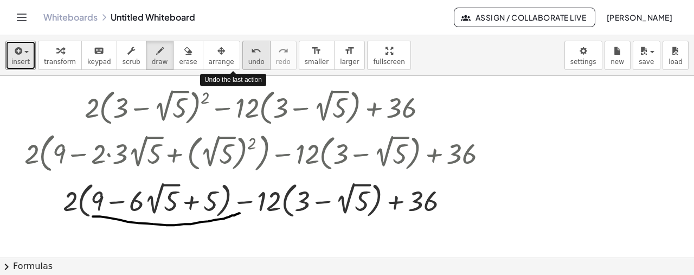
click at [248, 62] on span "undo" at bounding box center [256, 62] width 16 height 8
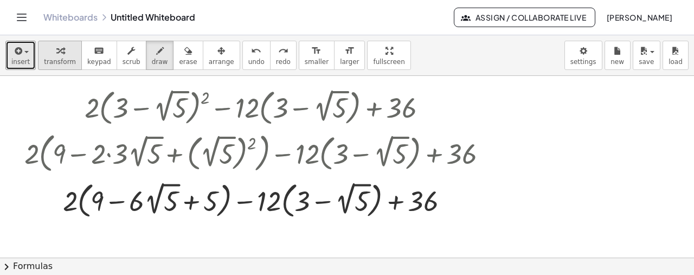
click at [65, 60] on span "transform" at bounding box center [60, 62] width 32 height 8
drag, startPoint x: 188, startPoint y: 201, endPoint x: 82, endPoint y: 200, distance: 105.8
click at [82, 200] on div at bounding box center [260, 199] width 482 height 43
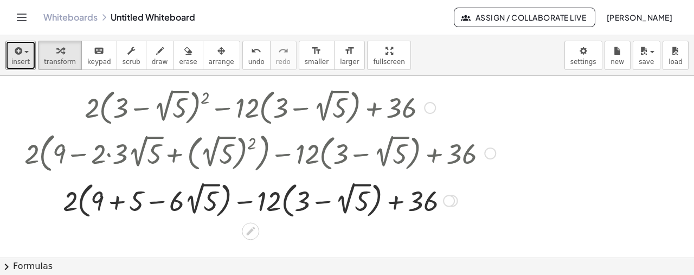
click at [117, 201] on div at bounding box center [260, 199] width 482 height 43
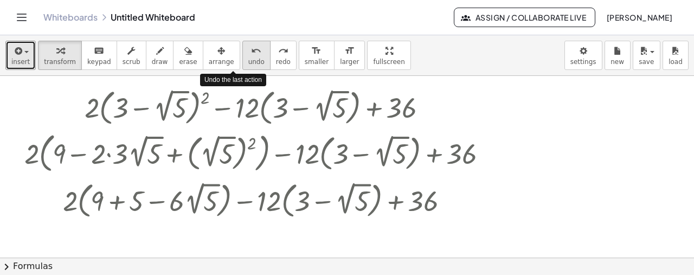
click at [248, 46] on div "undo" at bounding box center [256, 50] width 16 height 13
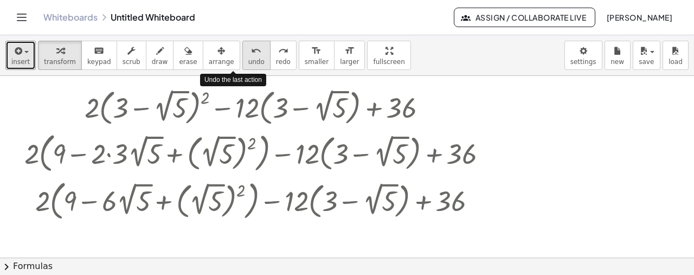
click at [251, 48] on icon "undo" at bounding box center [256, 50] width 10 height 13
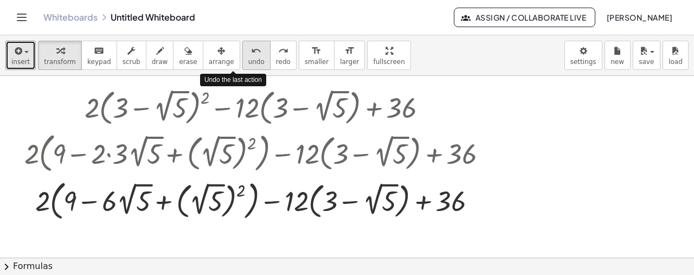
click at [251, 48] on icon "undo" at bounding box center [256, 50] width 10 height 13
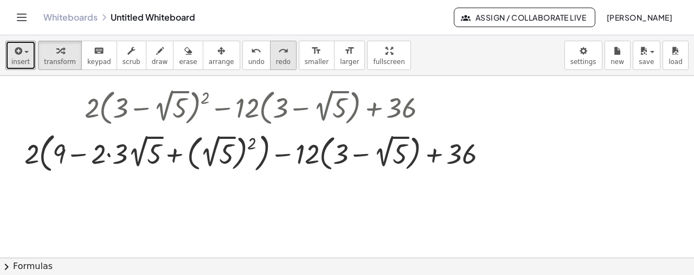
click at [278, 52] on icon "redo" at bounding box center [283, 50] width 10 height 13
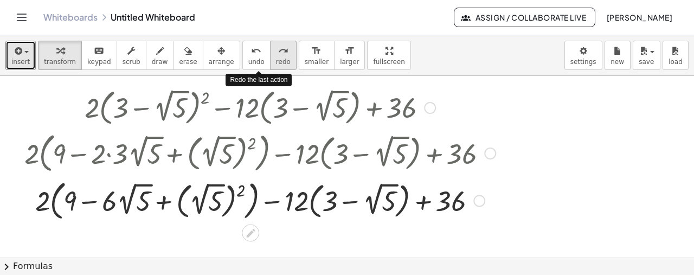
click at [278, 52] on icon "redo" at bounding box center [283, 50] width 10 height 13
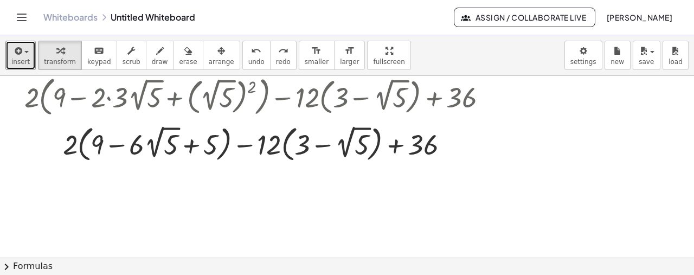
scroll to position [1670, 0]
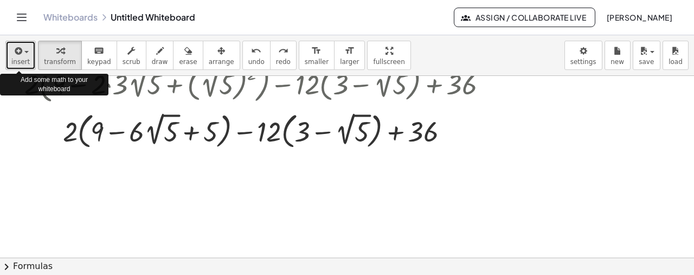
click at [20, 52] on icon "button" at bounding box center [17, 50] width 10 height 13
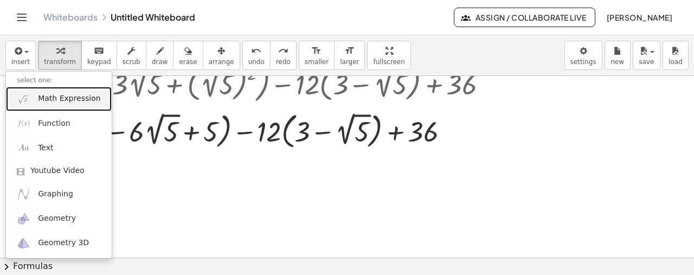
click at [55, 104] on span "Math Expression" at bounding box center [69, 98] width 62 height 11
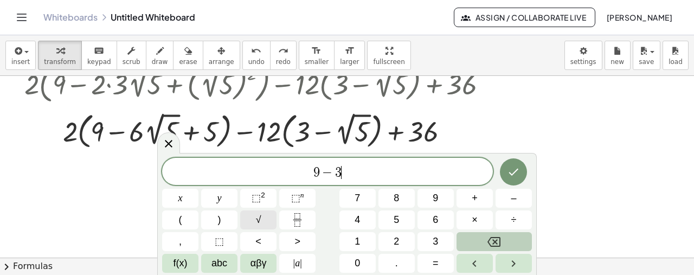
click at [253, 221] on button "√" at bounding box center [258, 219] width 36 height 19
click at [342, 173] on span "9 − 3 √ 5 − 3 ​ √ 5 + 5" at bounding box center [327, 171] width 331 height 17
click at [174, 148] on icon at bounding box center [168, 142] width 13 height 13
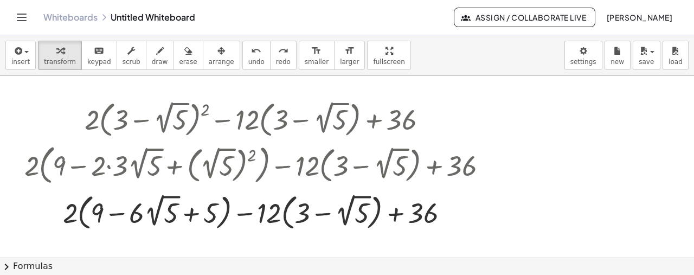
scroll to position [1584, 0]
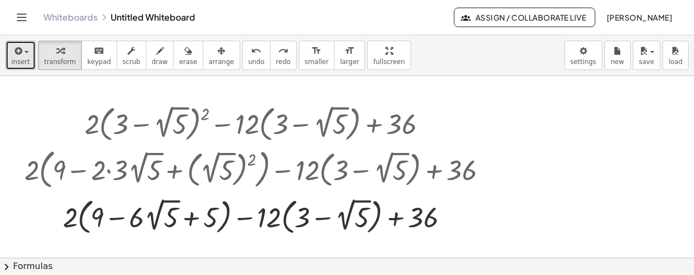
click at [25, 52] on span "button" at bounding box center [26, 52] width 4 height 2
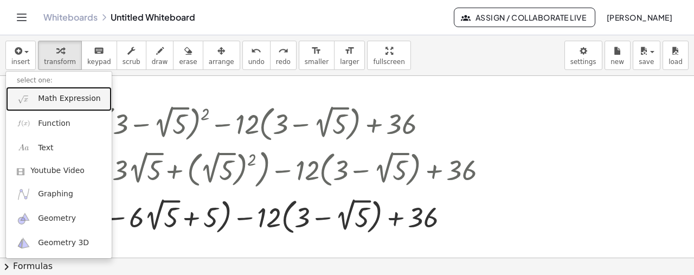
click at [76, 98] on span "Math Expression" at bounding box center [69, 98] width 62 height 11
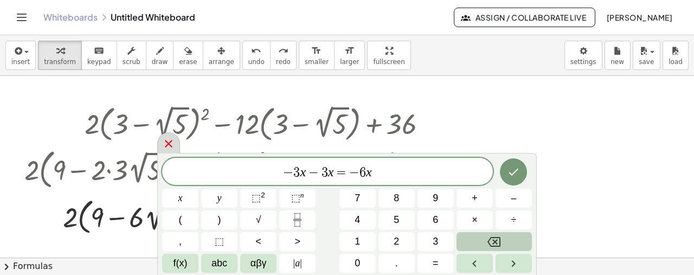
click at [173, 149] on icon at bounding box center [168, 143] width 13 height 13
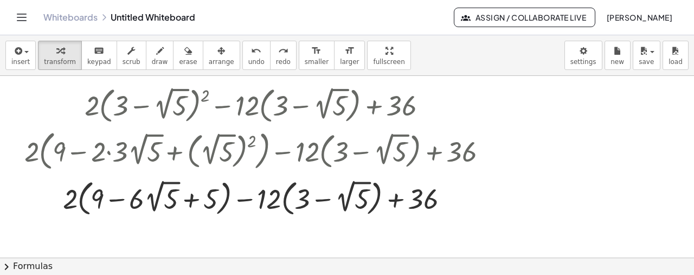
scroll to position [1606, 0]
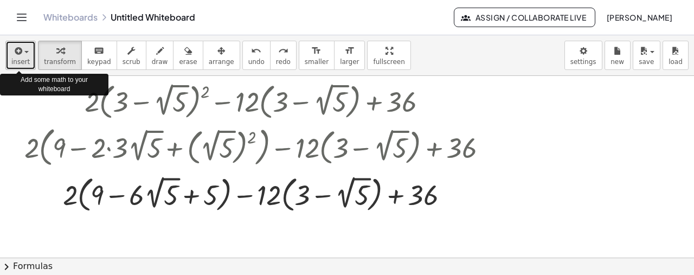
click at [24, 52] on span "button" at bounding box center [26, 52] width 4 height 2
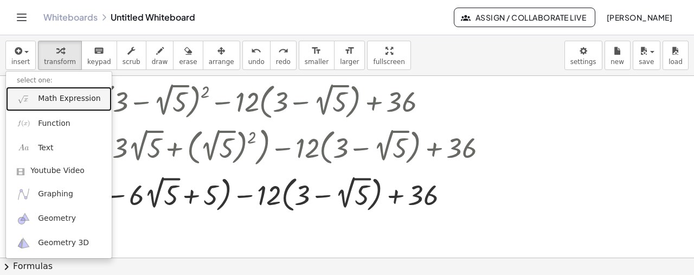
click at [62, 95] on span "Math Expression" at bounding box center [69, 98] width 62 height 11
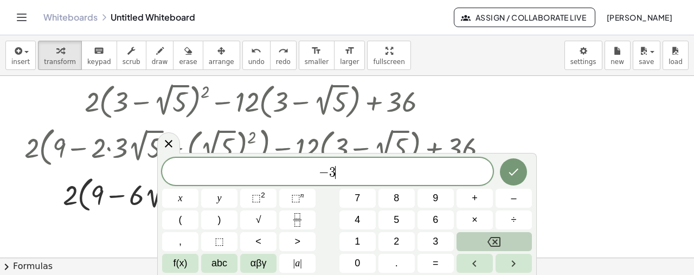
click at [258, 210] on div "− 3 ​ x y ⬚ 2 ⬚ n 7 8 9 + – ( ) √ 4 5 6 × ÷ , ⬚ < > 1 2 3 f(x) abc αβγ | a | 0 …" at bounding box center [347, 215] width 370 height 115
click at [261, 218] on span "√" at bounding box center [258, 220] width 5 height 15
drag, startPoint x: 302, startPoint y: 174, endPoint x: 324, endPoint y: 174, distance: 22.2
click at [399, 164] on span "− 3 √ 5 − 3 √ 5" at bounding box center [327, 171] width 331 height 17
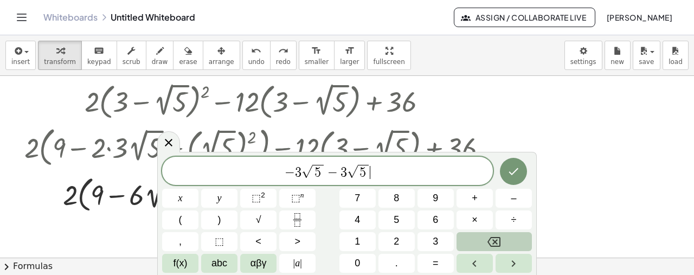
click at [325, 171] on span "−" at bounding box center [333, 172] width 16 height 13
click at [169, 149] on icon at bounding box center [168, 143] width 13 height 13
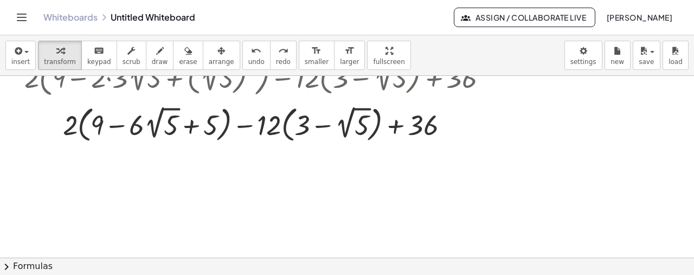
scroll to position [1681, 0]
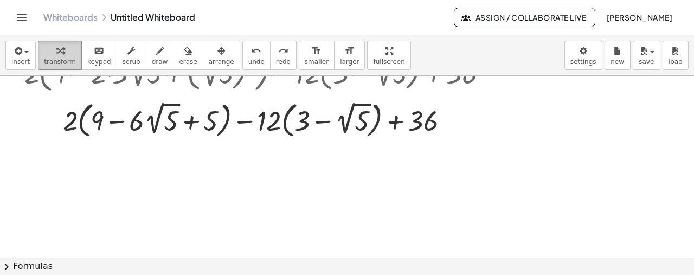
click at [63, 48] on div "button" at bounding box center [60, 50] width 32 height 13
drag, startPoint x: 191, startPoint y: 122, endPoint x: 94, endPoint y: 118, distance: 96.6
click at [94, 118] on div at bounding box center [260, 119] width 482 height 43
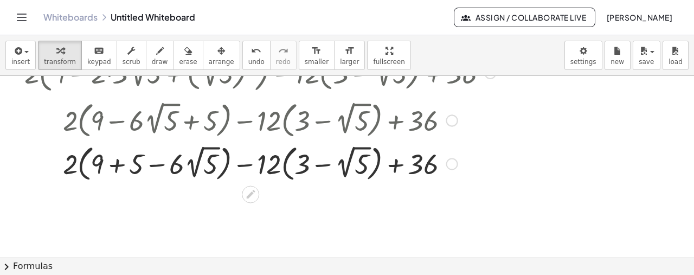
click at [115, 163] on div at bounding box center [260, 162] width 482 height 43
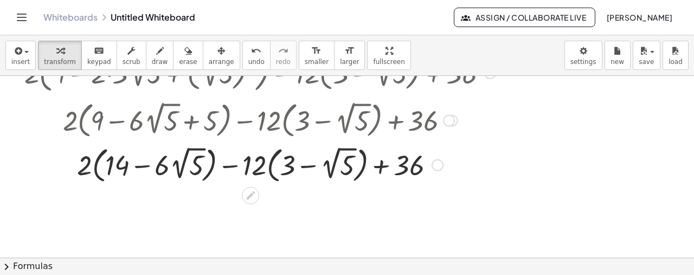
drag, startPoint x: 439, startPoint y: 205, endPoint x: 437, endPoint y: 150, distance: 54.3
click at [437, 159] on div at bounding box center [438, 165] width 12 height 12
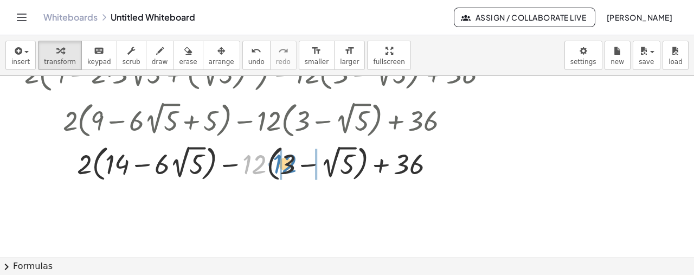
drag, startPoint x: 263, startPoint y: 163, endPoint x: 293, endPoint y: 163, distance: 30.4
click at [293, 163] on div at bounding box center [260, 162] width 482 height 43
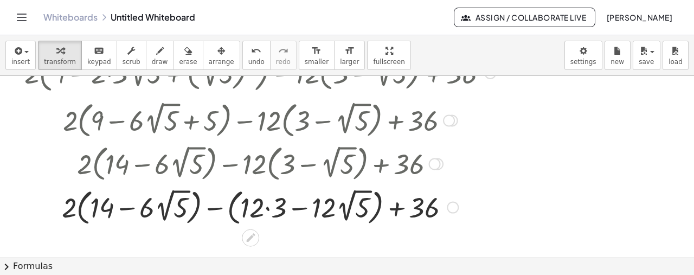
click at [266, 207] on div at bounding box center [260, 205] width 482 height 43
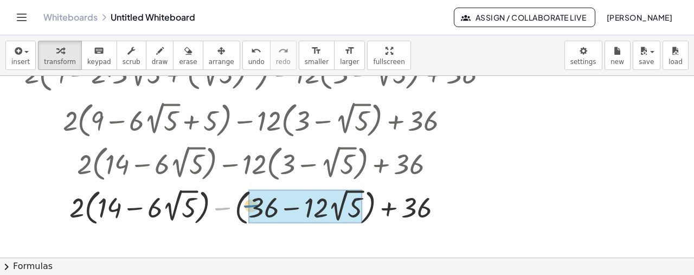
drag, startPoint x: 222, startPoint y: 209, endPoint x: 252, endPoint y: 207, distance: 29.4
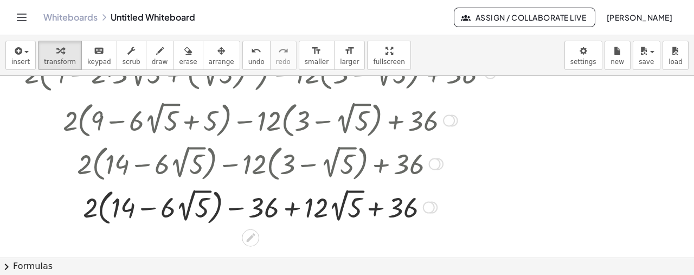
click at [431, 207] on div at bounding box center [429, 207] width 12 height 12
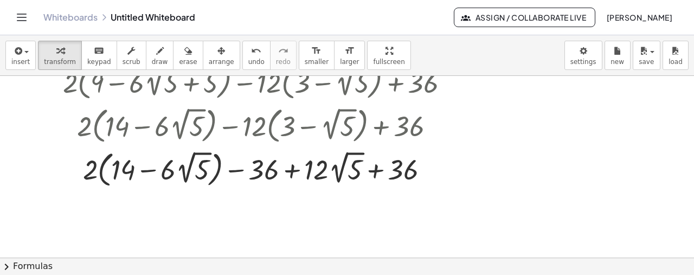
scroll to position [1741, 0]
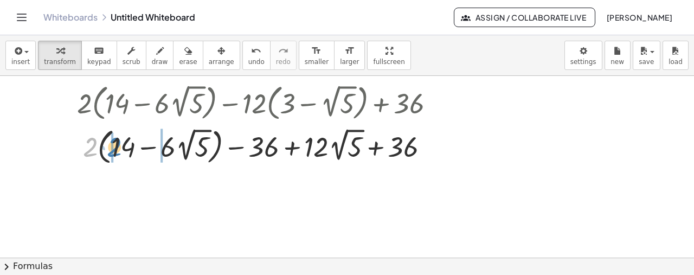
drag, startPoint x: 93, startPoint y: 150, endPoint x: 119, endPoint y: 150, distance: 26.0
click at [119, 150] on div at bounding box center [260, 145] width 482 height 43
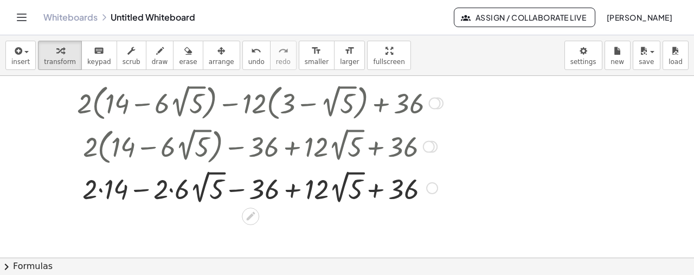
click at [101, 189] on div at bounding box center [260, 187] width 482 height 40
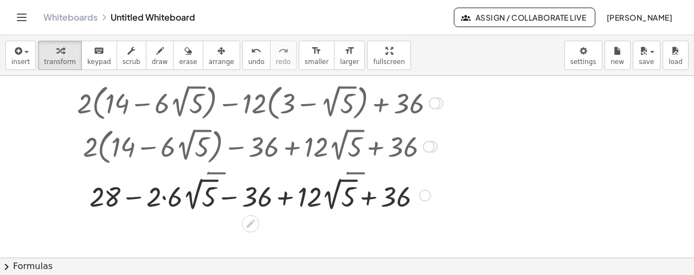
drag, startPoint x: 426, startPoint y: 226, endPoint x: 423, endPoint y: 192, distance: 34.9
click at [423, 192] on div at bounding box center [425, 195] width 12 height 12
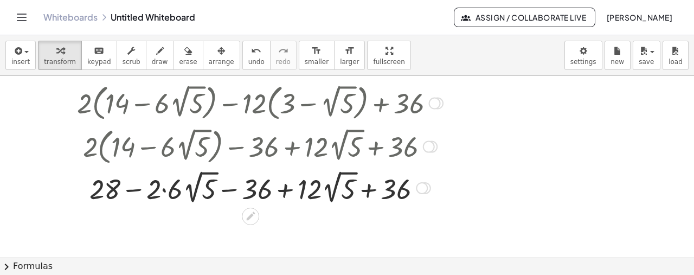
click at [164, 188] on div at bounding box center [260, 187] width 482 height 40
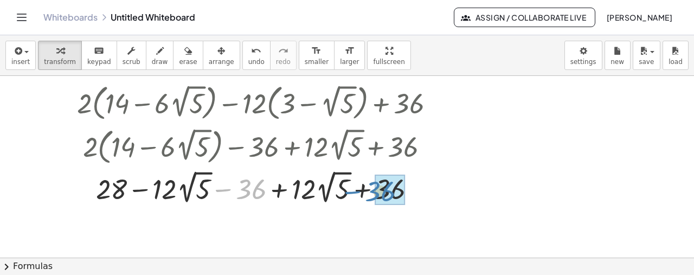
drag, startPoint x: 224, startPoint y: 189, endPoint x: 353, endPoint y: 191, distance: 129.1
click at [353, 191] on div at bounding box center [260, 187] width 482 height 40
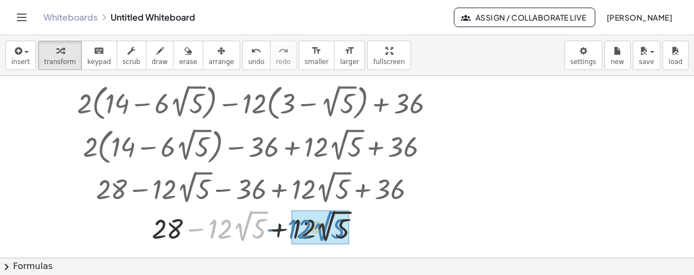
drag, startPoint x: 200, startPoint y: 228, endPoint x: 283, endPoint y: 228, distance: 83.0
click at [283, 228] on div at bounding box center [260, 227] width 482 height 40
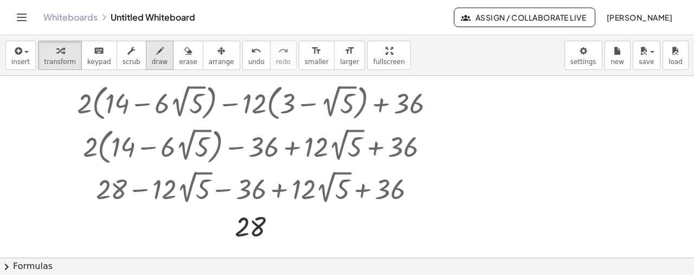
click at [152, 59] on span "draw" at bounding box center [160, 62] width 16 height 8
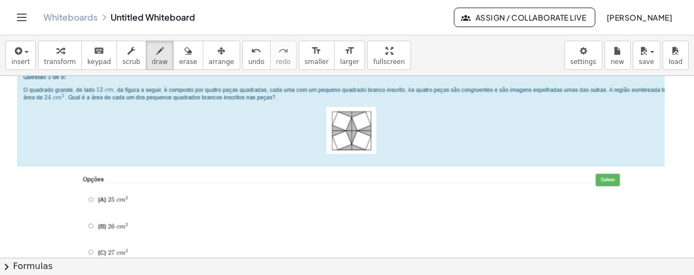
scroll to position [471, 0]
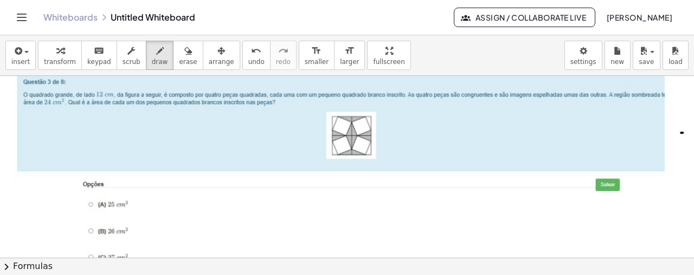
click at [248, 59] on span "undo" at bounding box center [256, 62] width 16 height 8
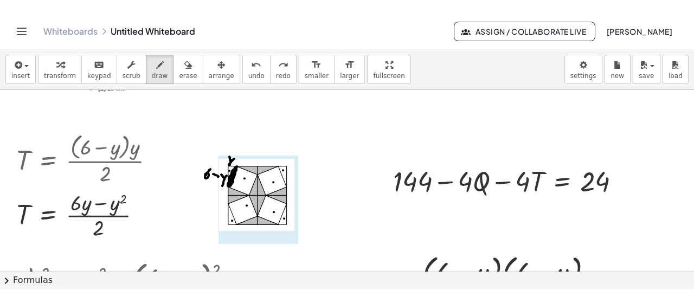
scroll to position [717, 0]
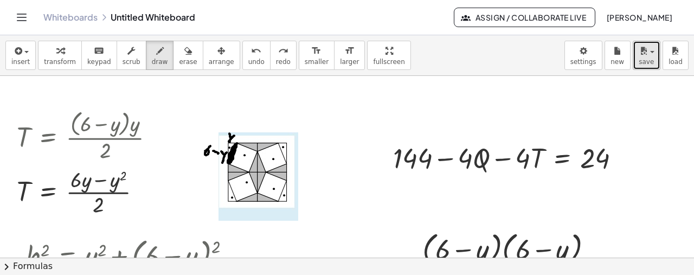
click at [646, 51] on icon "button" at bounding box center [644, 50] width 10 height 13
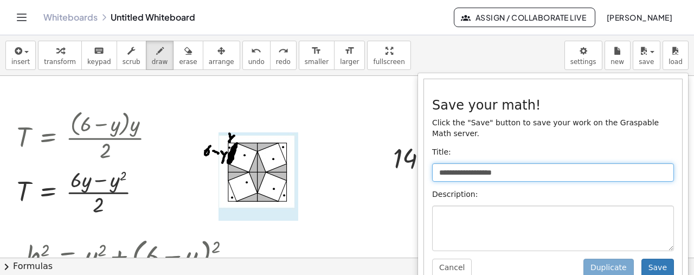
click at [553, 163] on input "**********" at bounding box center [553, 172] width 242 height 18
type input "*"
type input "**********"
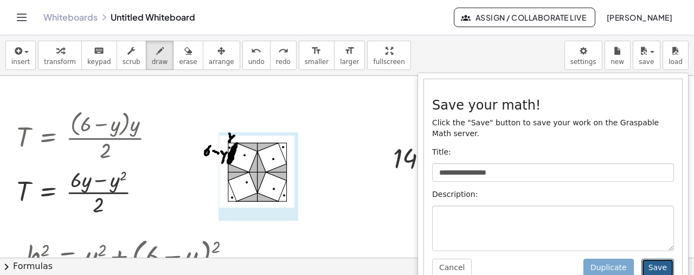
click at [655, 259] on button "Save" at bounding box center [658, 268] width 33 height 18
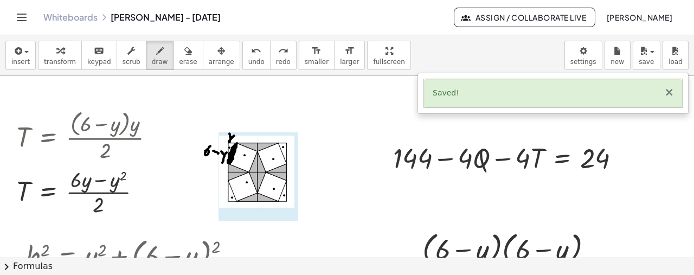
click at [669, 91] on button "×" at bounding box center [670, 92] width 10 height 11
